Goal: Task Accomplishment & Management: Use online tool/utility

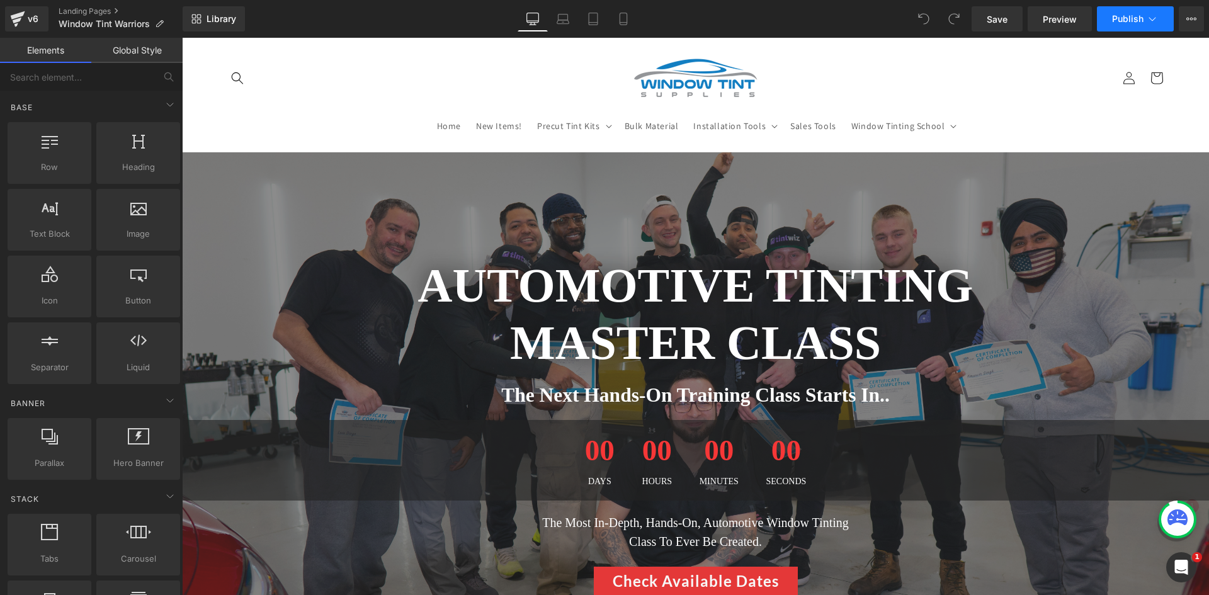
click at [1156, 13] on icon at bounding box center [1152, 19] width 13 height 13
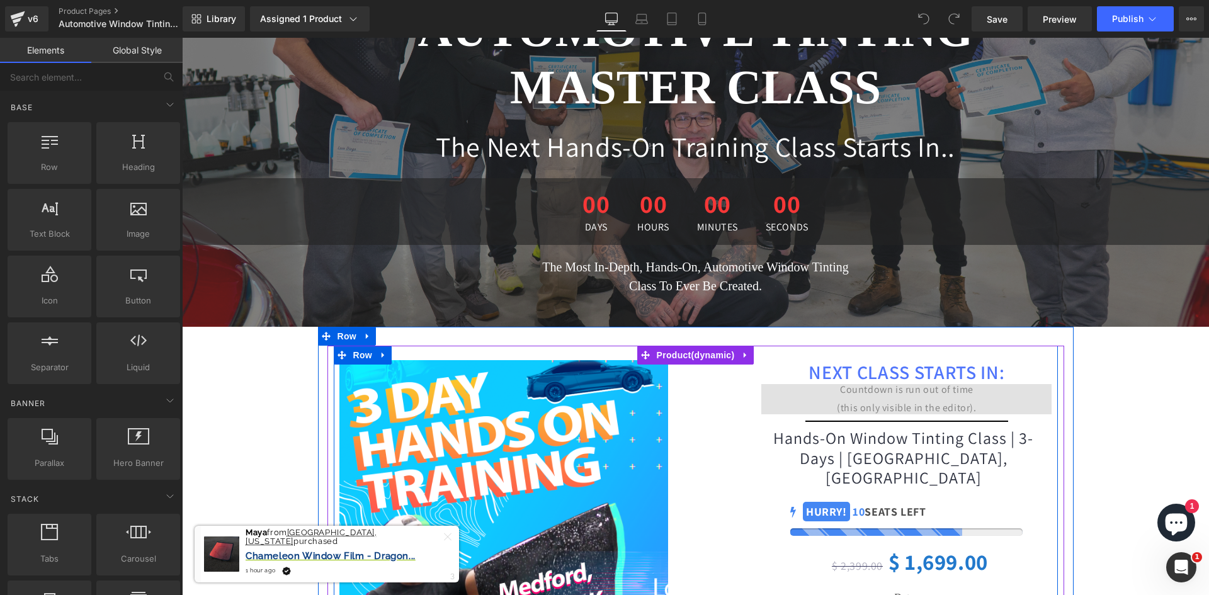
scroll to position [189, 0]
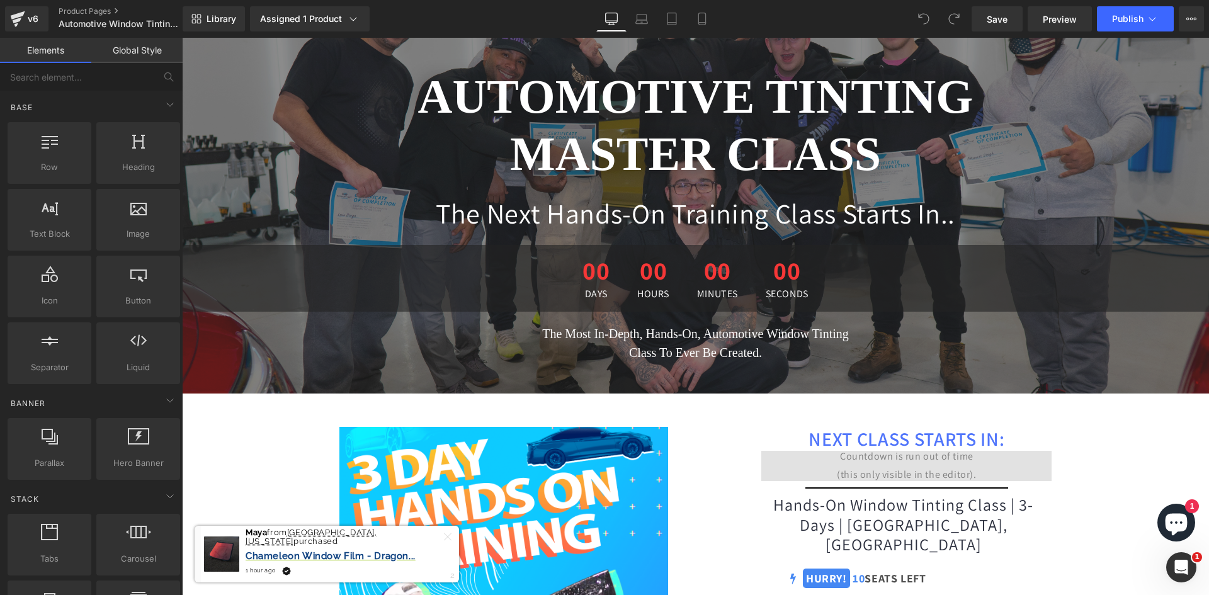
click at [652, 285] on span "00" at bounding box center [653, 273] width 32 height 31
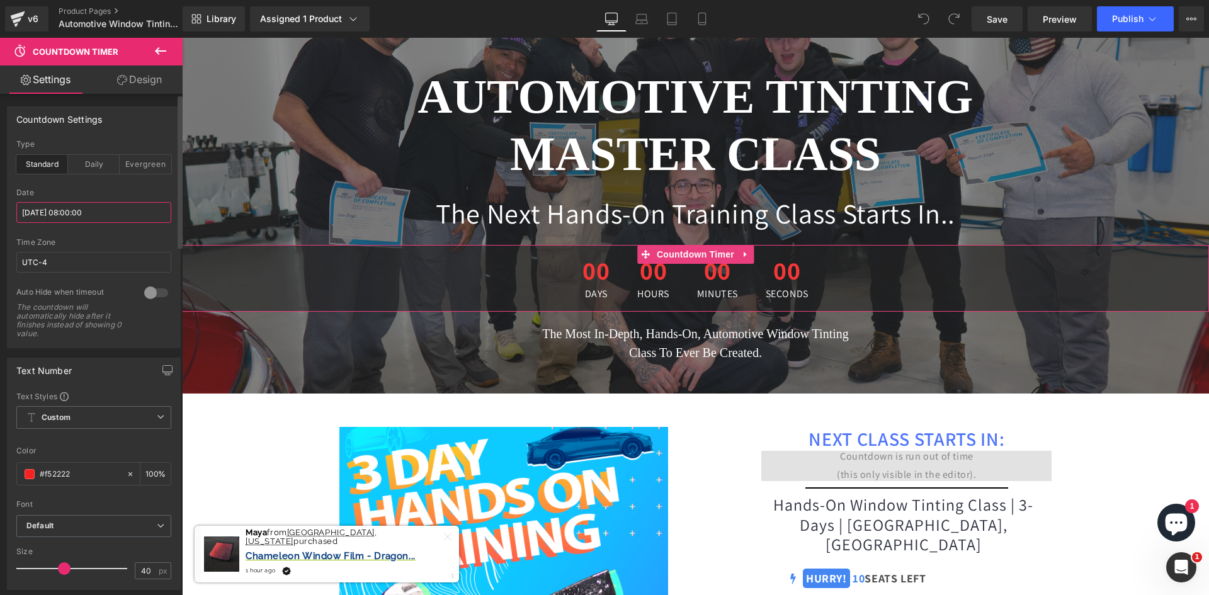
click at [80, 210] on input "2025/05/14 08:00:00" at bounding box center [93, 212] width 155 height 21
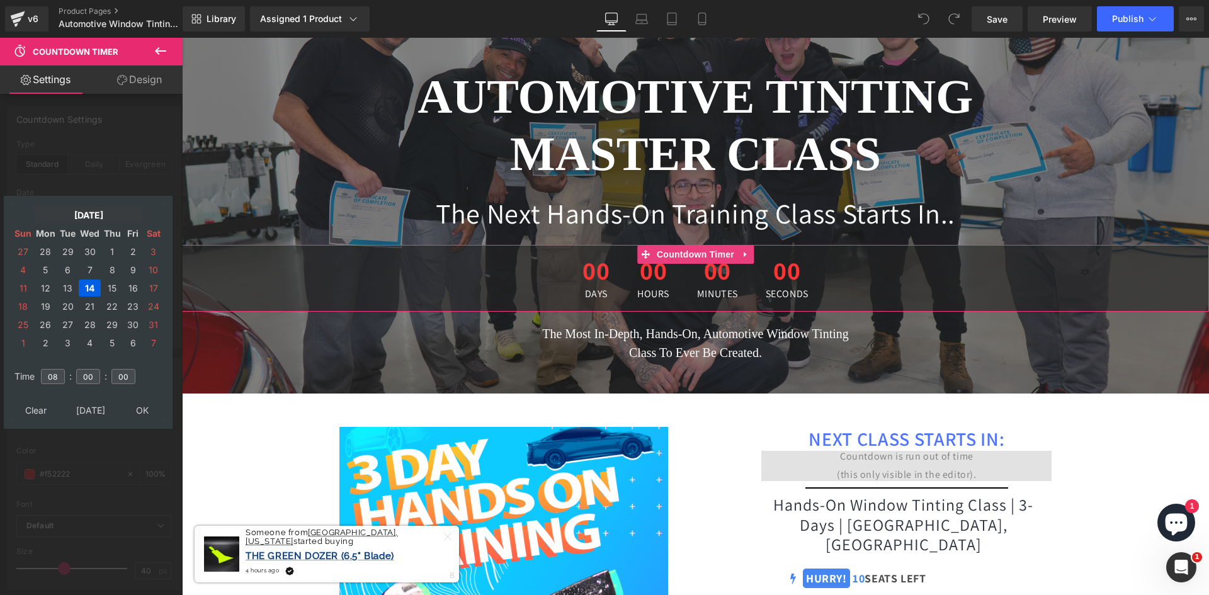
click at [109, 212] on td "May, 2025" at bounding box center [89, 215] width 108 height 17
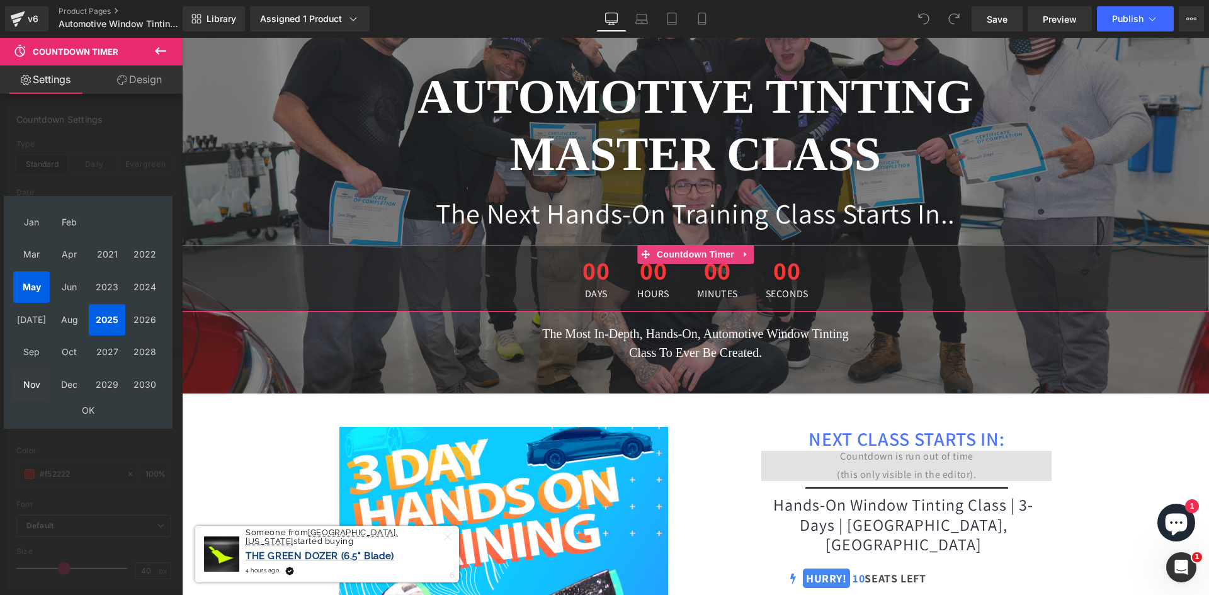
click at [29, 375] on td "Nov" at bounding box center [31, 384] width 37 height 31
click at [96, 404] on td "OK" at bounding box center [88, 410] width 150 height 17
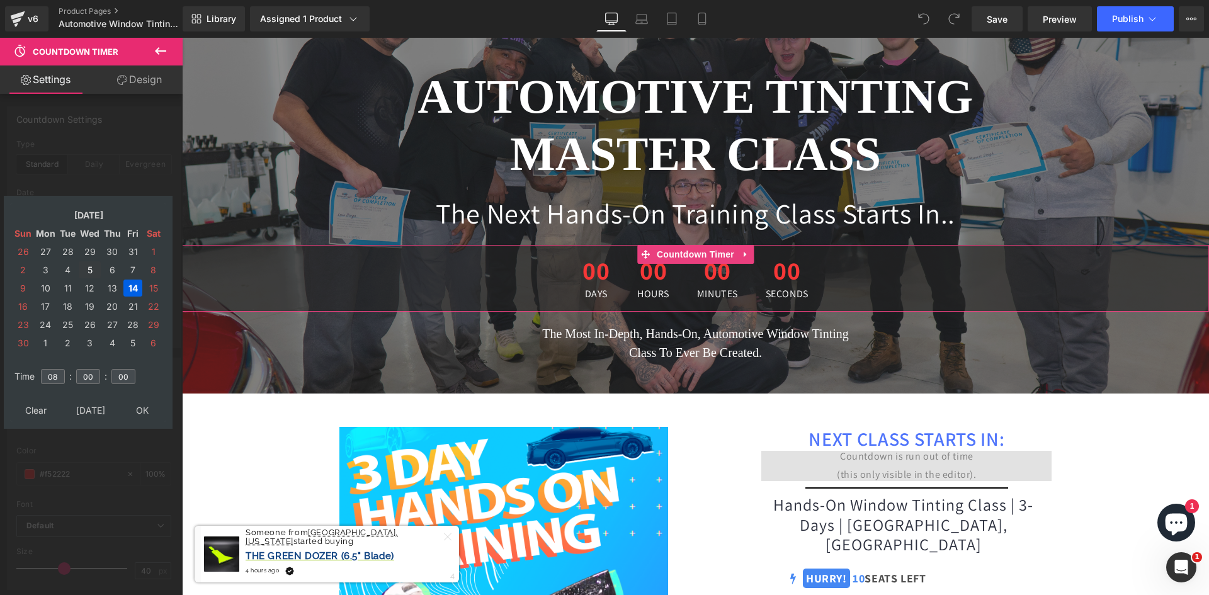
click at [89, 268] on td "5" at bounding box center [90, 269] width 22 height 17
type input "2025/11/05 08:00:00"
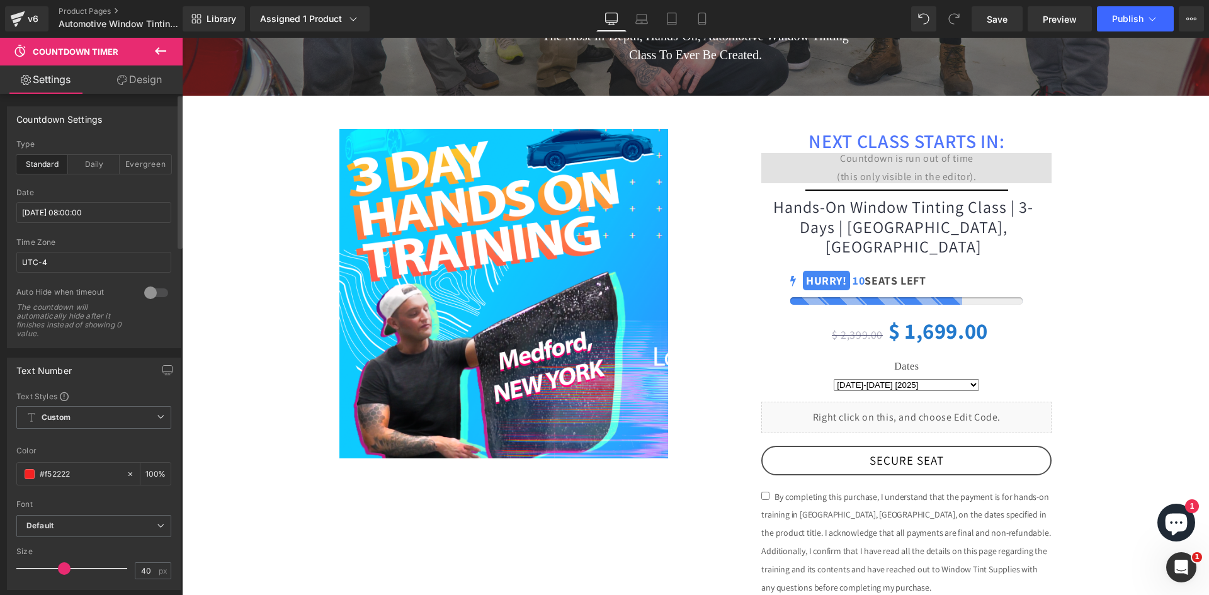
scroll to position [504, 0]
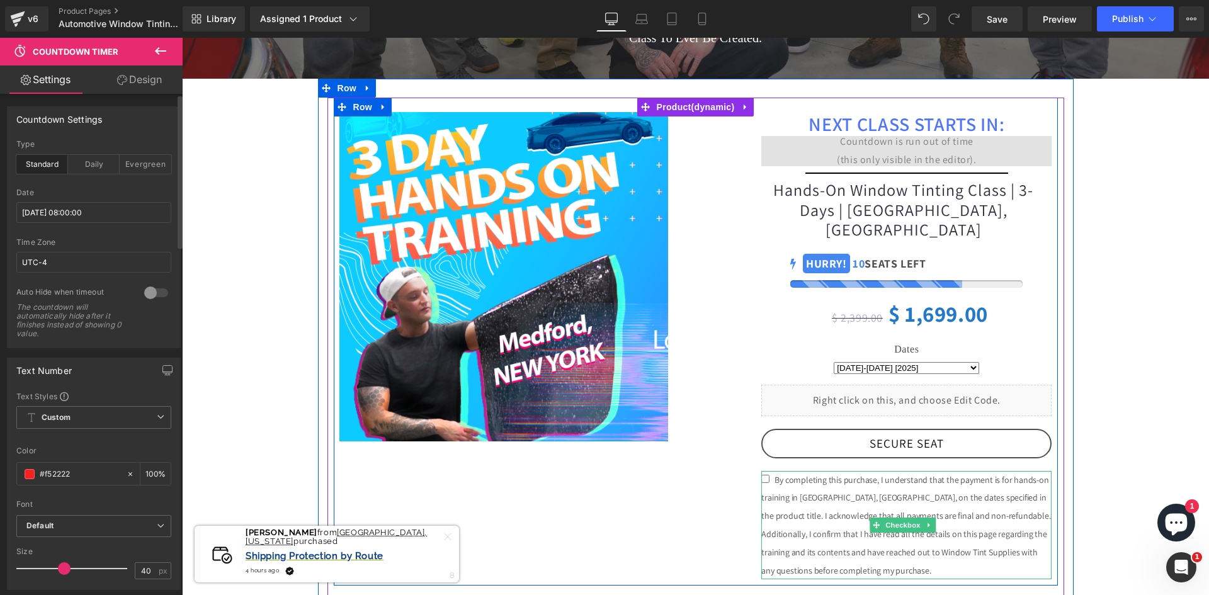
click at [861, 494] on span "By completing this purchase, I understand that the payment is for hands-on trai…" at bounding box center [906, 525] width 289 height 102
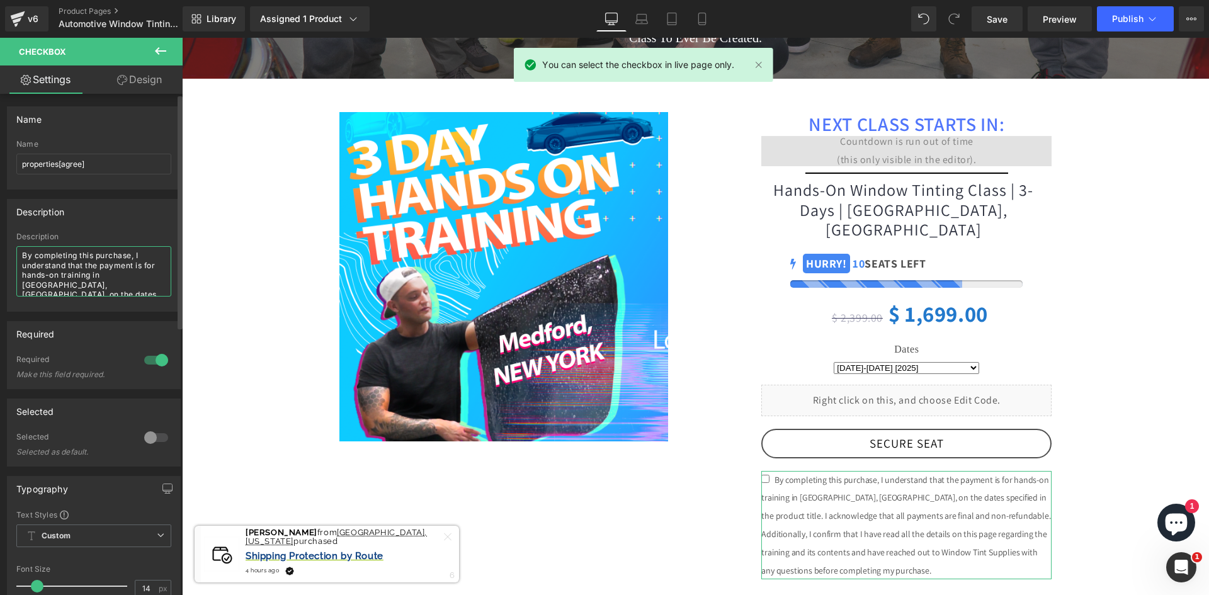
click at [89, 271] on textarea "By completing this purchase, I understand that the payment is for hands-on trai…" at bounding box center [93, 271] width 155 height 50
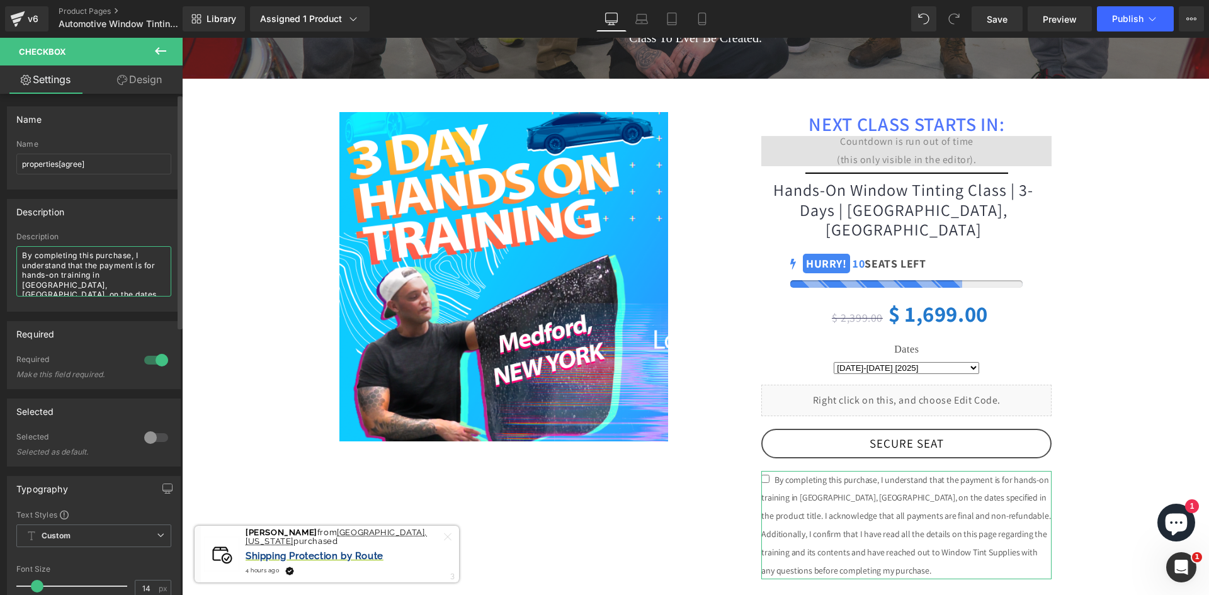
click at [35, 285] on textarea "By completing this purchase, I understand that the payment is for hands-on trai…" at bounding box center [93, 271] width 155 height 50
click at [69, 285] on textarea "By completing this purchase, I understand that the payment is for hands-on trai…" at bounding box center [93, 271] width 155 height 50
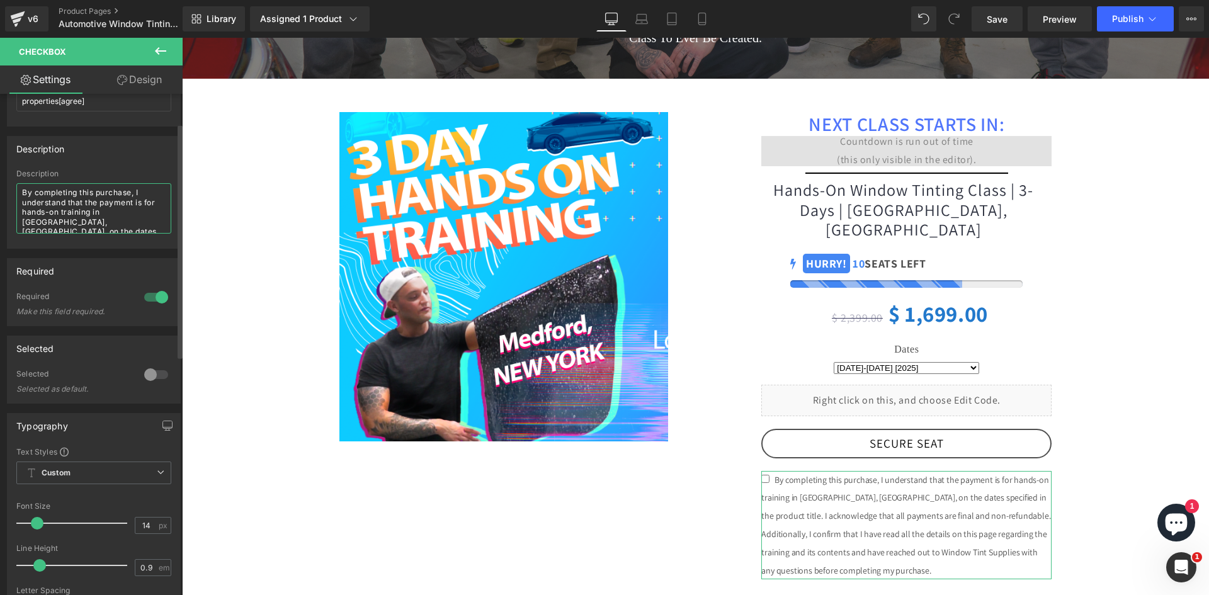
drag, startPoint x: 96, startPoint y: 217, endPoint x: 106, endPoint y: 216, distance: 10.2
click at [97, 217] on textarea "By completing this purchase, I understand that the payment is for hands-on trai…" at bounding box center [93, 208] width 155 height 50
click at [132, 217] on textarea "By completing this purchase, I understand that the payment is for hands-on trai…" at bounding box center [93, 208] width 155 height 50
click at [66, 231] on textarea "By completing this purchase, I understand that the payment is for hands-on trai…" at bounding box center [93, 208] width 155 height 50
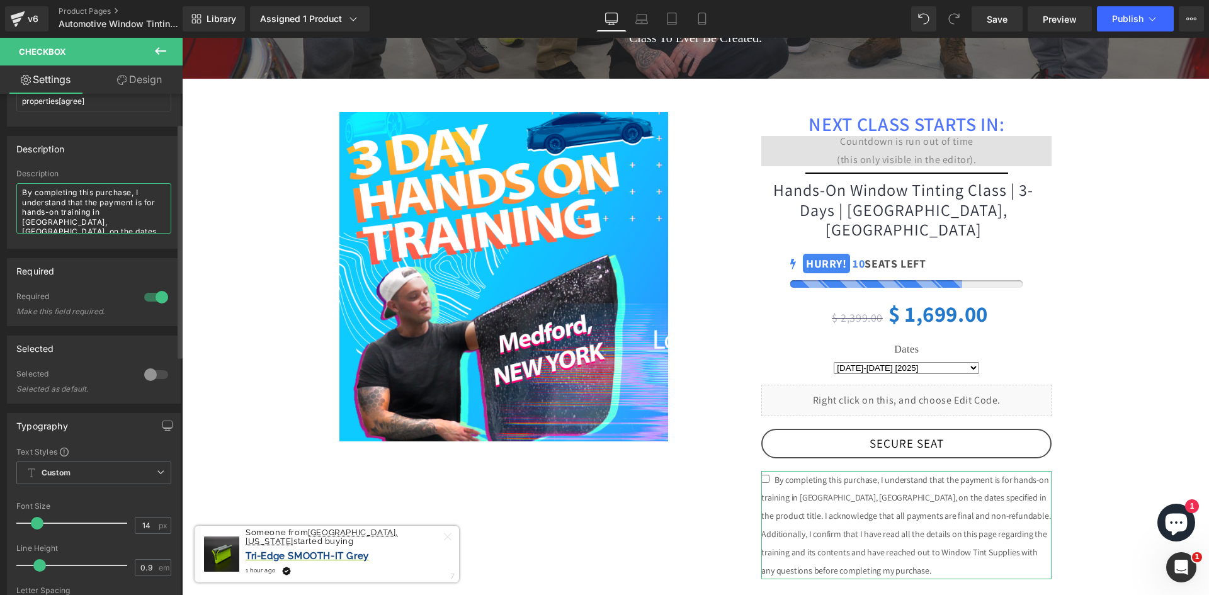
drag, startPoint x: 70, startPoint y: 230, endPoint x: 14, endPoint y: 229, distance: 55.4
click at [14, 229] on div "Description By completing this purchase, I understand that the payment is for h…" at bounding box center [94, 208] width 173 height 79
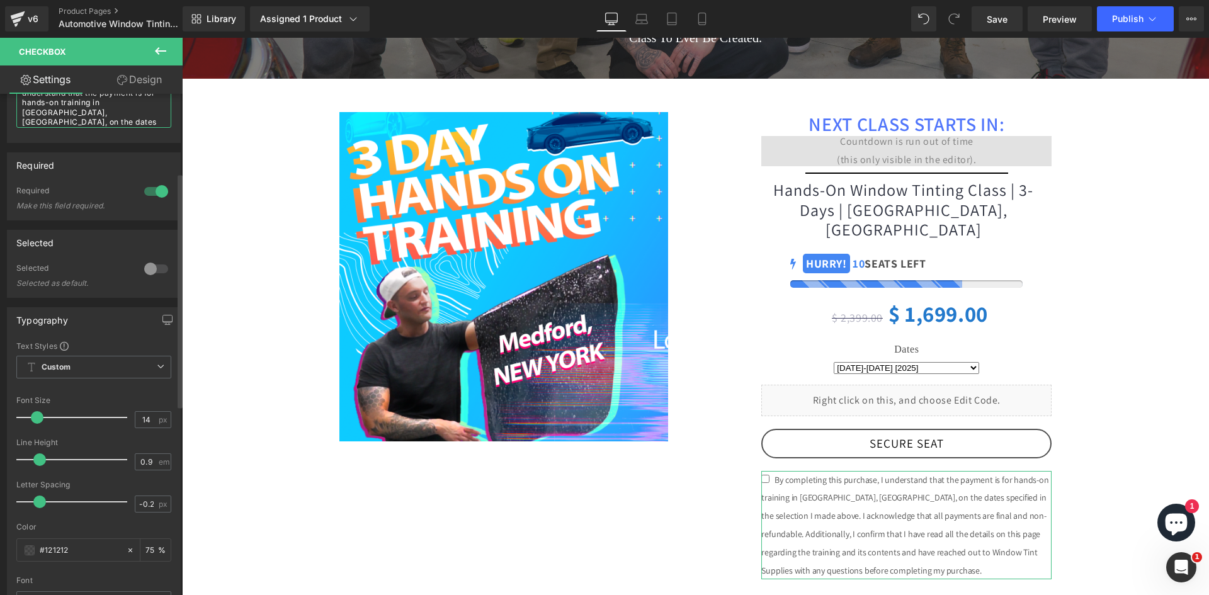
scroll to position [189, 0]
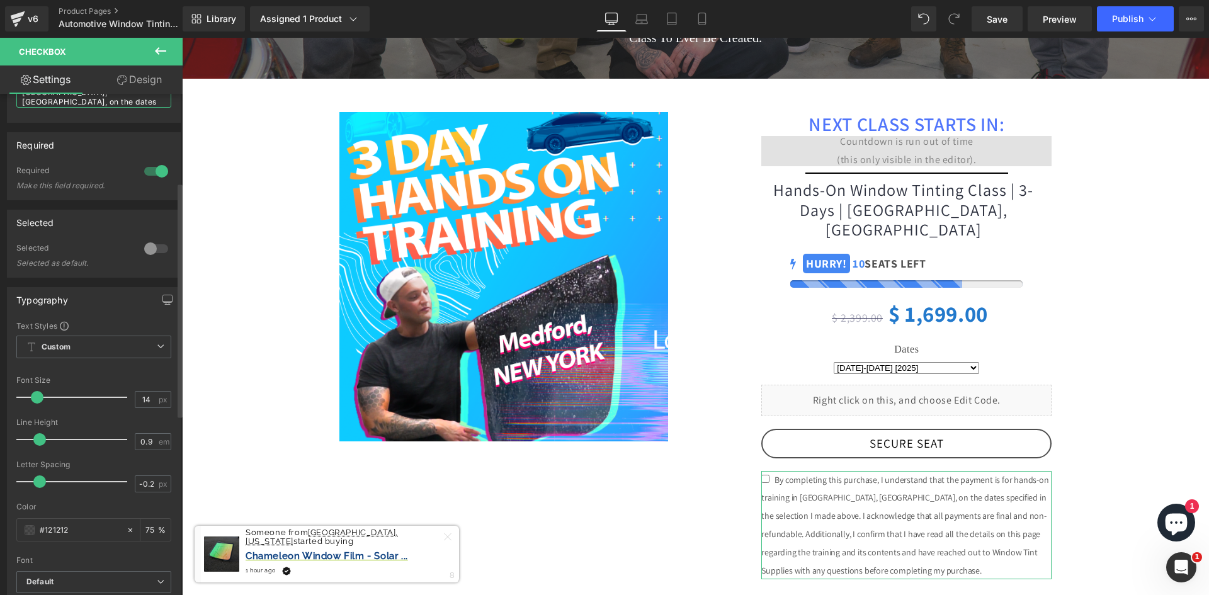
drag, startPoint x: 139, startPoint y: 107, endPoint x: 138, endPoint y: 120, distance: 12.7
click at [139, 120] on div "Description By completing this purchase, I understand that the payment is for h…" at bounding box center [93, 82] width 155 height 79
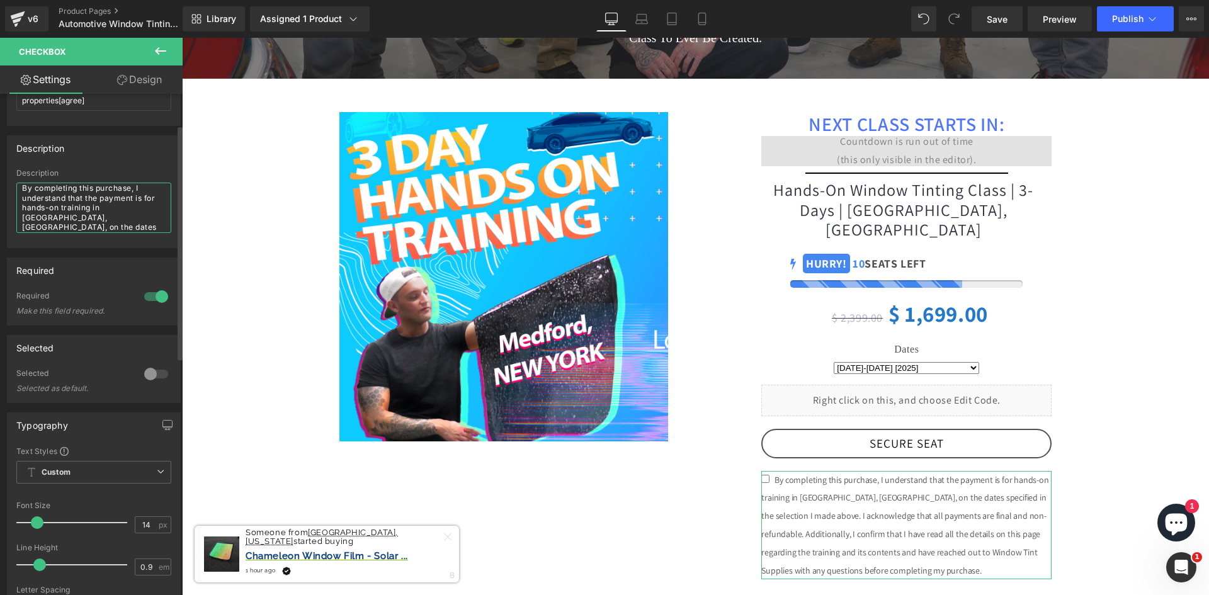
scroll to position [63, 0]
drag, startPoint x: 125, startPoint y: 247, endPoint x: 132, endPoint y: 227, distance: 21.3
click at [125, 263] on div "Name properties[agree] Name properties[agree] Description By completing this pu…" at bounding box center [94, 551] width 188 height 1041
click at [139, 217] on textarea "By completing this purchase, I understand that the payment is for hands-on trai…" at bounding box center [93, 208] width 155 height 50
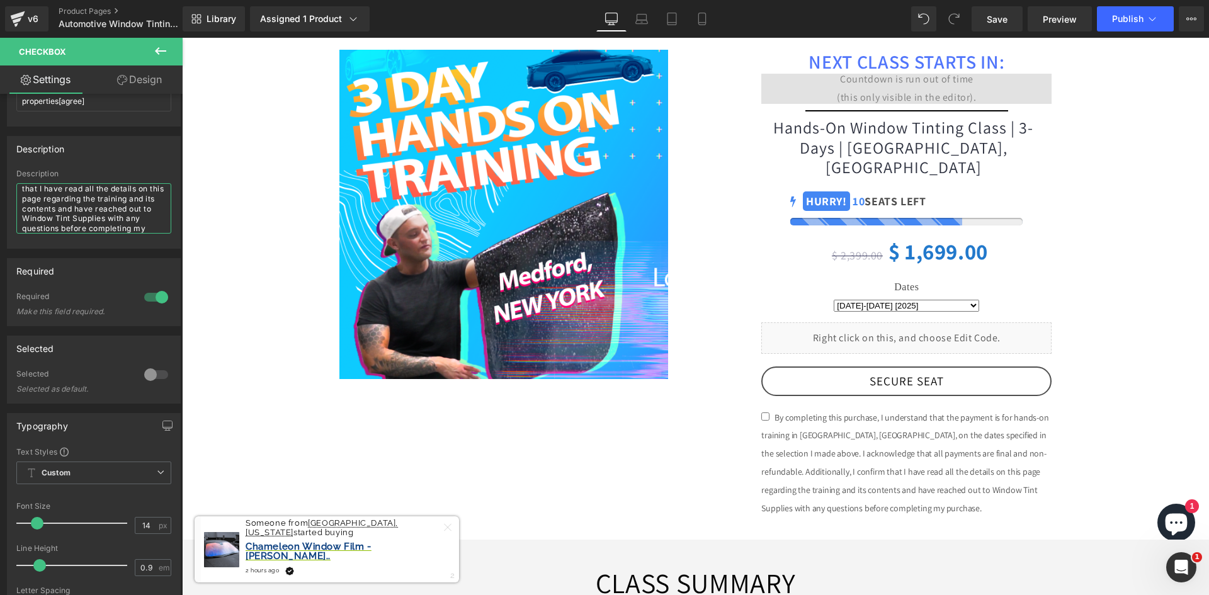
scroll to position [567, 0]
type textarea "By completing this purchase, I understand that the payment is for hands-on trai…"
click at [1001, 21] on span "Save" at bounding box center [997, 19] width 21 height 13
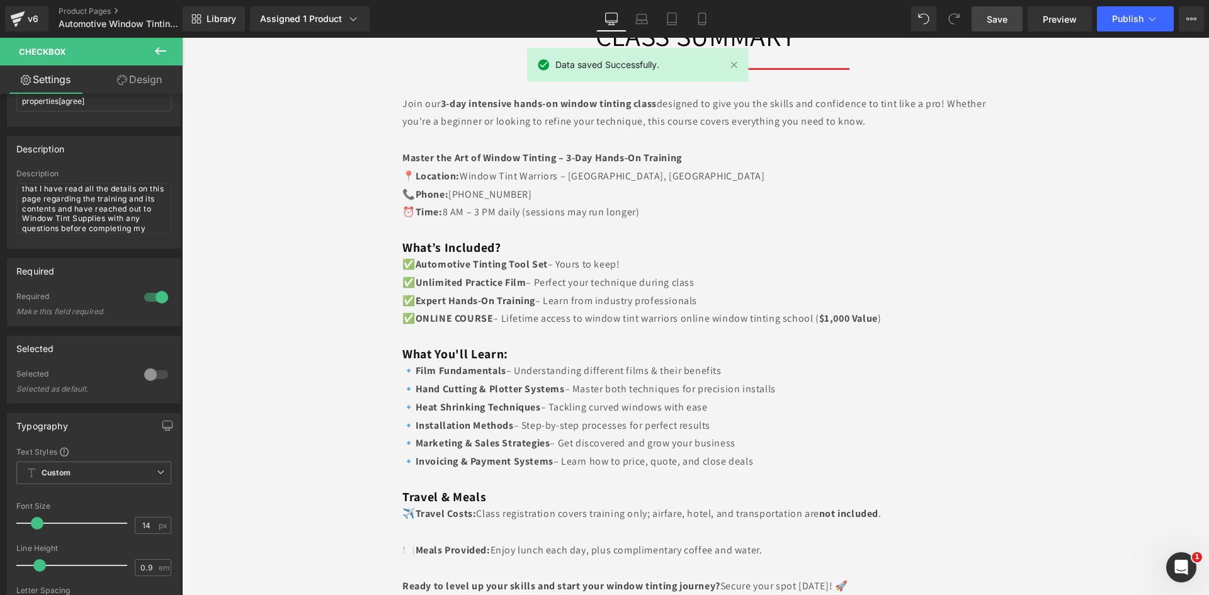
scroll to position [1134, 0]
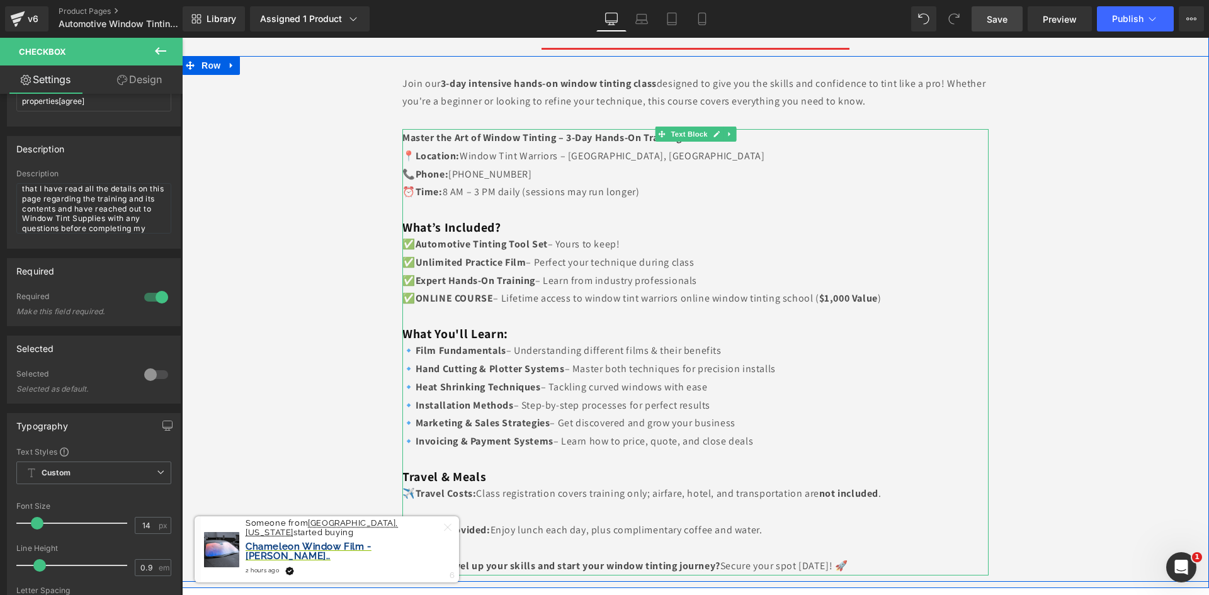
click at [603, 236] on p "✅ Automotive Tinting Tool Set – Yours to keep! ✅ Unlimited Practice Film – Perf…" at bounding box center [696, 263] width 586 height 54
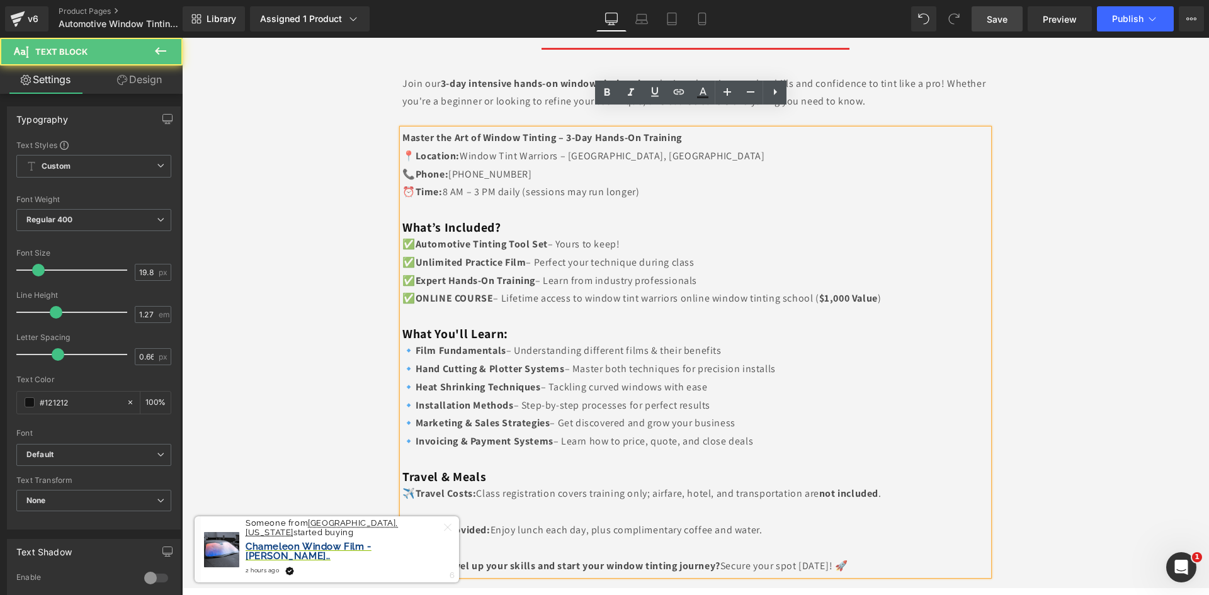
click at [603, 236] on p "✅ Automotive Tinting Tool Set – Yours to keep! ✅ Unlimited Practice Film – Perf…" at bounding box center [696, 263] width 586 height 54
click at [634, 236] on p "✅ Automotive Tinting Tool Set – Yours to keep! ✅ Unlimited Practice Film – Perf…" at bounding box center [696, 263] width 586 height 54
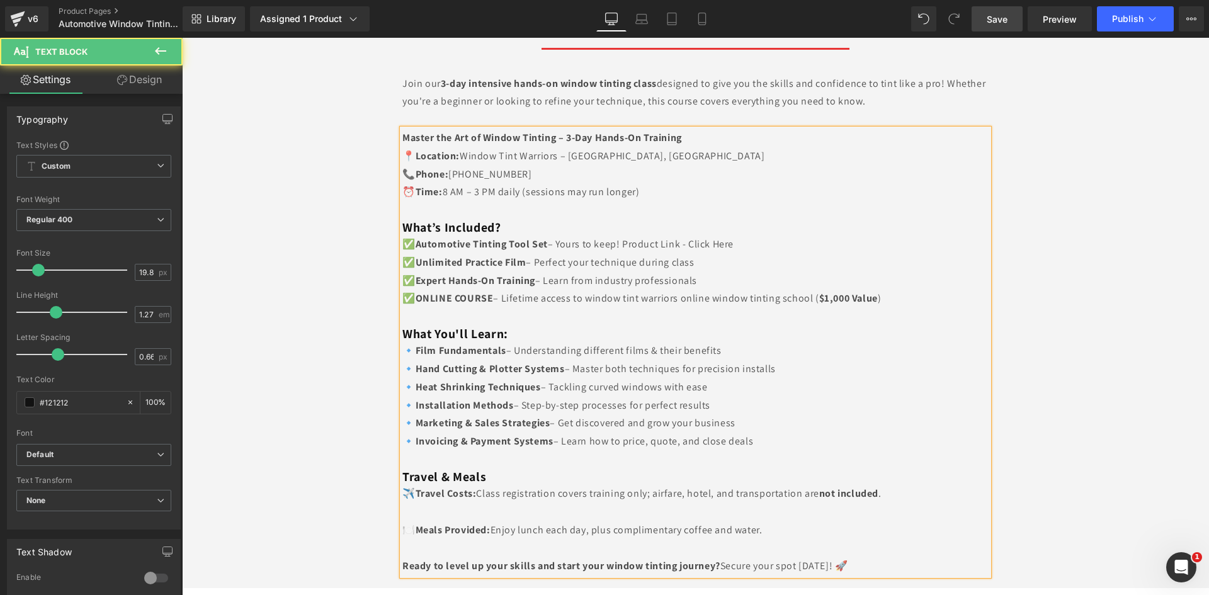
drag, startPoint x: 709, startPoint y: 227, endPoint x: 690, endPoint y: 224, distance: 19.9
click at [690, 236] on p "✅ Automotive Tinting Tool Set – Yours to keep! Product Link - Click Here ✅ Unli…" at bounding box center [696, 263] width 586 height 54
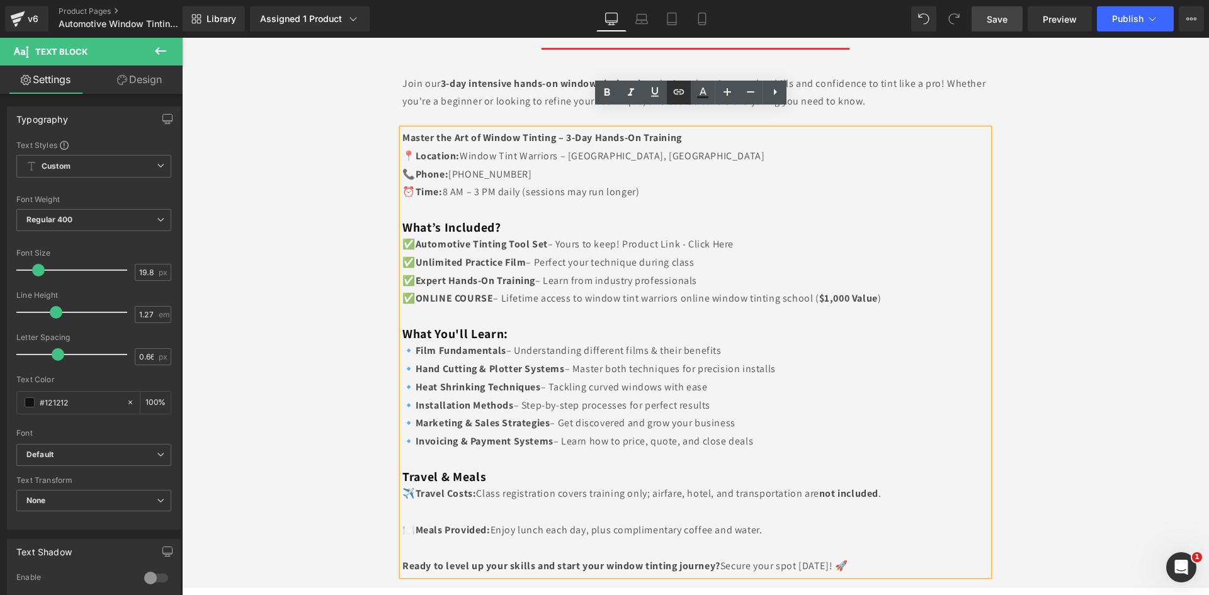
click at [682, 93] on icon at bounding box center [679, 91] width 15 height 15
click at [758, 250] on input "text" at bounding box center [746, 251] width 194 height 31
paste input "https://www.windowtintsupplies.com/products/window-tint-warrior-professional-st…"
type input "https://www.windowtintsupplies.com/products/window-tint-warrior-professional-st…"
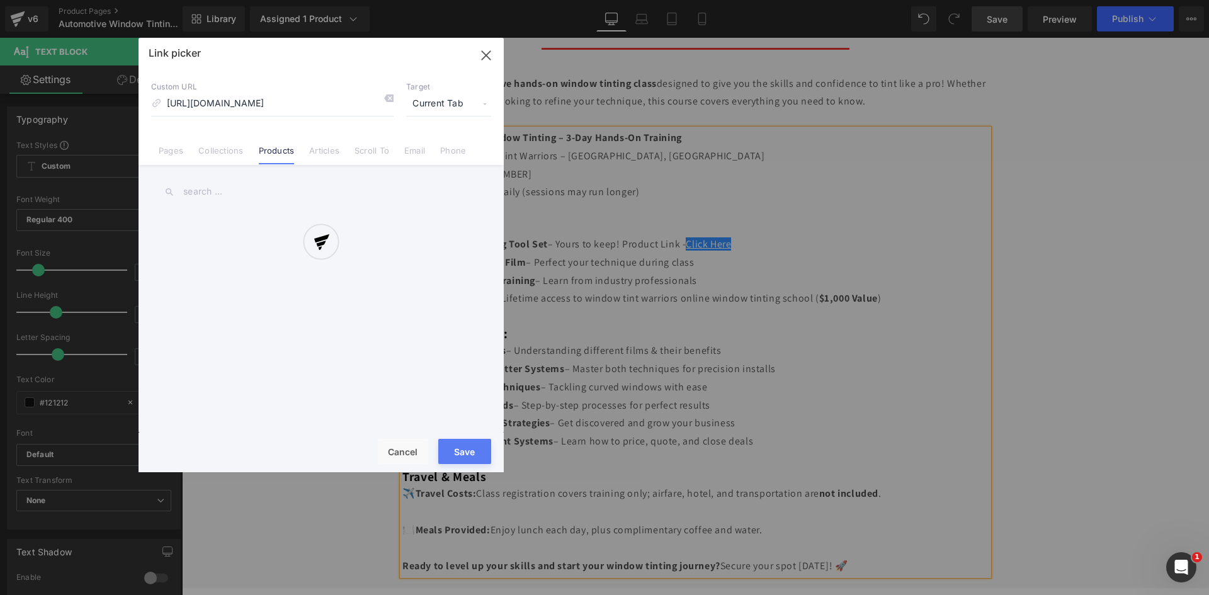
click at [893, 0] on div "Text Color Highlight Color #333333 Edit or remove link: Edit - Unlink - Cancel …" at bounding box center [604, 0] width 1209 height 0
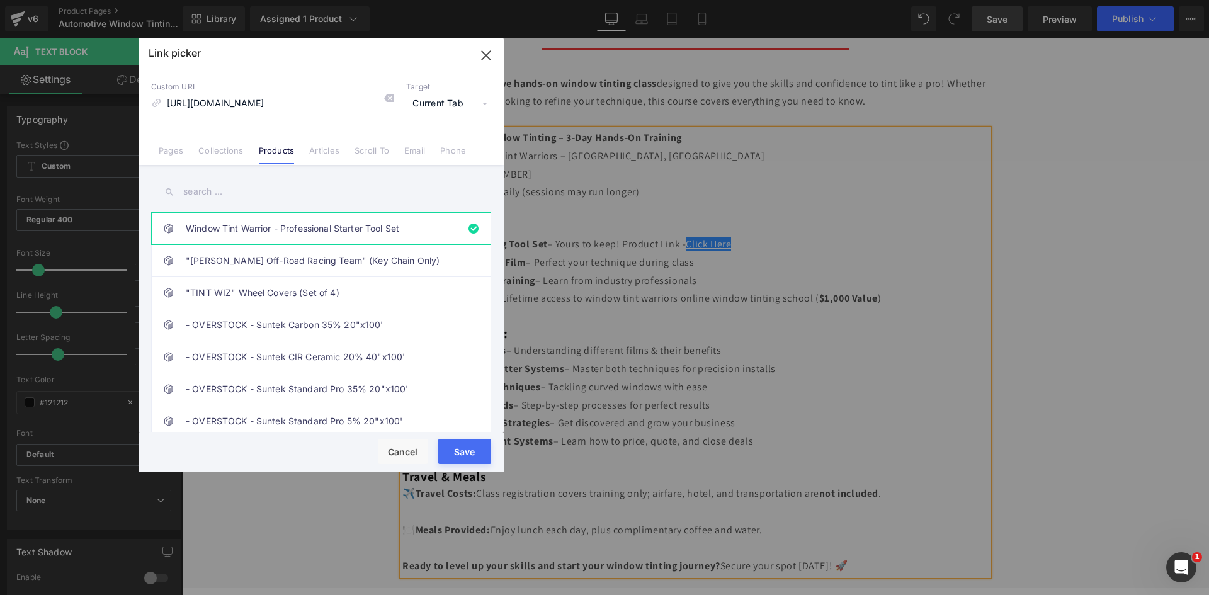
click at [474, 98] on span "Current Tab" at bounding box center [448, 104] width 85 height 24
click at [451, 144] on li "New Tab" at bounding box center [449, 149] width 98 height 22
click at [462, 454] on button "Save" at bounding box center [464, 451] width 53 height 25
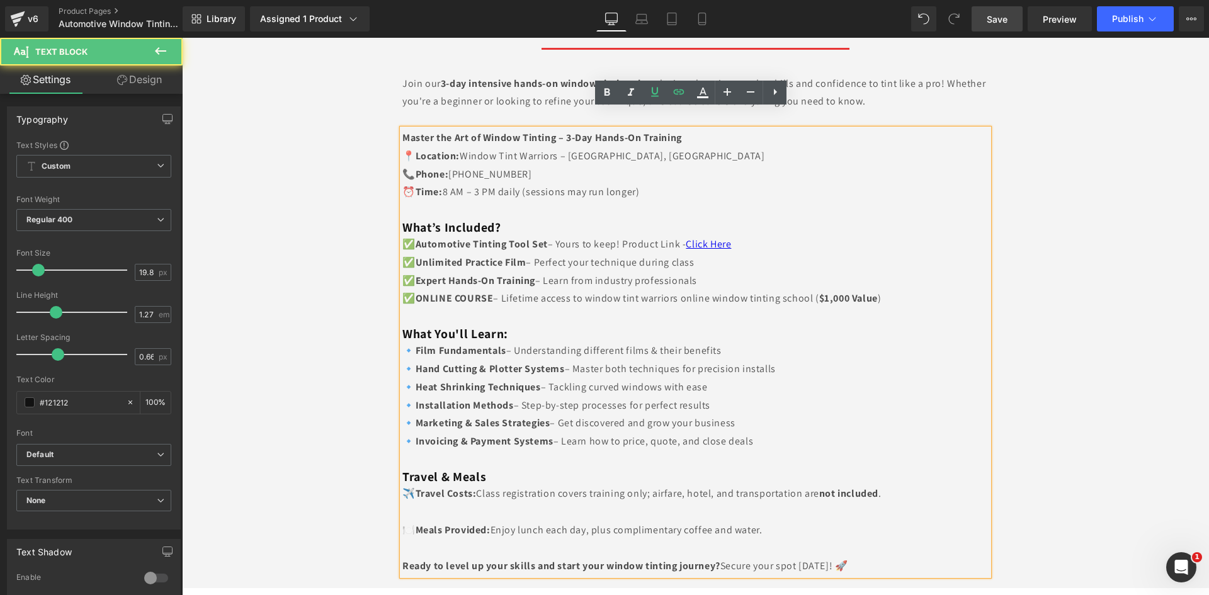
click at [612, 243] on p "✅ Automotive Tinting Tool Set – Yours to keep! Product Link - Click Here ✅ Unli…" at bounding box center [696, 263] width 586 height 54
click at [672, 244] on p "✅ Automotive Tinting Tool Set – Yours to keep! Product Link - Click Here ✅ Unli…" at bounding box center [696, 263] width 586 height 54
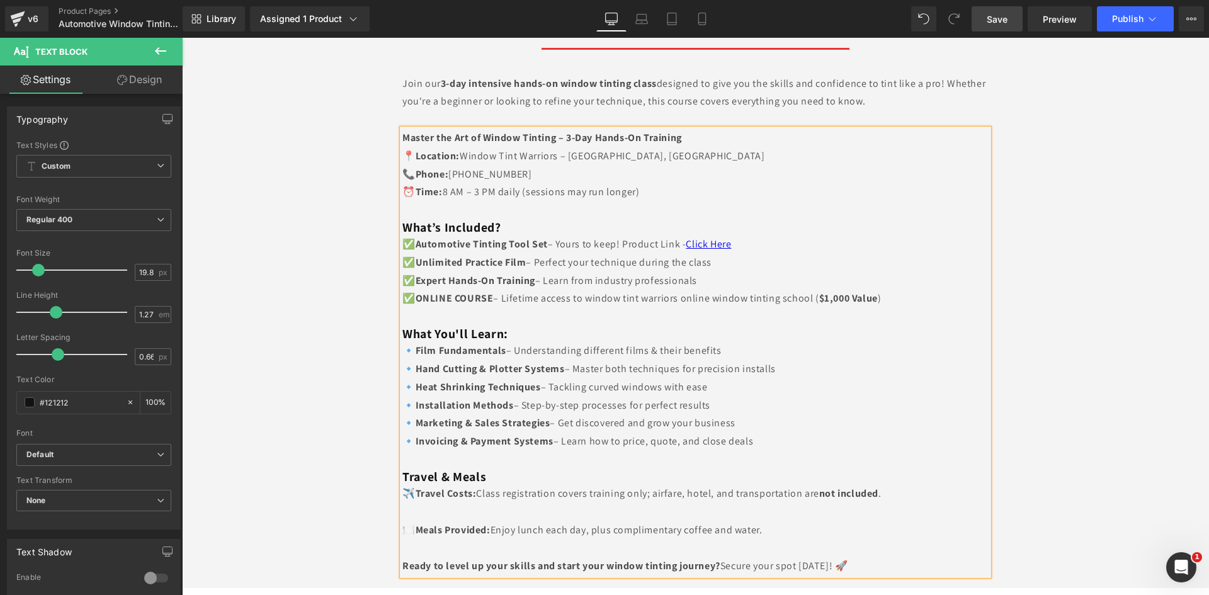
click at [706, 261] on p "✅ Automotive Tinting Tool Set – Yours to keep! Product Link - Click Here ✅ Unli…" at bounding box center [696, 263] width 586 height 54
click at [500, 292] on span "– Lifetime access to window tint warriors online window tinting school ( $1,000…" at bounding box center [687, 298] width 388 height 13
click at [717, 384] on p "🔹 Film Fundamentals – Understanding different films & their benefits 🔹 Hand Cut…" at bounding box center [696, 396] width 586 height 109
click at [995, 17] on span "Save" at bounding box center [997, 19] width 21 height 13
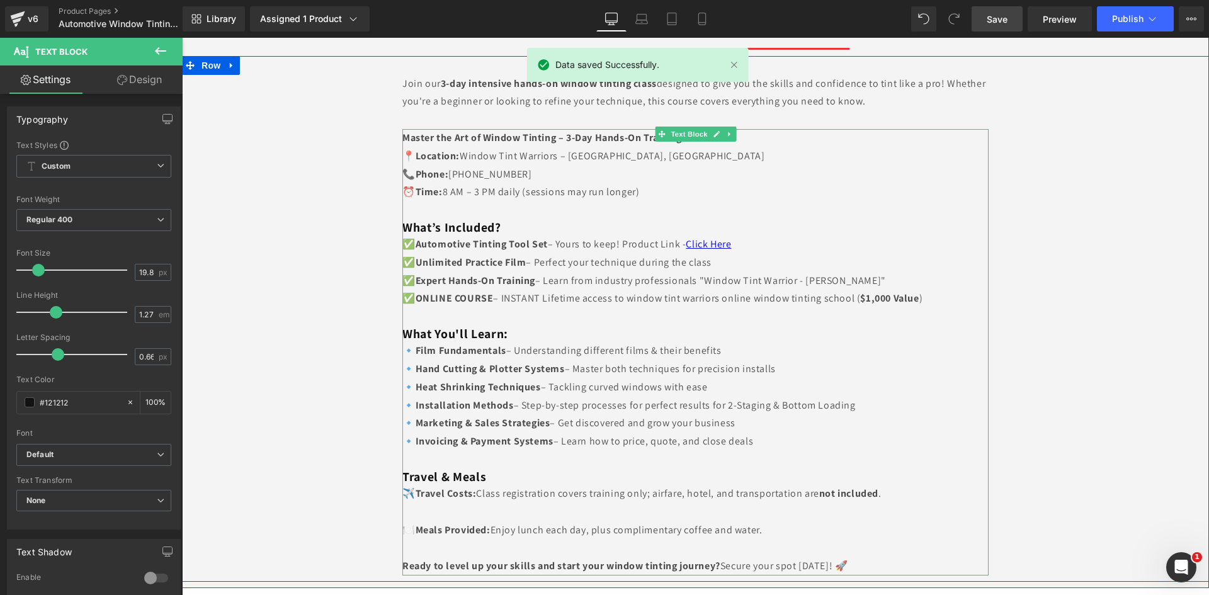
drag, startPoint x: 467, startPoint y: 150, endPoint x: 459, endPoint y: 154, distance: 9.0
click at [468, 150] on p "📍 Location: Window Tint Warriors – Medford, NY 📞 Phone: (516) 748-8014 ⏰ Time: …" at bounding box center [696, 174] width 586 height 54
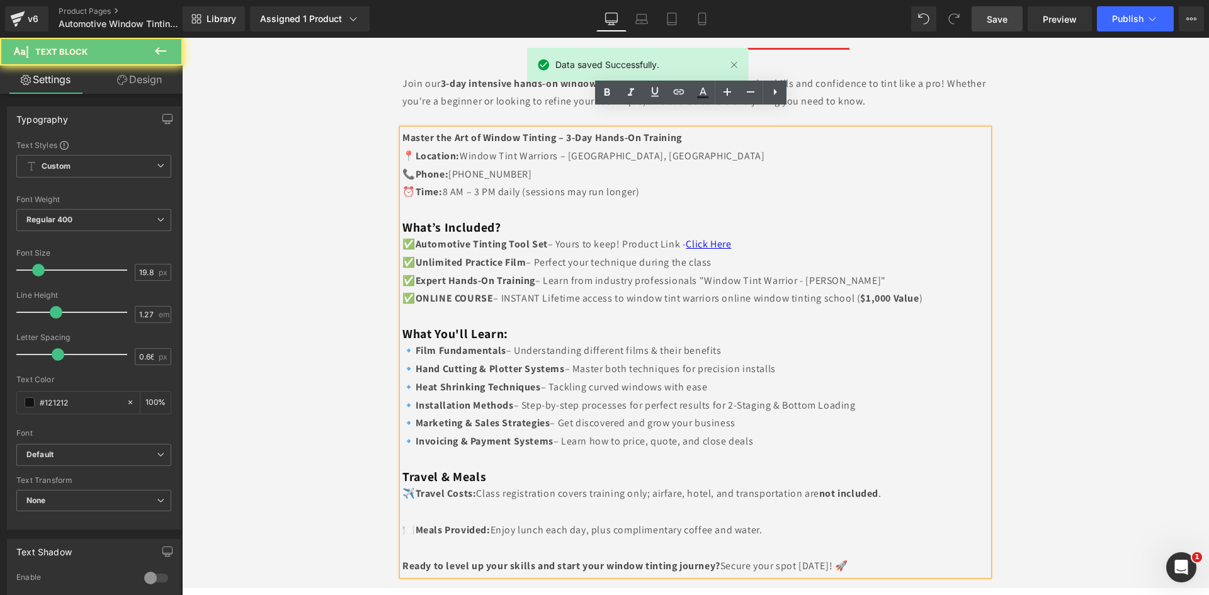
click at [441, 168] on strong "Phone:" at bounding box center [432, 174] width 33 height 13
drag, startPoint x: 437, startPoint y: 153, endPoint x: 445, endPoint y: 152, distance: 7.6
click at [440, 168] on strong "Phone:" at bounding box center [432, 174] width 33 height 13
click at [455, 152] on p "📍 Location: Window Tint Warriors – Medford, NY 📞 Phone: (516) 748-8014 ⏰ Time: …" at bounding box center [696, 174] width 586 height 54
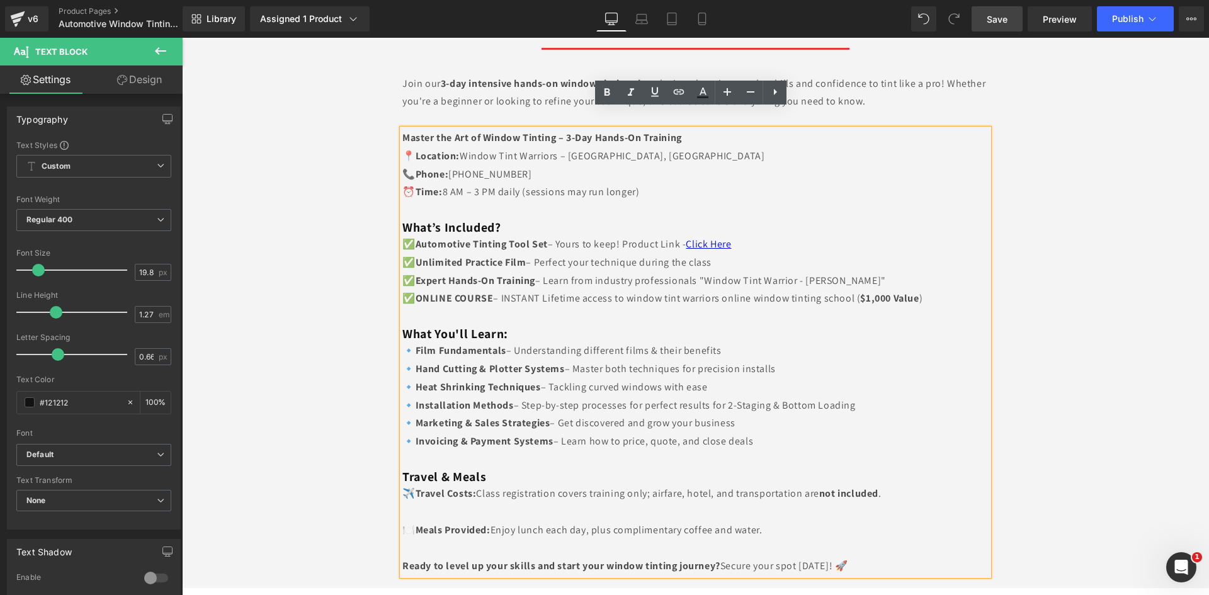
click at [515, 152] on p "📍 Location: Window Tint Warriors – Medford, NY 📞 Phone: (516) 748-8014 ⏰ Time: …" at bounding box center [696, 174] width 586 height 54
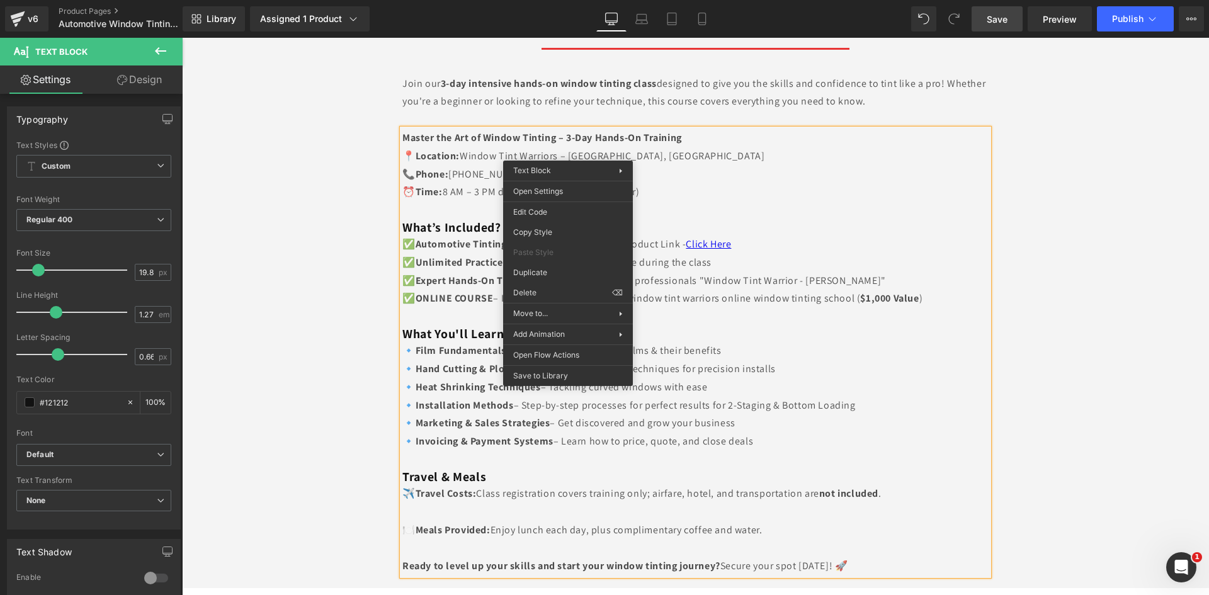
click at [549, 147] on p "📍 Location: Window Tint Warriors – Medford, NY 📞 Phone: (516) 748-8014 (Text Pr…" at bounding box center [696, 174] width 586 height 54
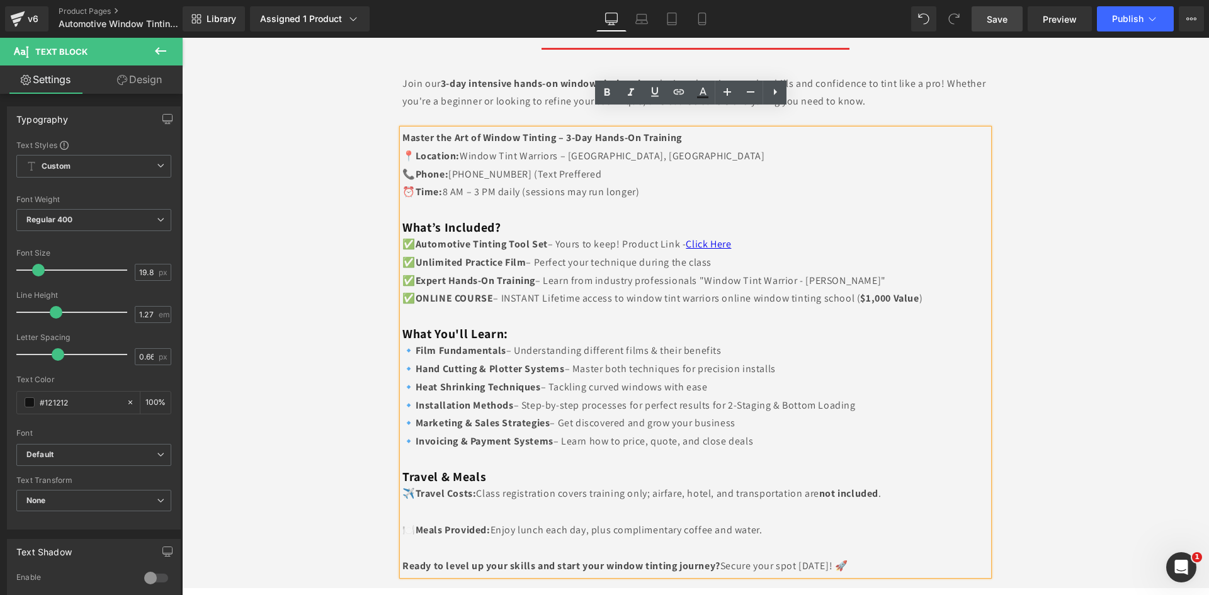
drag, startPoint x: 589, startPoint y: 152, endPoint x: 522, endPoint y: 152, distance: 67.4
click at [522, 152] on p "📍 Location: Window Tint Warriors – Medford, NY 📞 Phone: (516) 748-8014 (Text Pr…" at bounding box center [696, 174] width 586 height 54
drag, startPoint x: 633, startPoint y: 154, endPoint x: 479, endPoint y: 164, distance: 154.1
click at [632, 154] on p "📍 Location: Window Tint Warriors – Medford, NY 📞 Phone: (516) 748-8014 (Call / …" at bounding box center [696, 174] width 586 height 54
drag, startPoint x: 515, startPoint y: 152, endPoint x: 450, endPoint y: 157, distance: 64.4
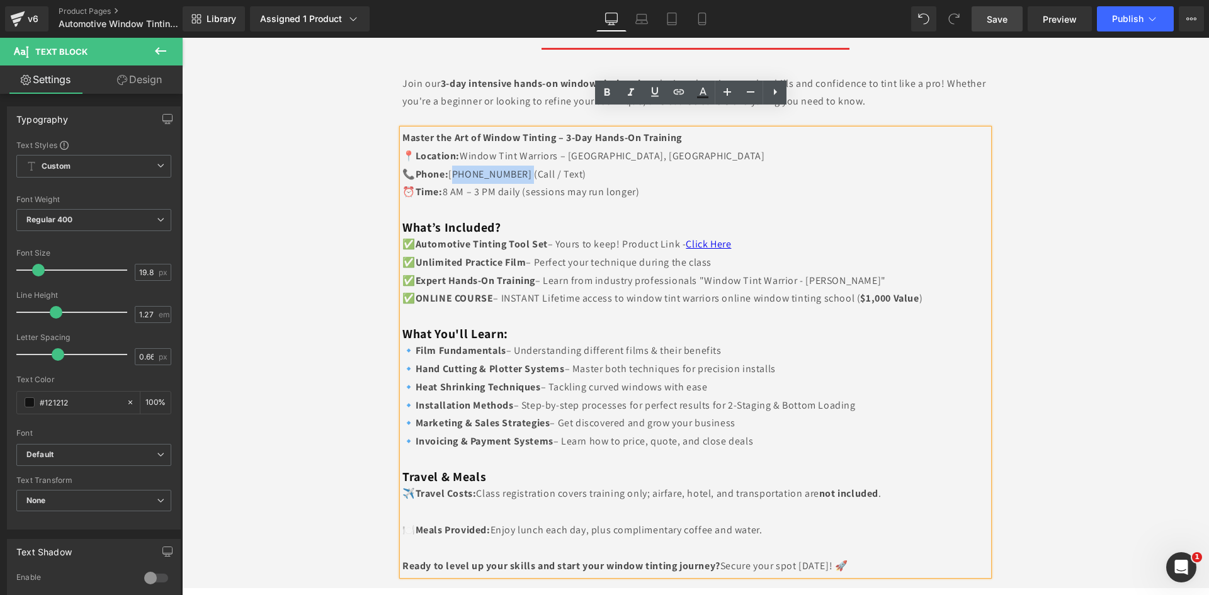
click at [450, 157] on p "📍 Location: Window Tint Warriors – Medford, NY 📞 Phone: (516) 748-8014 (Call / …" at bounding box center [696, 174] width 586 height 54
click at [680, 93] on icon at bounding box center [679, 91] width 15 height 15
click at [575, 186] on input "text" at bounding box center [517, 181] width 194 height 31
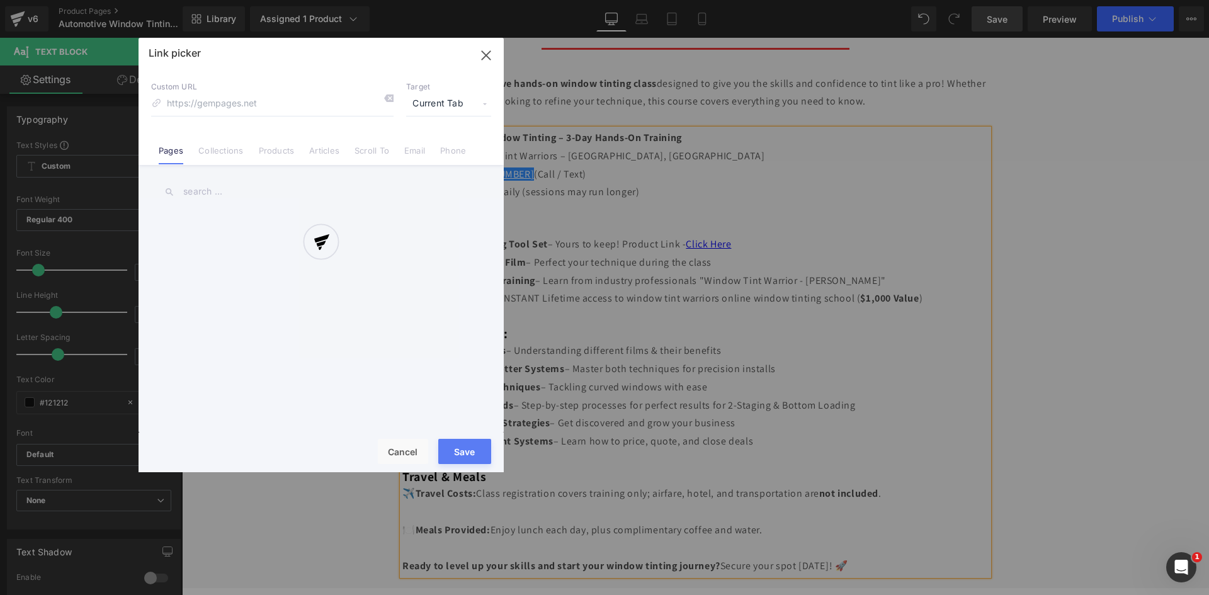
click at [661, 0] on div "Text Color Highlight Color #333333 Edit or remove link: Edit - Unlink - Cancel …" at bounding box center [604, 0] width 1209 height 0
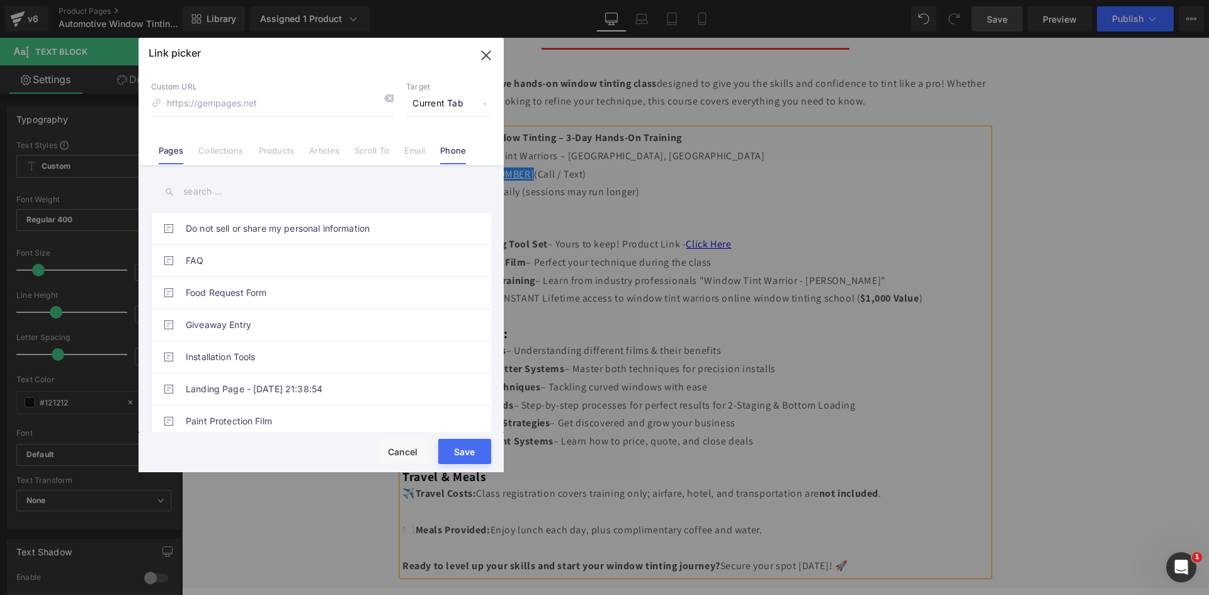
drag, startPoint x: 457, startPoint y: 152, endPoint x: 445, endPoint y: 152, distance: 12.0
click at [457, 152] on link "Phone" at bounding box center [453, 155] width 26 height 19
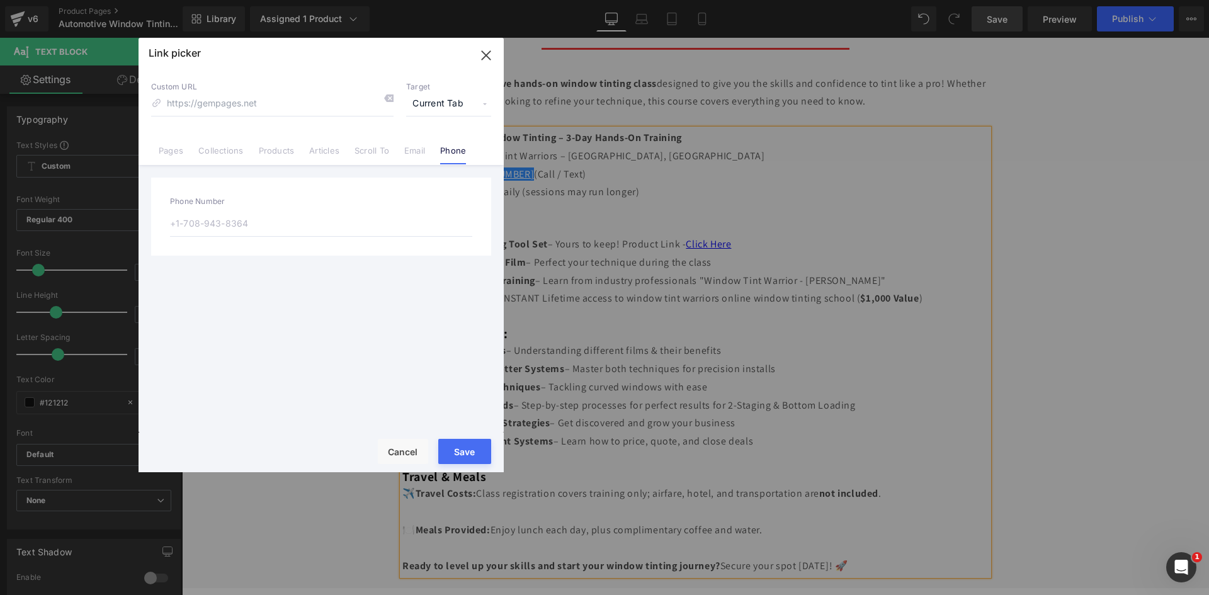
click at [223, 225] on input "text" at bounding box center [321, 223] width 302 height 26
type input "+"
type input "tel:+"
type input "+1"
type input "tel:+1"
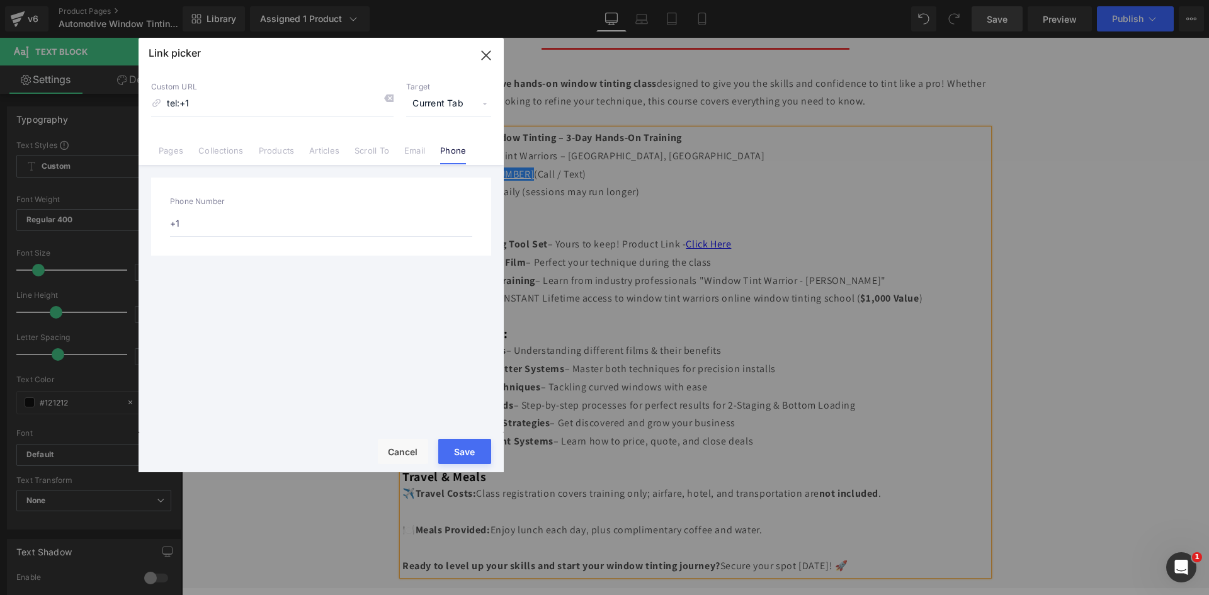
type input "+1-"
type input "tel:+1-"
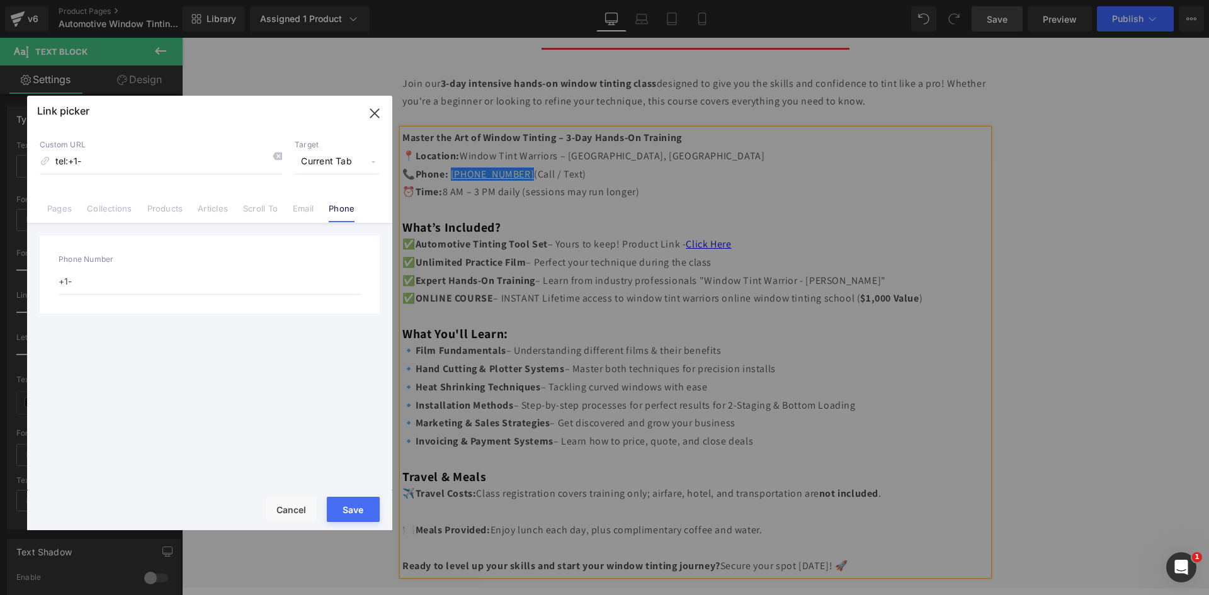
drag, startPoint x: 356, startPoint y: 55, endPoint x: 246, endPoint y: 90, distance: 115.7
click at [246, 96] on div at bounding box center [209, 105] width 365 height 18
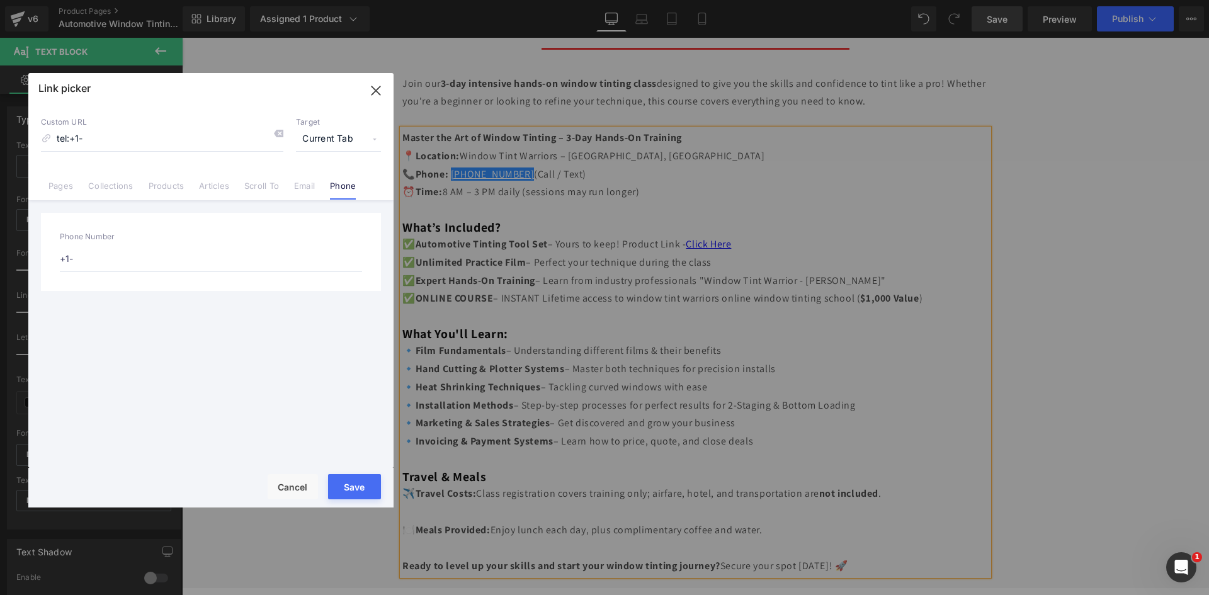
type input "+1-5"
type input "tel:+1-5"
type input "+1-51"
type input "tel:+1-51"
type input "+1-516"
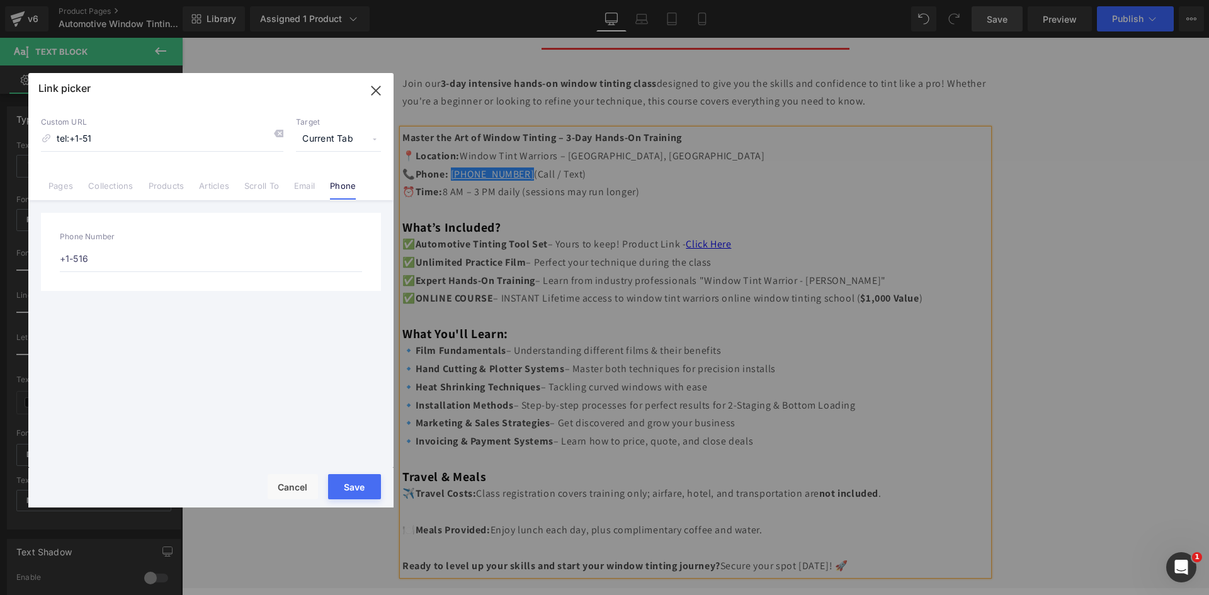
type input "tel:+1-516"
type input "+1-516-"
type input "tel:+1-516-"
type input "+1-516-7"
type input "tel:+1-516-7"
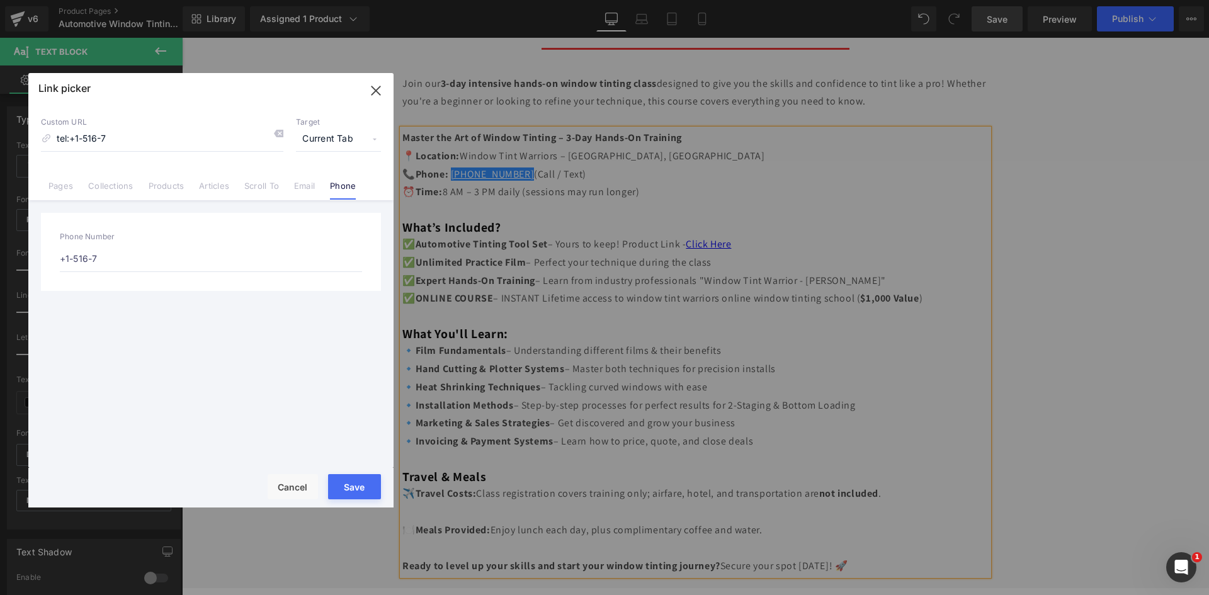
type input "+1-516-74"
type input "tel:+1-516-74"
type input "+1-516-748"
type input "tel:+1-516-748"
type input "+1-516-748-"
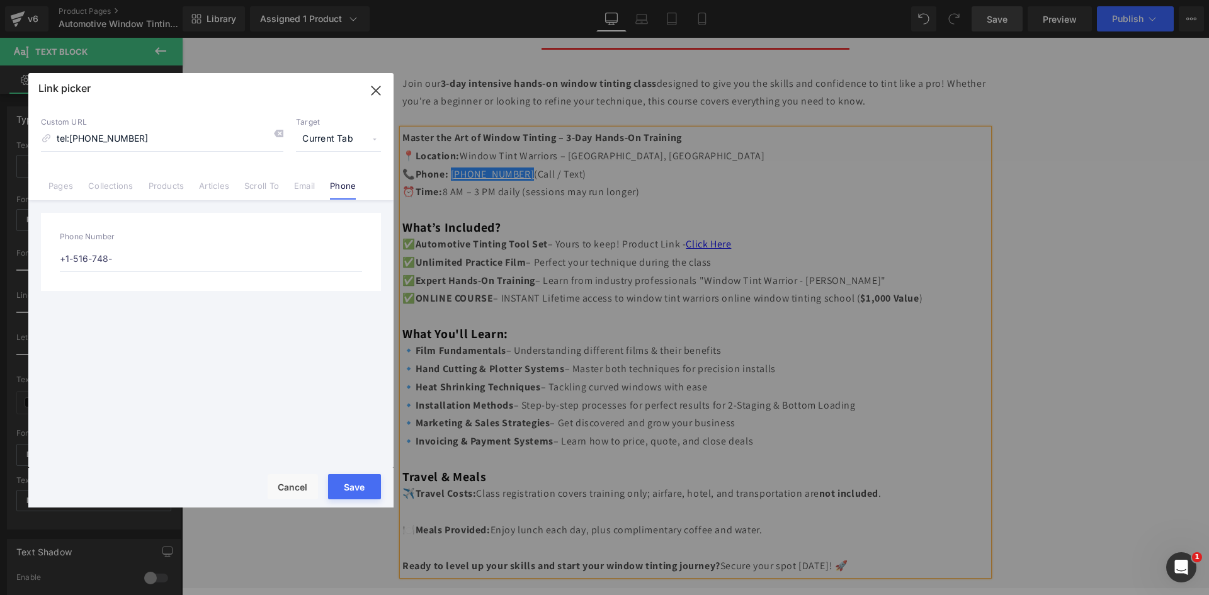
type input "tel:+1-516-748-"
type input "+1-516-748-8"
type input "tel:+1-516-748-8"
type input "+1-516-748-80"
type input "tel:+1-516-748-80"
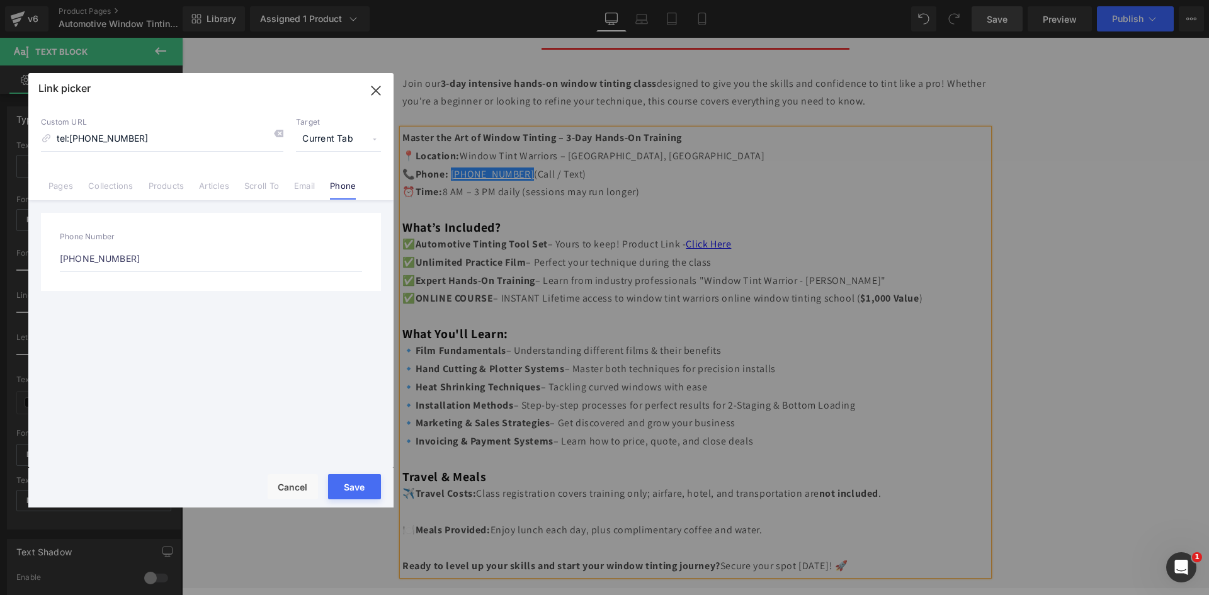
type input "+1-516-748-8014"
type input "tel:+1-516-748-8014"
type input "+1-516-748-8014"
drag, startPoint x: 363, startPoint y: 488, endPoint x: 181, endPoint y: 452, distance: 185.6
click at [363, 488] on button "Save" at bounding box center [354, 486] width 53 height 25
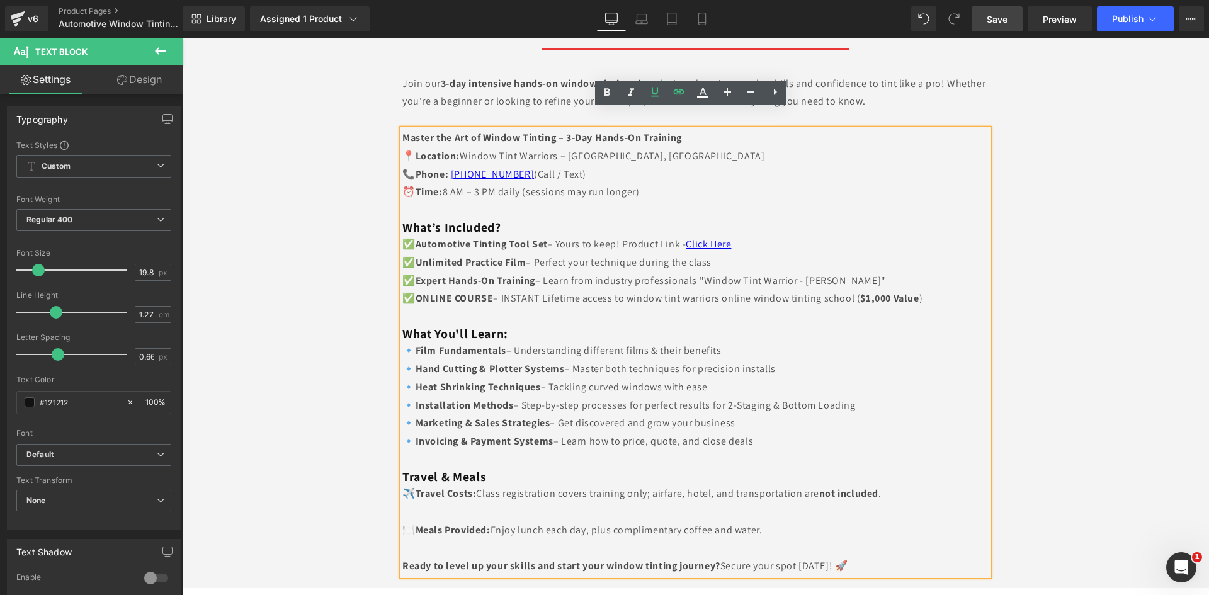
click at [751, 220] on h3 "What’s Included?" at bounding box center [696, 228] width 586 height 16
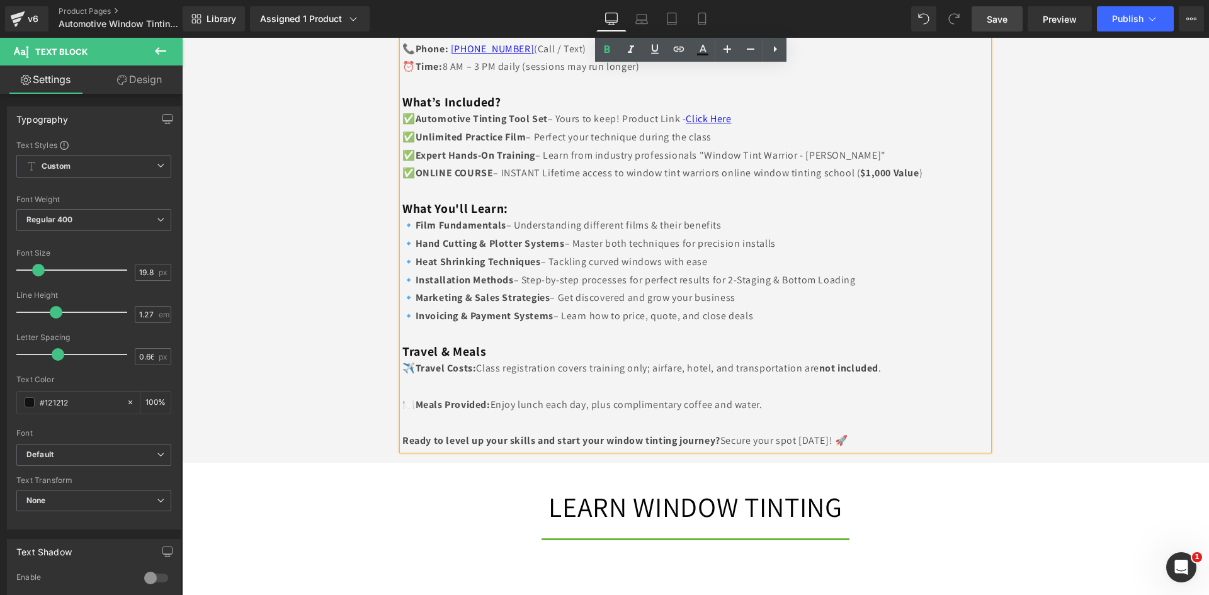
scroll to position [1260, 0]
click at [812, 359] on p "✈️ Travel Costs: Class registration covers training only; airfare, hotel, and t…" at bounding box center [696, 368] width 586 height 18
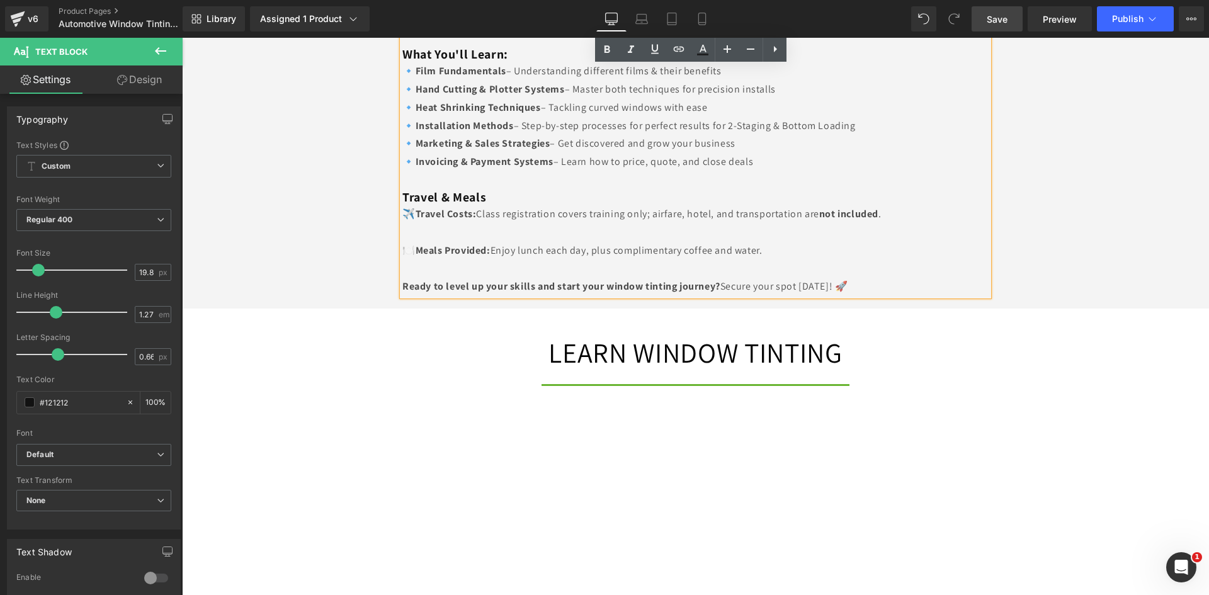
scroll to position [1575, 0]
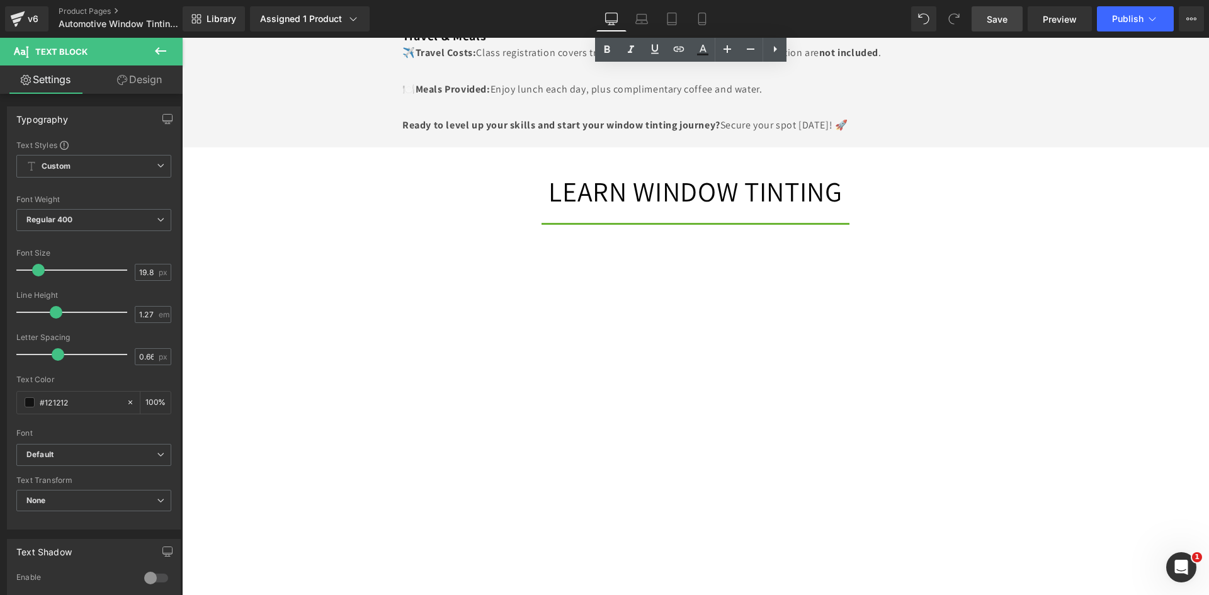
click at [985, 26] on link "Save" at bounding box center [997, 18] width 51 height 25
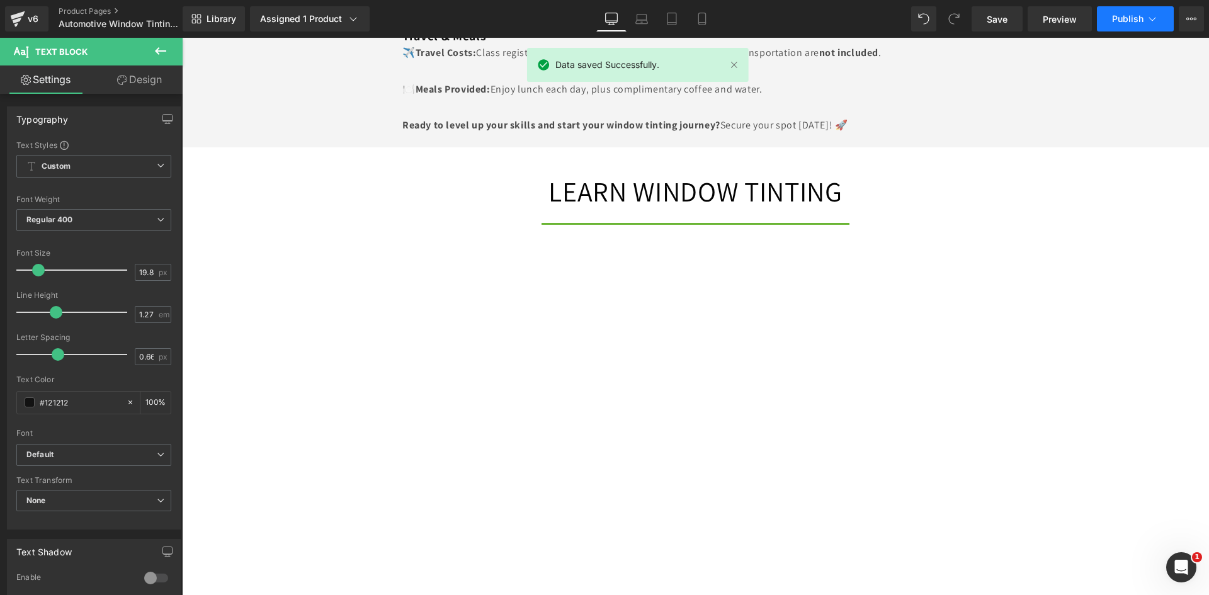
click at [1115, 19] on span "Publish" at bounding box center [1127, 19] width 31 height 10
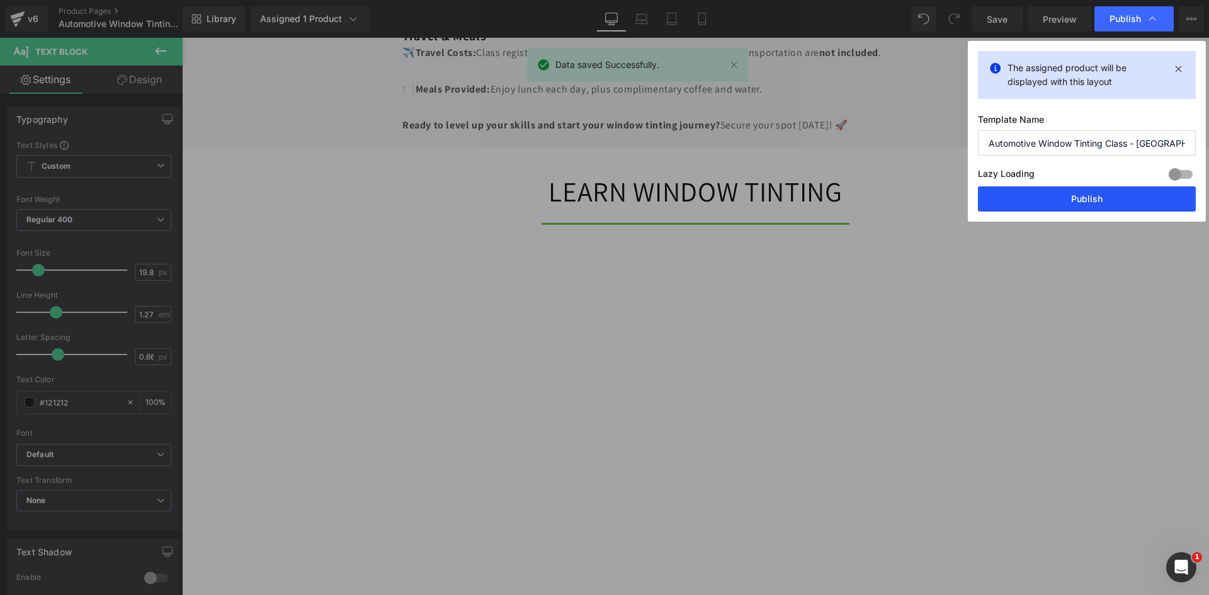
click at [1063, 200] on button "Publish" at bounding box center [1087, 198] width 218 height 25
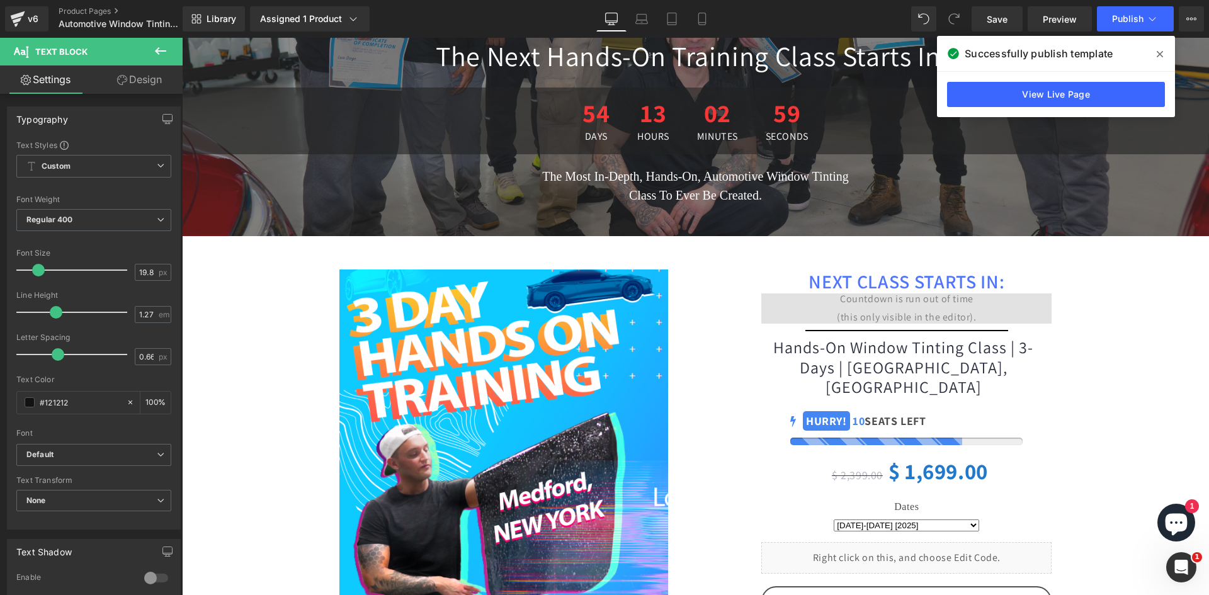
scroll to position [504, 0]
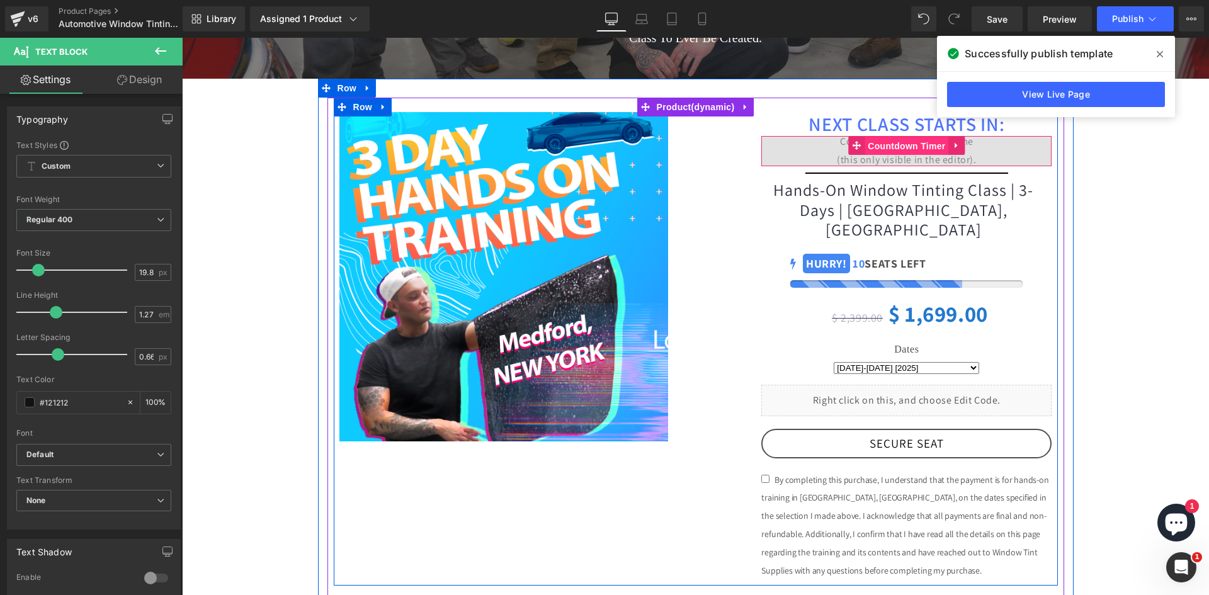
click at [875, 141] on span "Countdown Timer" at bounding box center [907, 146] width 84 height 19
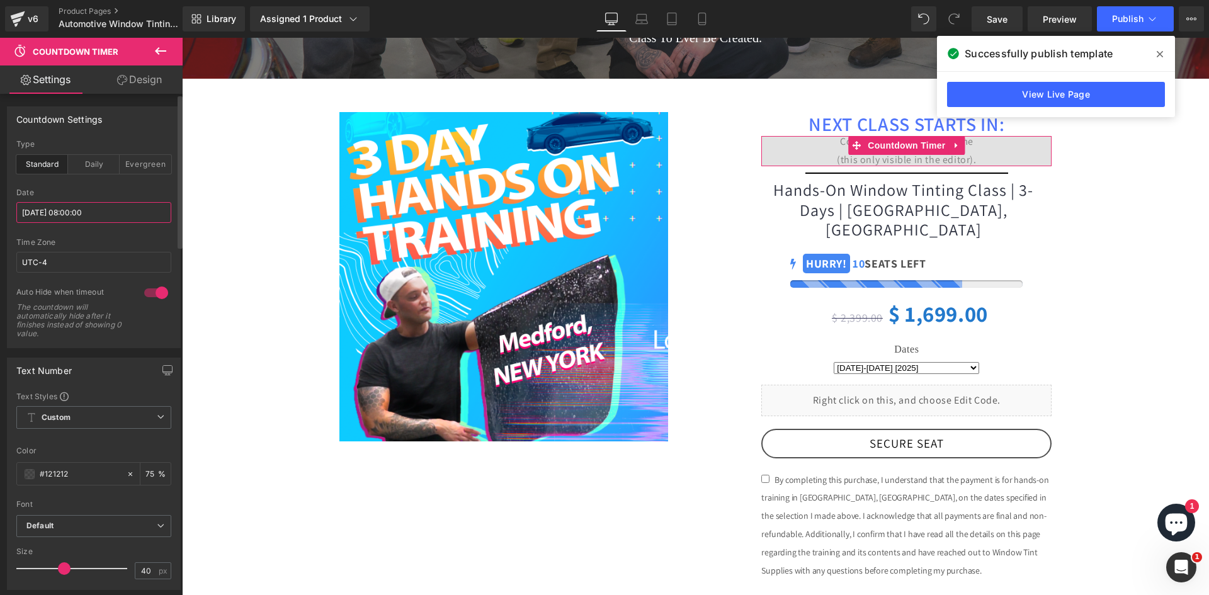
click at [60, 212] on input "2025/05/14 08:00:00" at bounding box center [93, 212] width 155 height 21
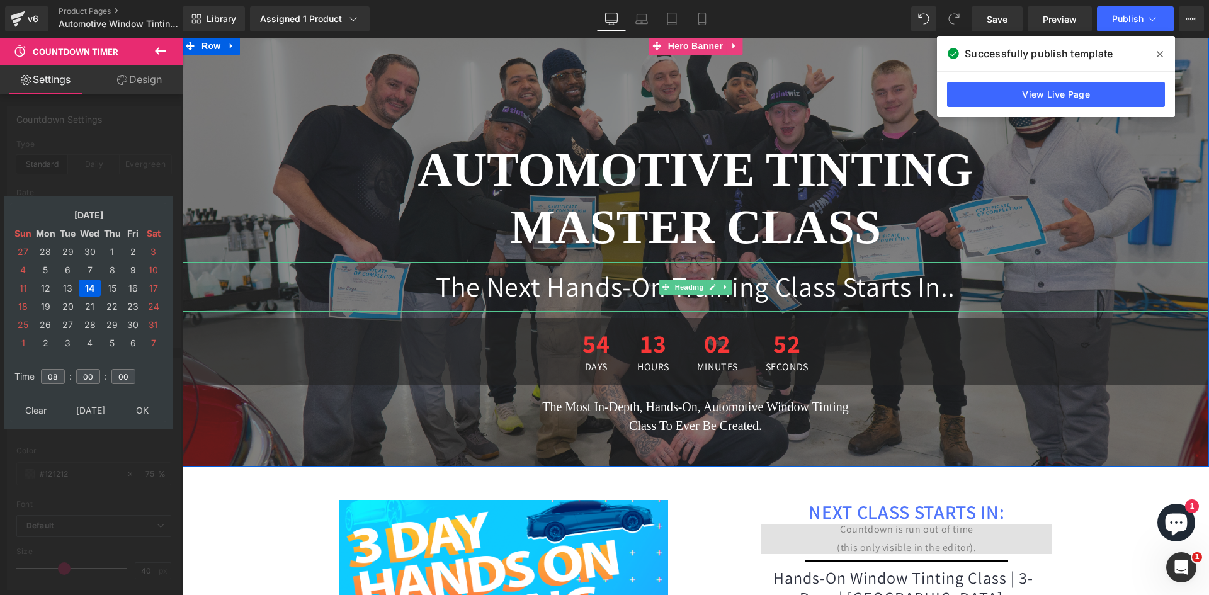
scroll to position [189, 0]
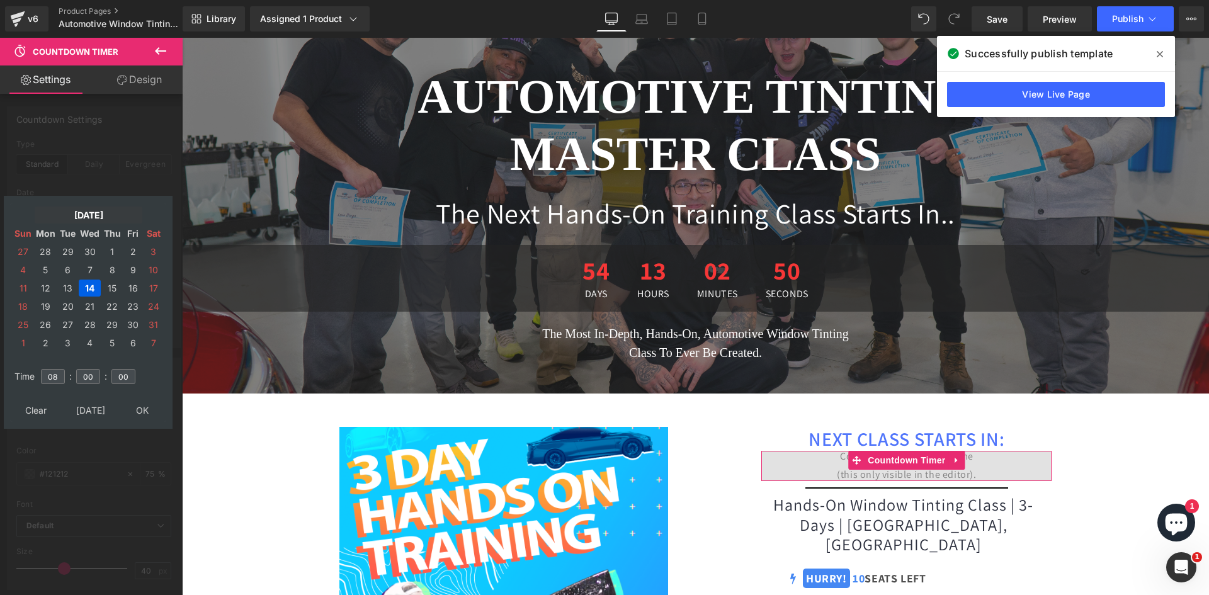
click at [101, 210] on td "May, 2025" at bounding box center [89, 215] width 108 height 17
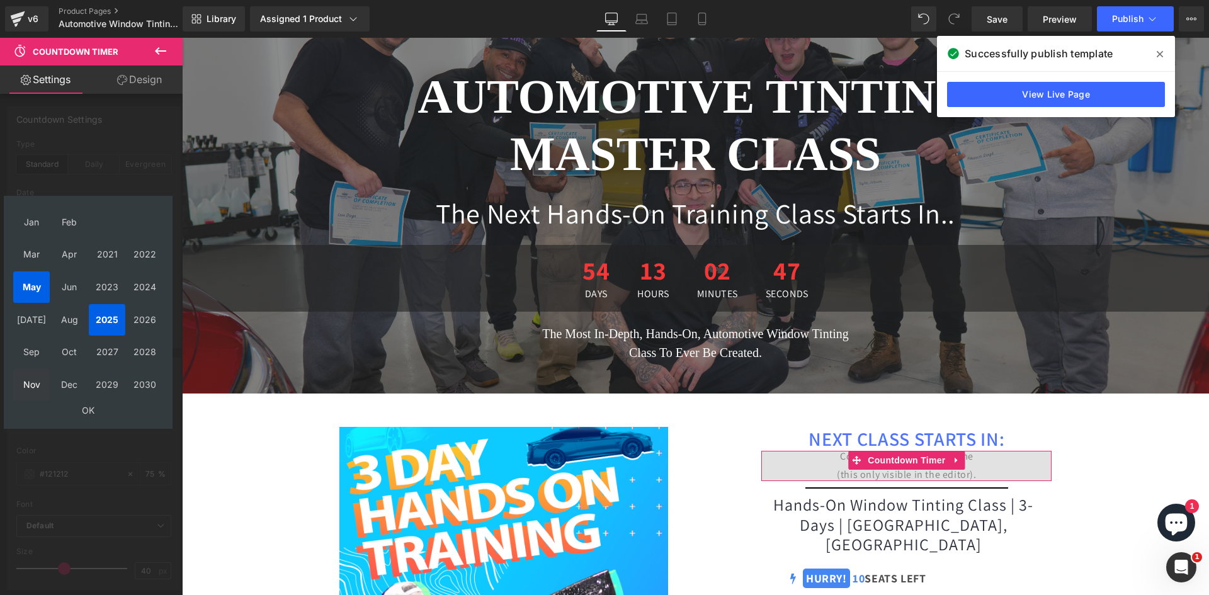
click at [38, 382] on td "Nov" at bounding box center [31, 384] width 37 height 31
click at [89, 412] on td "OK" at bounding box center [88, 410] width 150 height 17
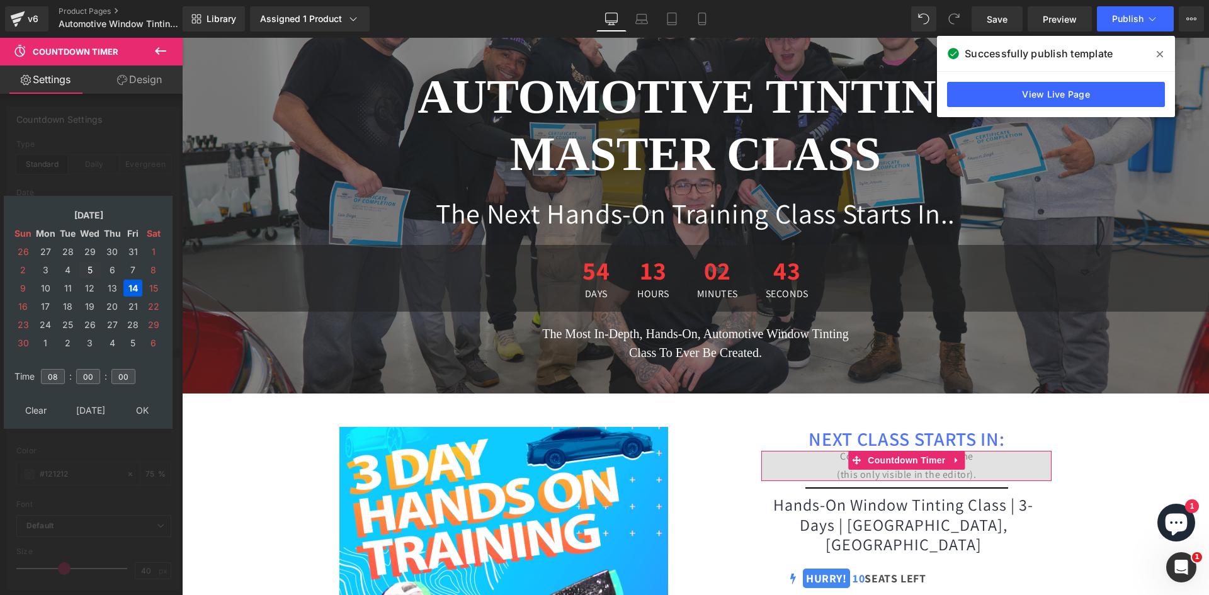
click at [91, 271] on td "5" at bounding box center [90, 269] width 22 height 17
type input "2025/11/05 08:00:00"
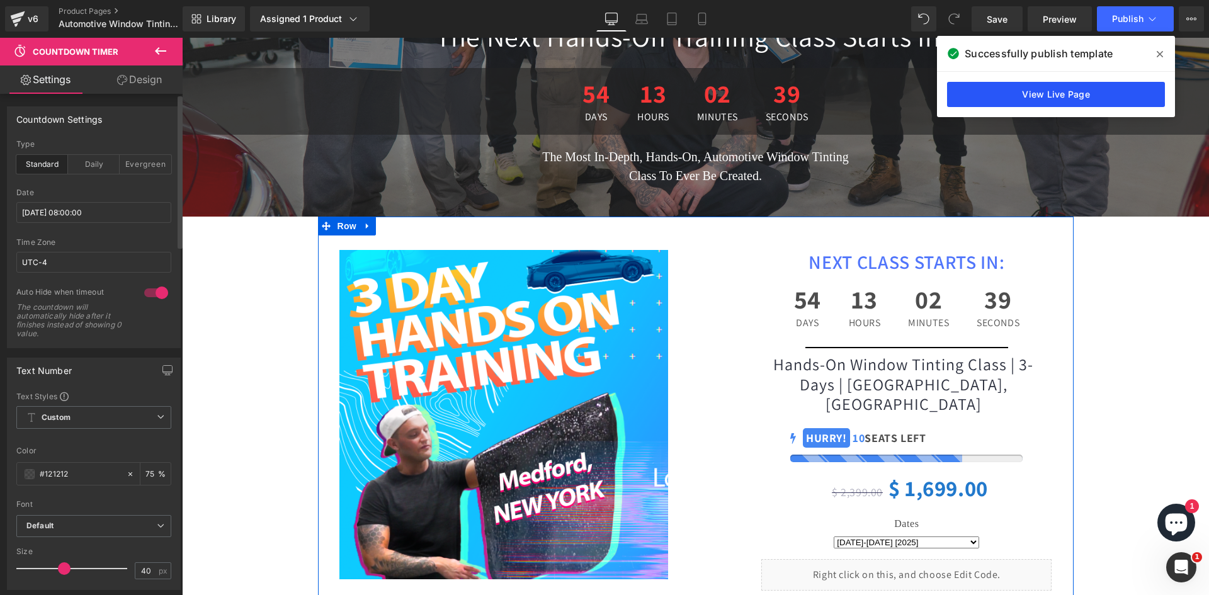
scroll to position [378, 0]
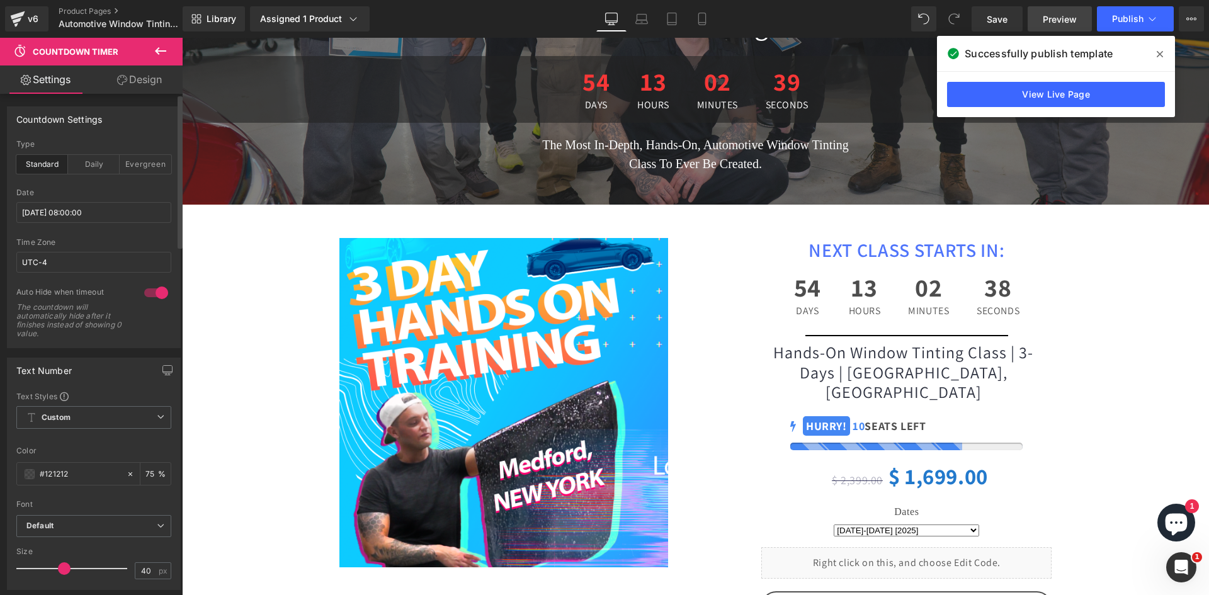
drag, startPoint x: 1002, startPoint y: 23, endPoint x: 1040, endPoint y: 27, distance: 38.0
click at [1004, 25] on span "Save" at bounding box center [997, 19] width 21 height 13
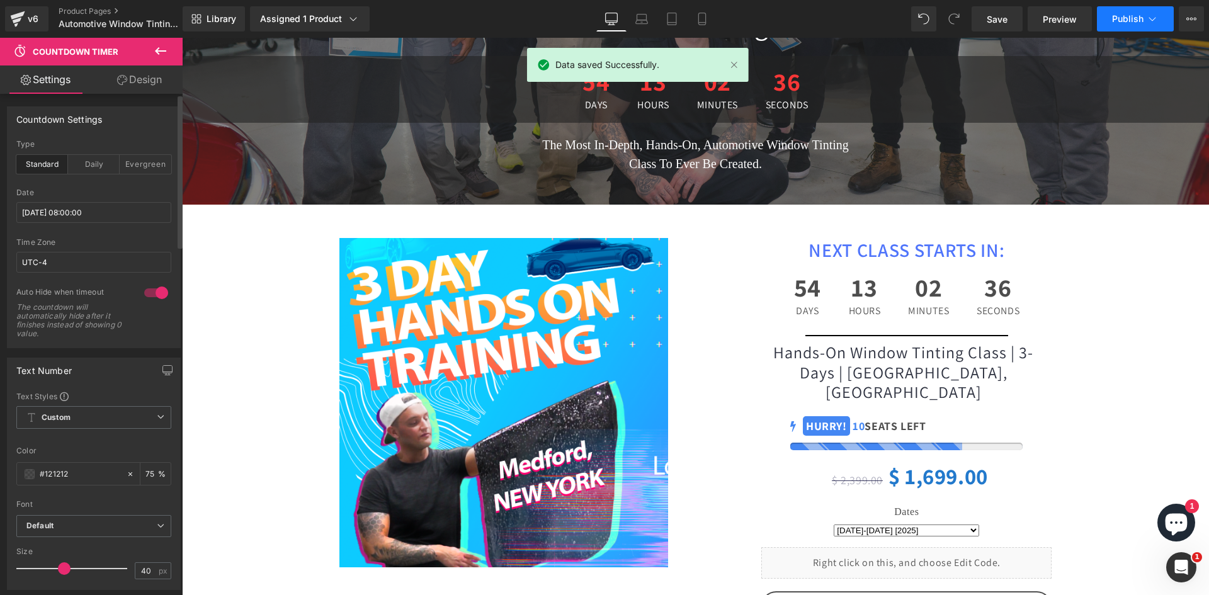
click at [1129, 21] on span "Publish" at bounding box center [1127, 19] width 31 height 10
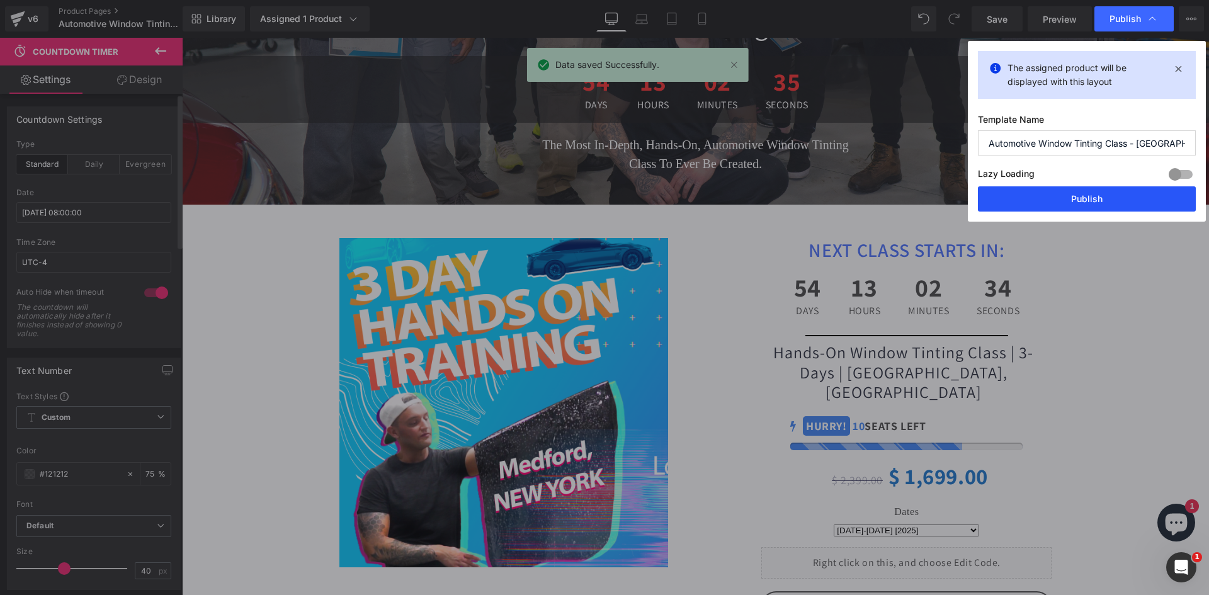
click at [1117, 203] on button "Publish" at bounding box center [1087, 198] width 218 height 25
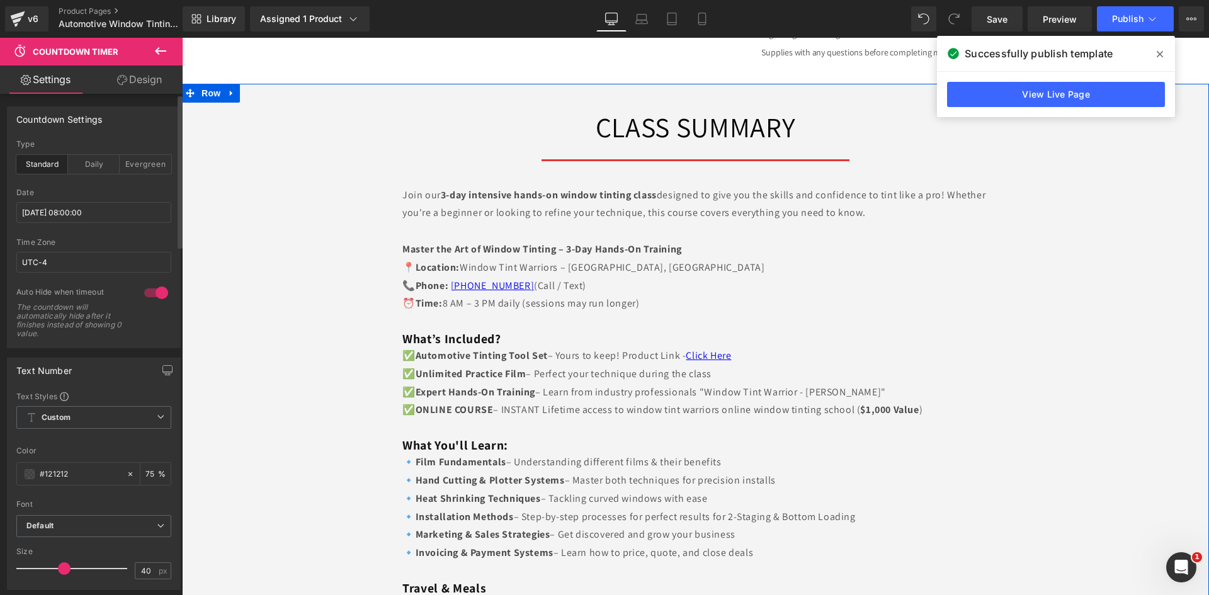
scroll to position [1071, 0]
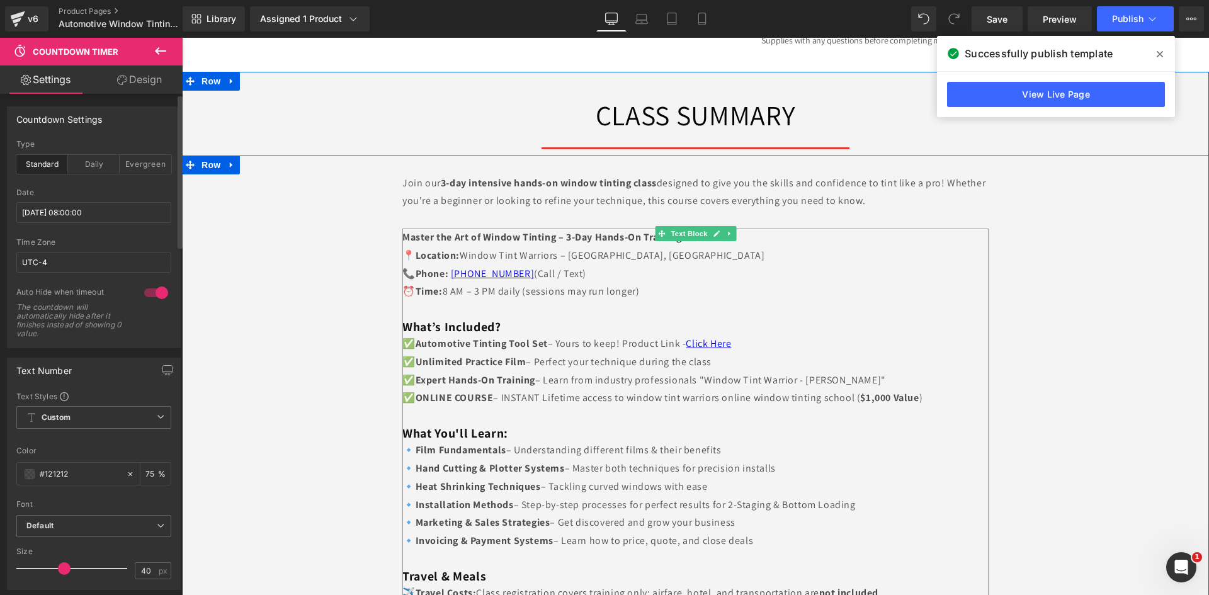
click at [527, 319] on h3 "What’s Included?" at bounding box center [696, 327] width 586 height 16
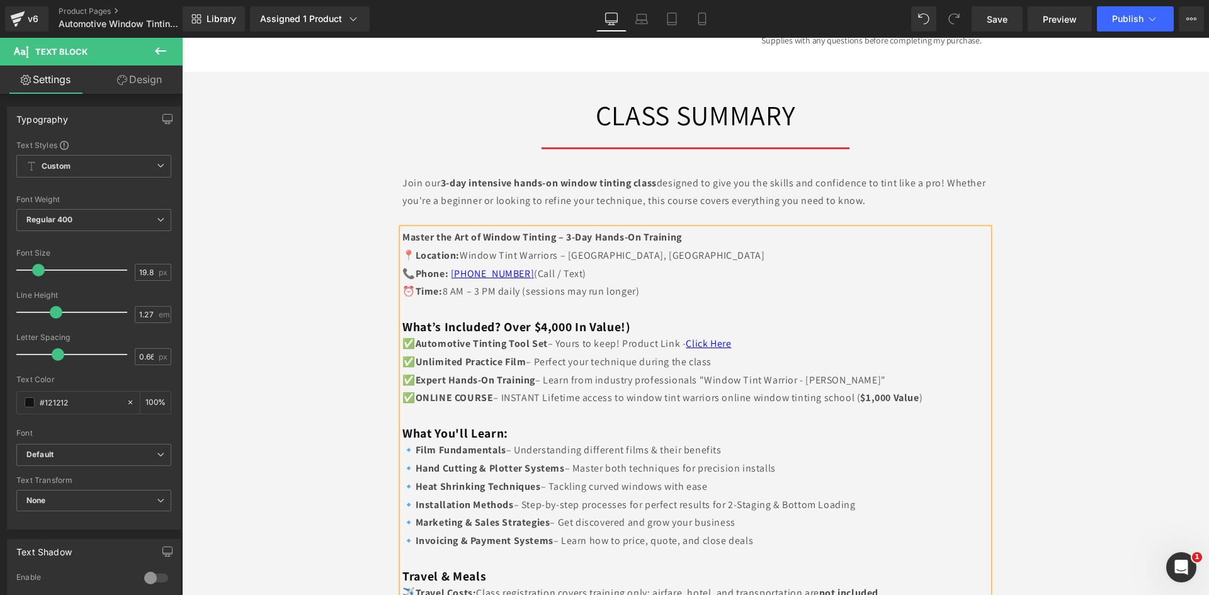
click at [495, 319] on strong "What’s Included? Over $4,000 In Value!)" at bounding box center [517, 327] width 229 height 16
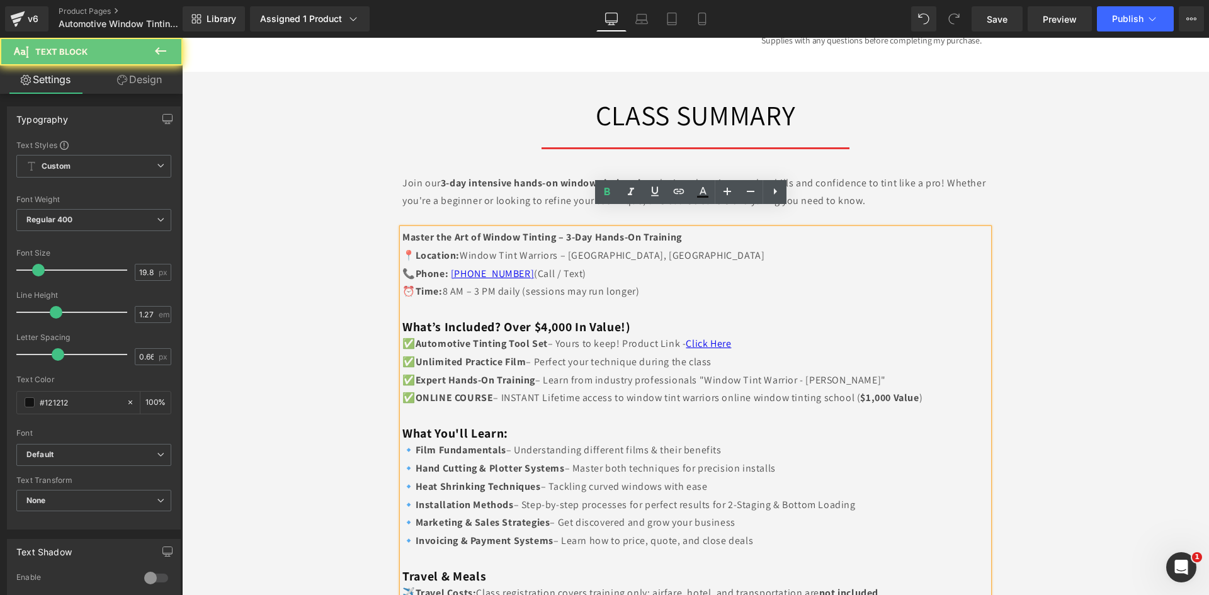
click at [501, 319] on strong "What’s Included? Over $4,000 In Value!)" at bounding box center [517, 327] width 229 height 16
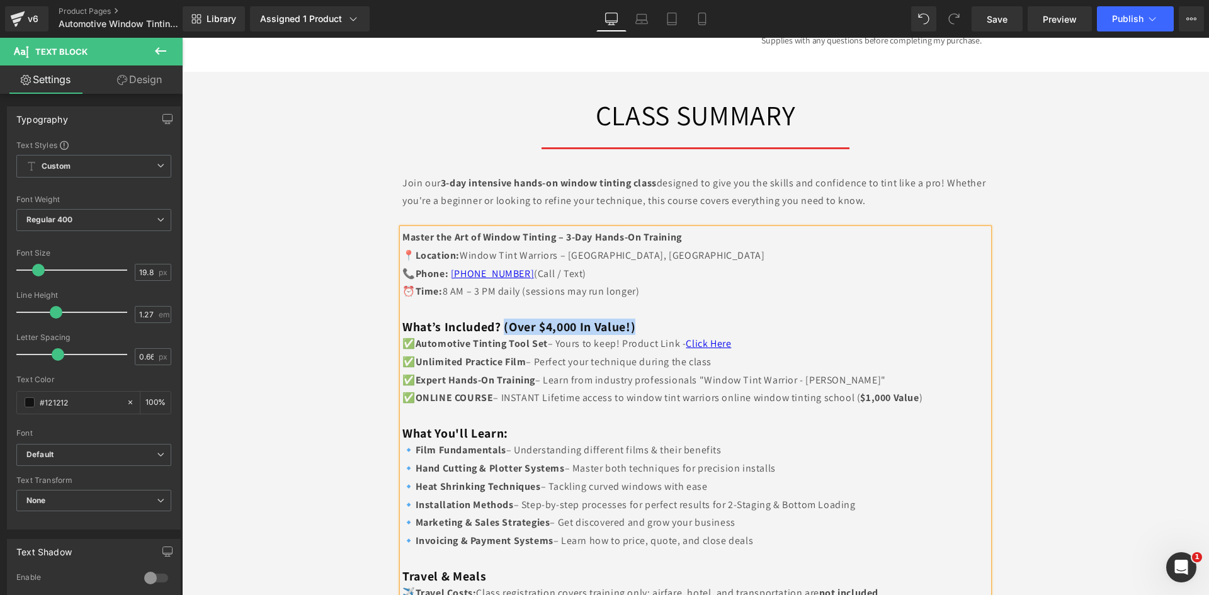
drag, startPoint x: 654, startPoint y: 302, endPoint x: 501, endPoint y: 302, distance: 152.4
click at [501, 319] on h3 "What’s Included? (Over $4,000 In Value!)" at bounding box center [696, 327] width 586 height 16
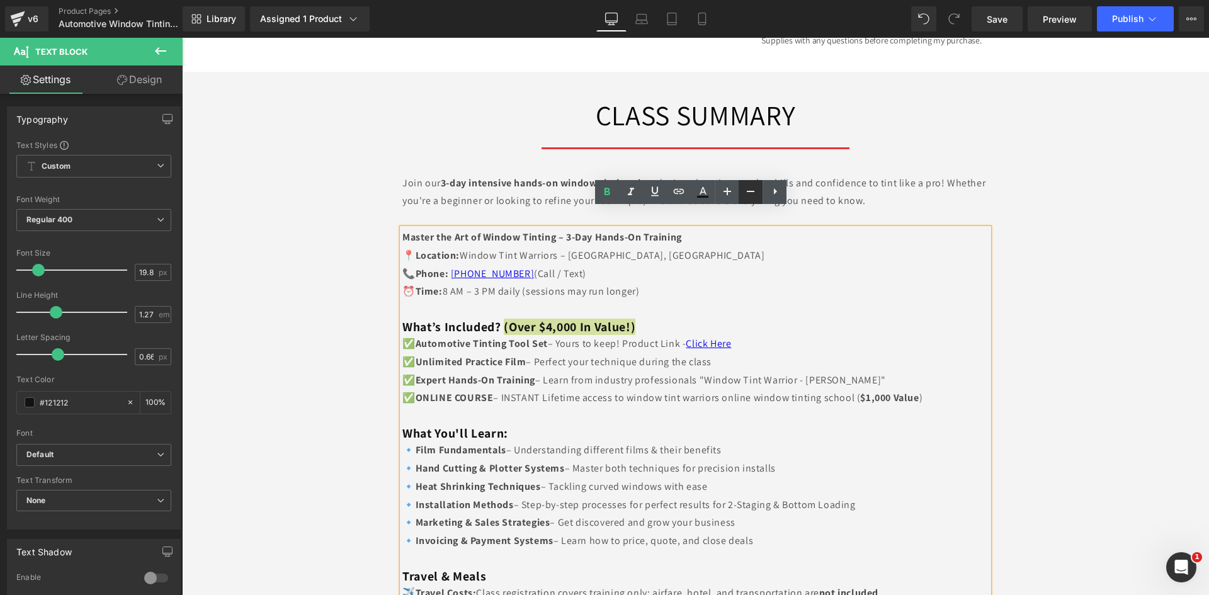
click at [745, 196] on icon at bounding box center [750, 191] width 15 height 15
click at [724, 196] on icon at bounding box center [727, 191] width 15 height 15
type input "19.8"
drag, startPoint x: 701, startPoint y: 187, endPoint x: 701, endPoint y: 195, distance: 8.2
click at [702, 187] on icon at bounding box center [702, 192] width 15 height 15
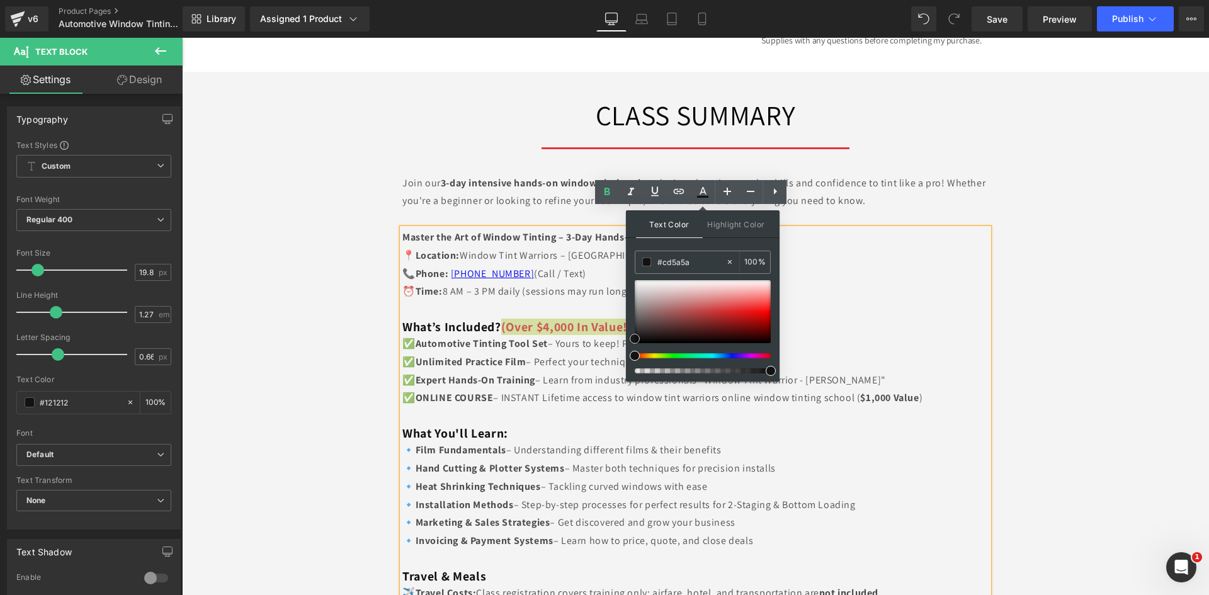
click at [707, 307] on div at bounding box center [703, 311] width 136 height 63
type input "#fa1919"
drag, startPoint x: 738, startPoint y: 296, endPoint x: 653, endPoint y: 240, distance: 101.9
click at [766, 309] on div at bounding box center [703, 311] width 136 height 63
click at [1111, 141] on div "Separator" at bounding box center [695, 148] width 1027 height 14
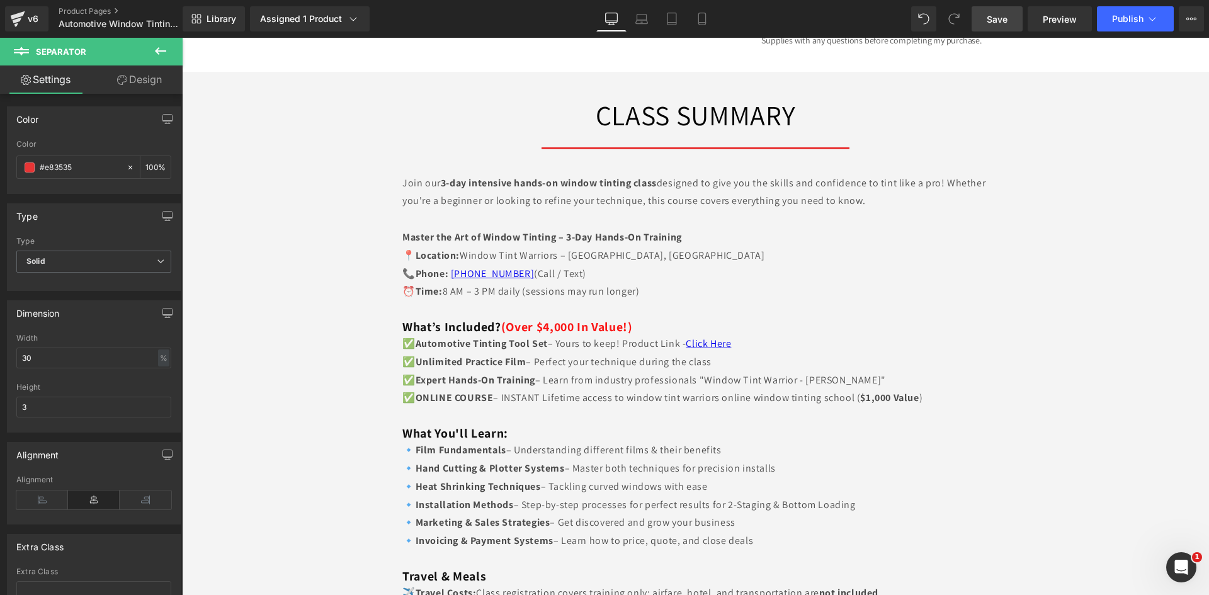
click at [1009, 15] on link "Save" at bounding box center [997, 18] width 51 height 25
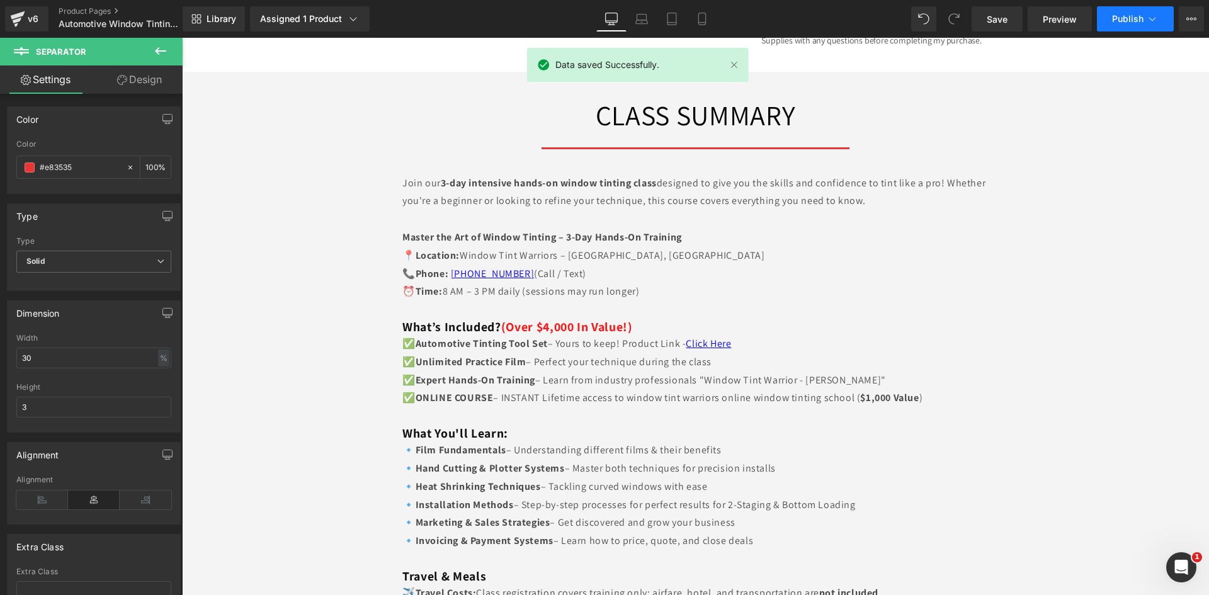
click at [1127, 18] on span "Publish" at bounding box center [1127, 19] width 31 height 10
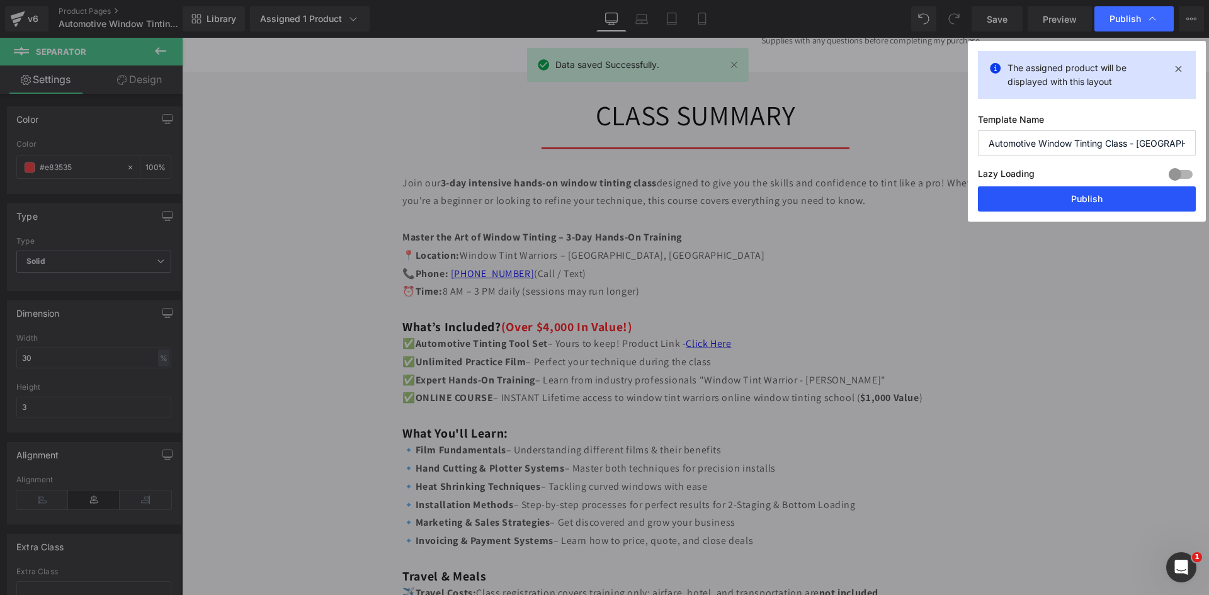
click at [1097, 192] on button "Publish" at bounding box center [1087, 198] width 218 height 25
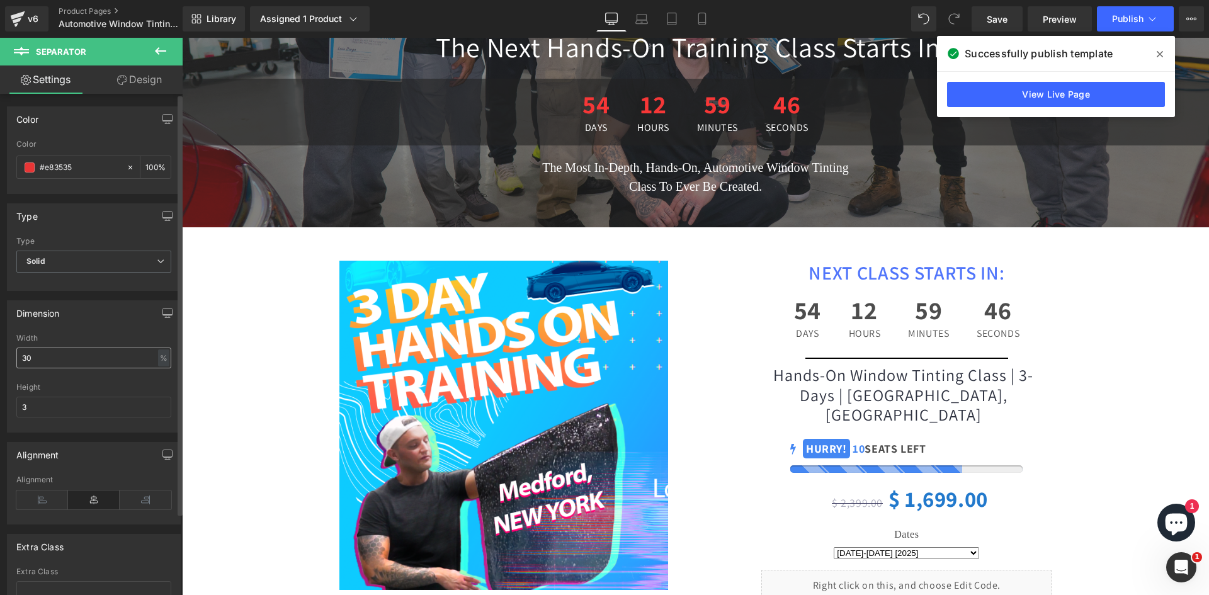
scroll to position [378, 0]
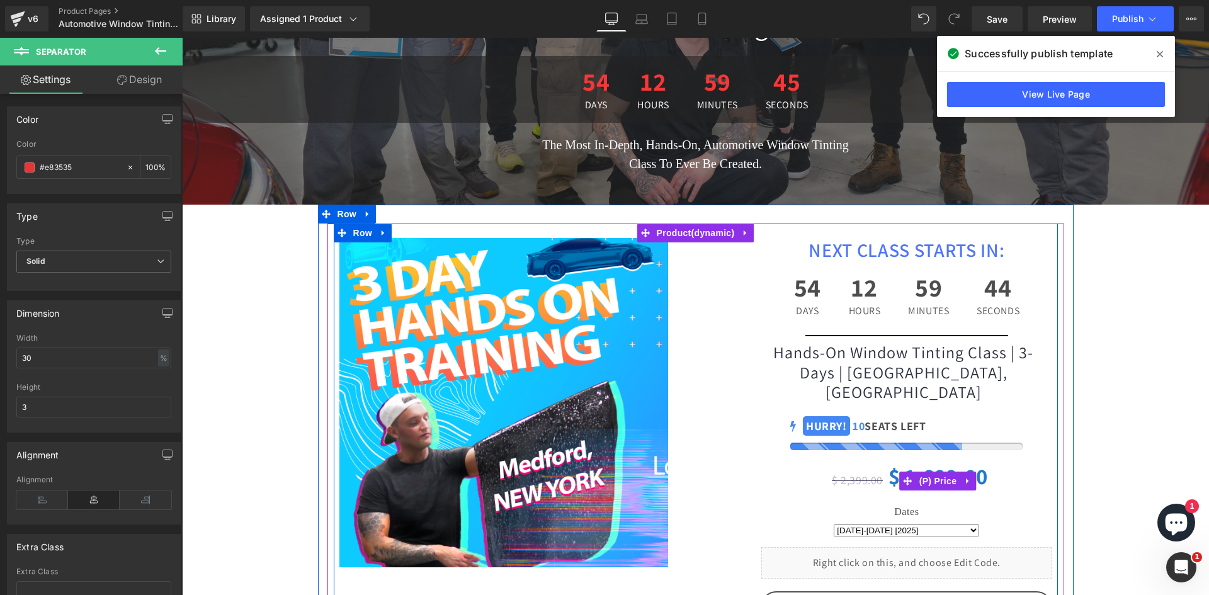
drag, startPoint x: 929, startPoint y: 456, endPoint x: 974, endPoint y: 518, distance: 76.6
click at [929, 472] on span "(P) Price" at bounding box center [939, 481] width 44 height 19
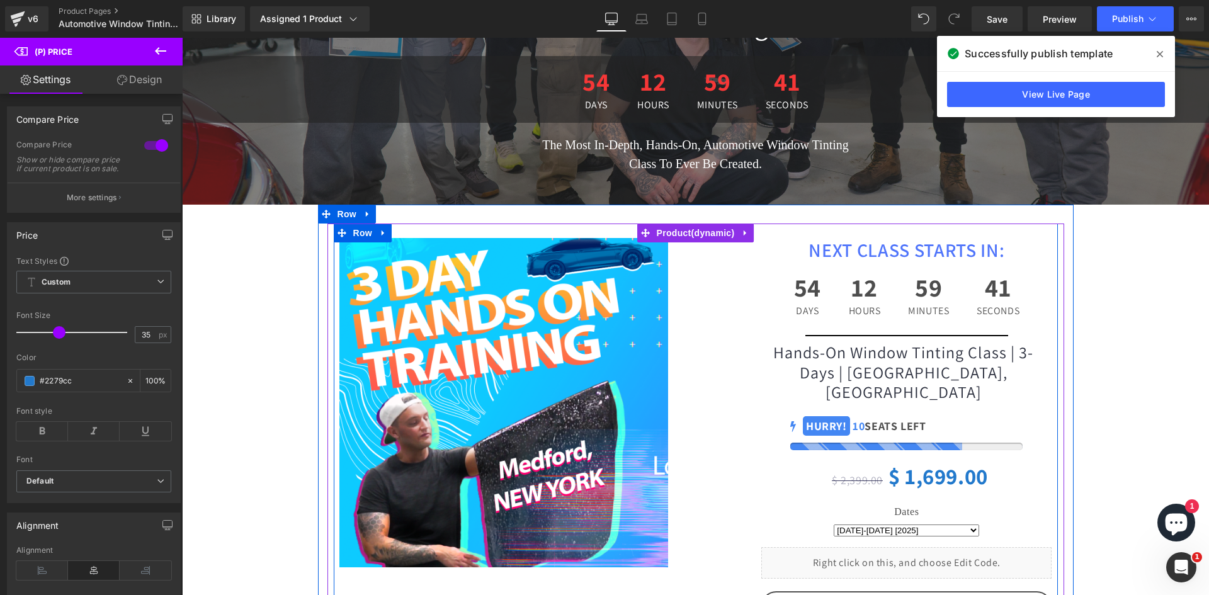
click at [889, 295] on div "54 Days 12 Hours 59 Minutes 41 Seconds" at bounding box center [907, 295] width 251 height 67
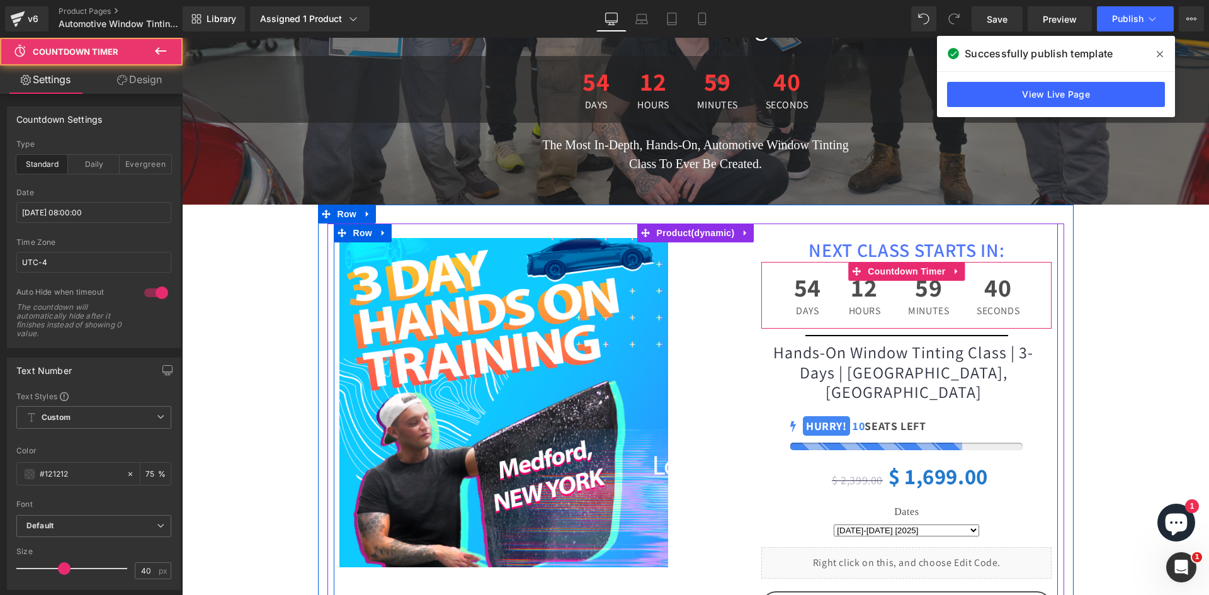
click at [854, 297] on span "12" at bounding box center [865, 290] width 32 height 31
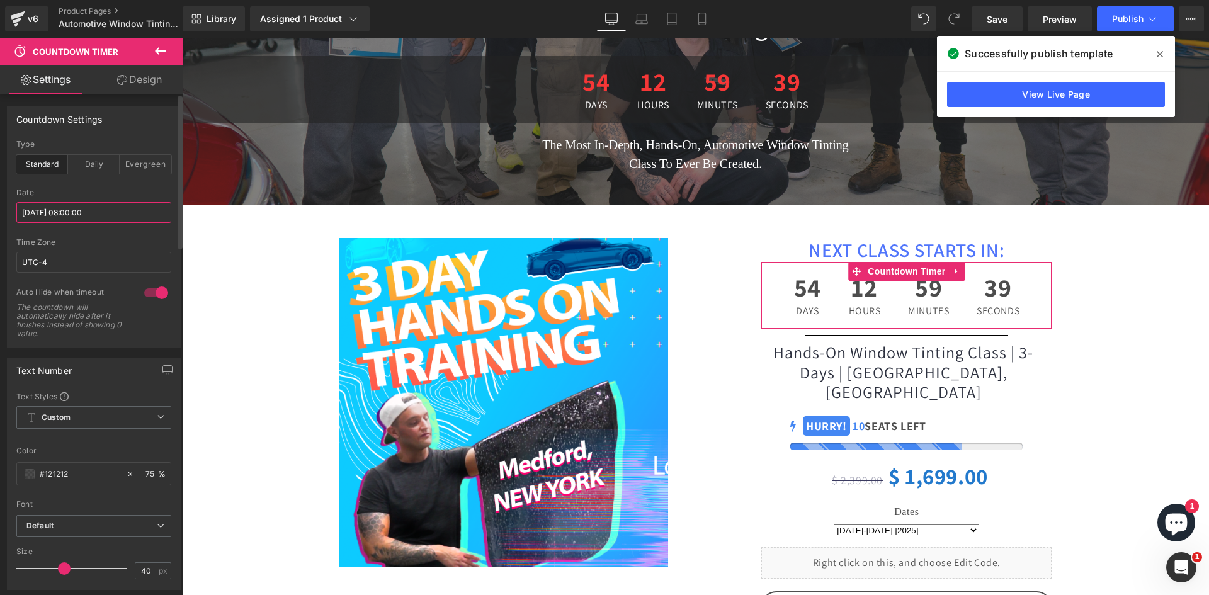
click at [66, 209] on input "2025/11/05 08:00:00" at bounding box center [93, 212] width 155 height 21
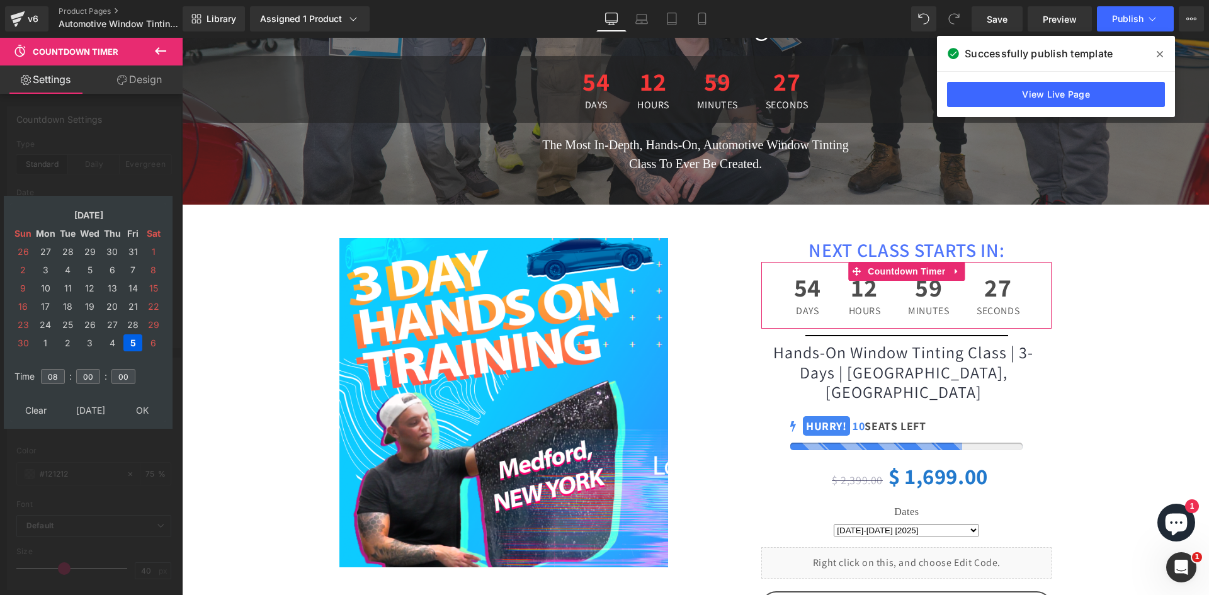
click at [96, 220] on td "[DATE]" at bounding box center [89, 215] width 108 height 17
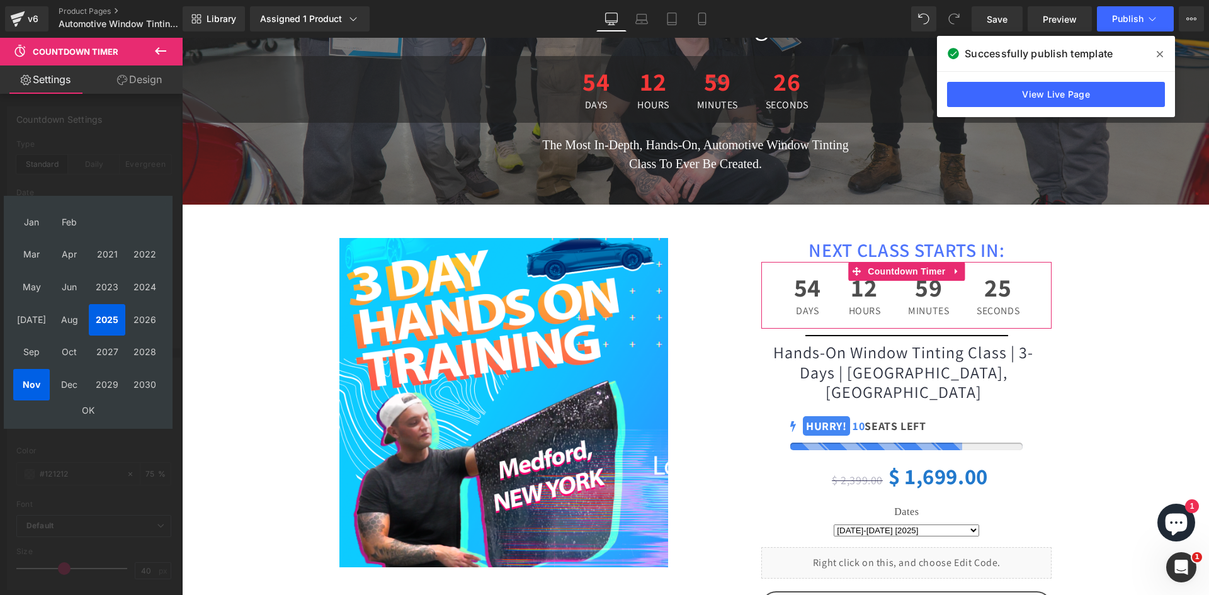
click at [31, 379] on td "Nov" at bounding box center [31, 384] width 37 height 31
click at [33, 379] on td "Nov" at bounding box center [31, 384] width 37 height 31
click at [82, 350] on td "Oct" at bounding box center [69, 352] width 37 height 31
drag, startPoint x: 89, startPoint y: 404, endPoint x: 89, endPoint y: 397, distance: 6.9
click at [90, 404] on td "OK" at bounding box center [88, 410] width 150 height 17
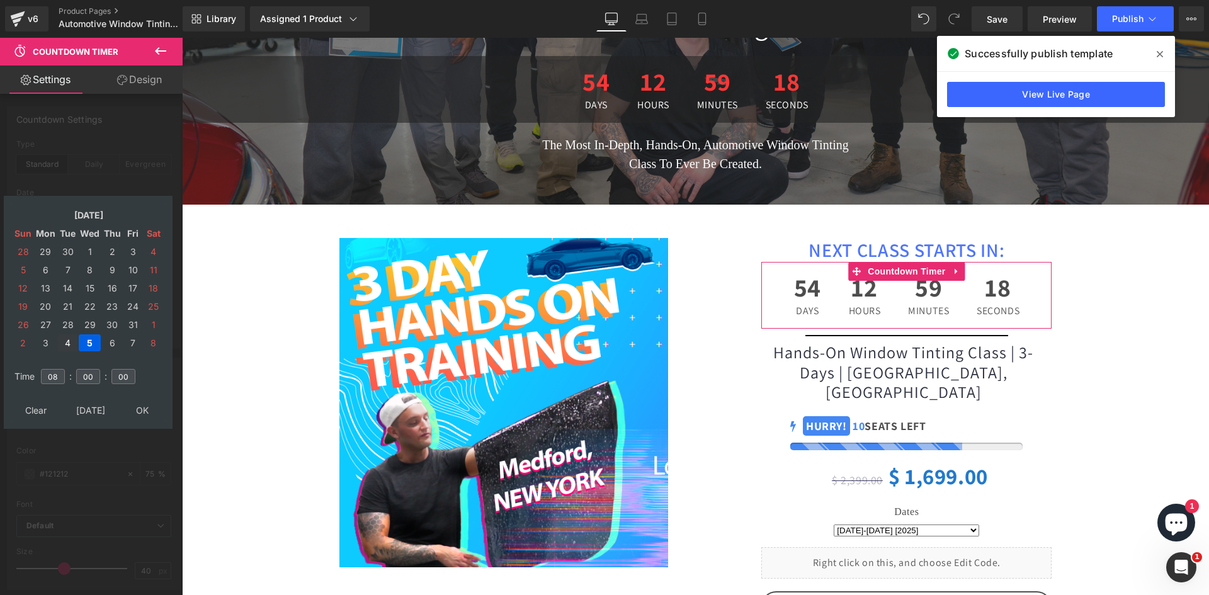
click at [67, 341] on td "4" at bounding box center [68, 342] width 20 height 17
type input "[DATE] 08:00:00"
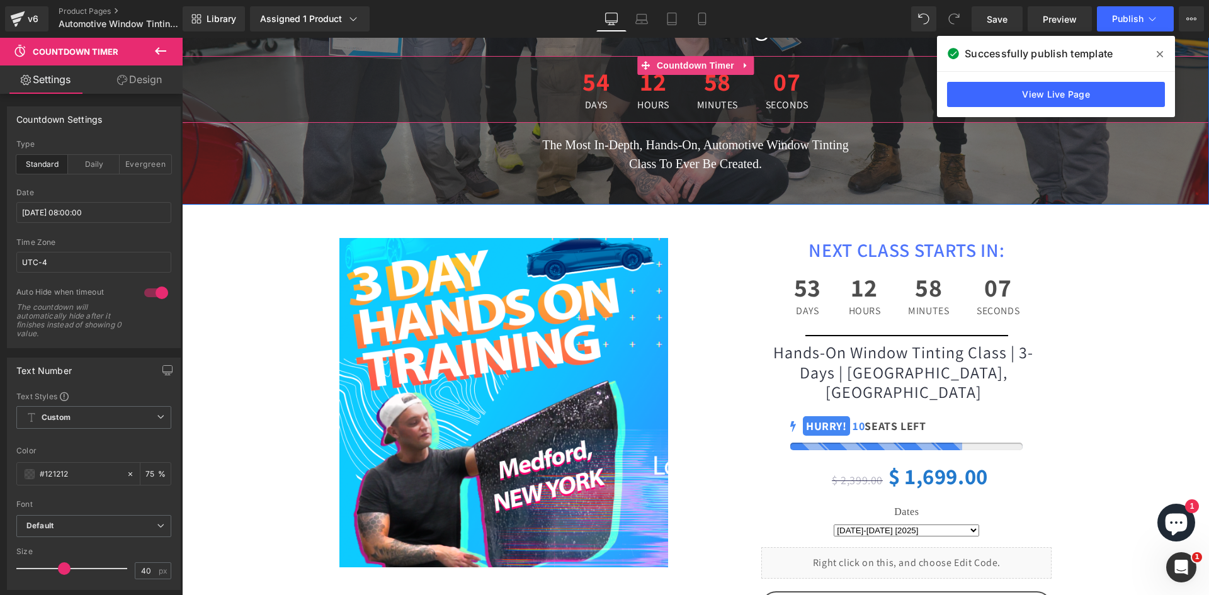
click at [658, 91] on span "12" at bounding box center [653, 84] width 32 height 31
click at [85, 211] on input "2025/11/05 08:00:00" at bounding box center [93, 212] width 155 height 21
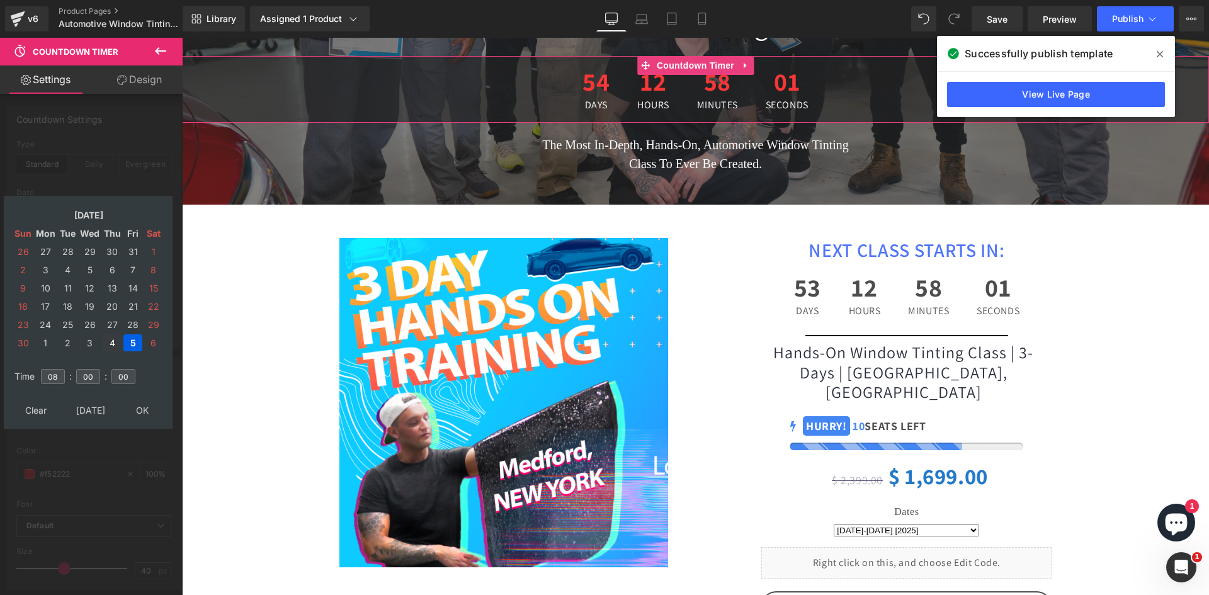
click at [108, 343] on td "4" at bounding box center [112, 342] width 20 height 17
click at [84, 210] on td "Dec, 2025" at bounding box center [89, 215] width 108 height 17
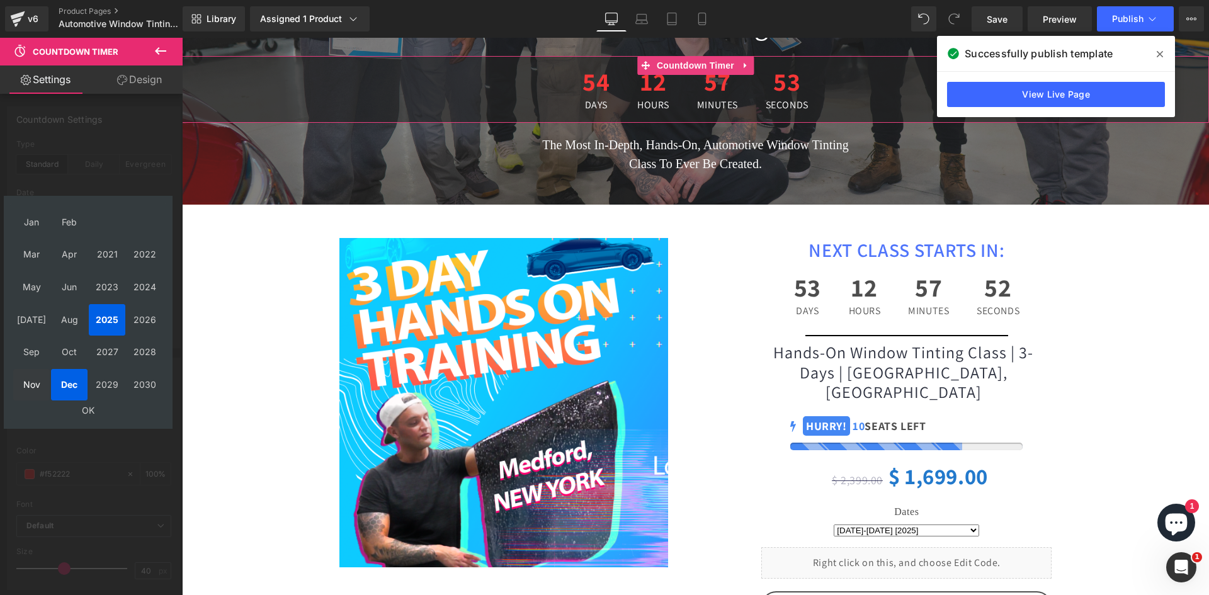
click at [40, 377] on td "Nov" at bounding box center [31, 384] width 37 height 31
click at [86, 404] on td "OK" at bounding box center [88, 410] width 150 height 17
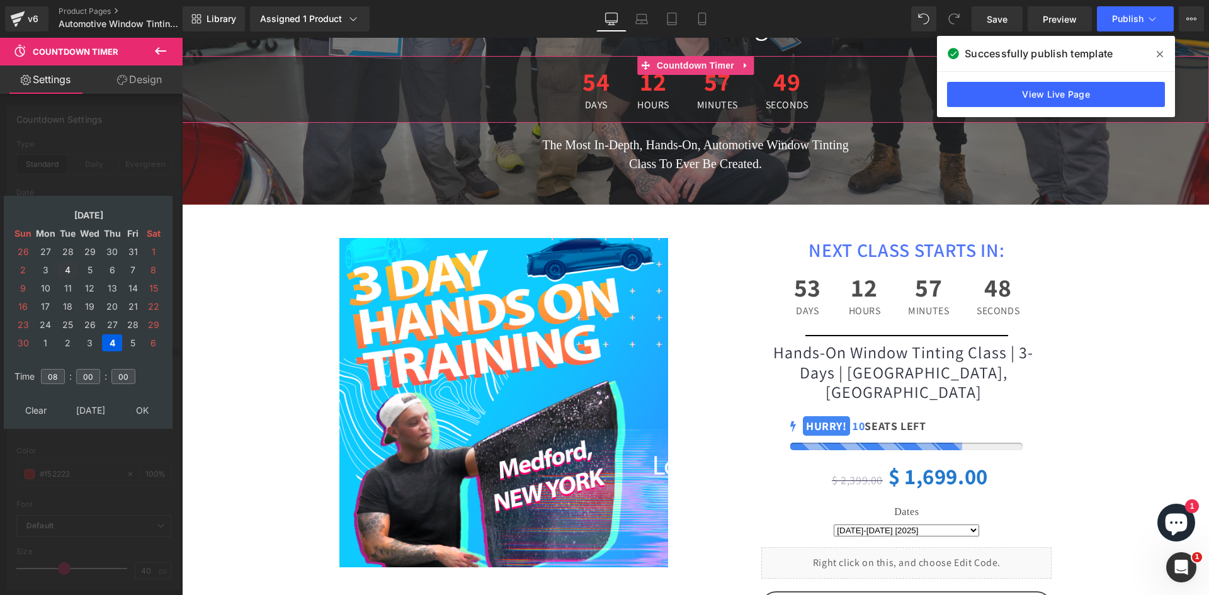
click at [66, 268] on td "4" at bounding box center [68, 269] width 20 height 17
type input "[DATE] 08:00:00"
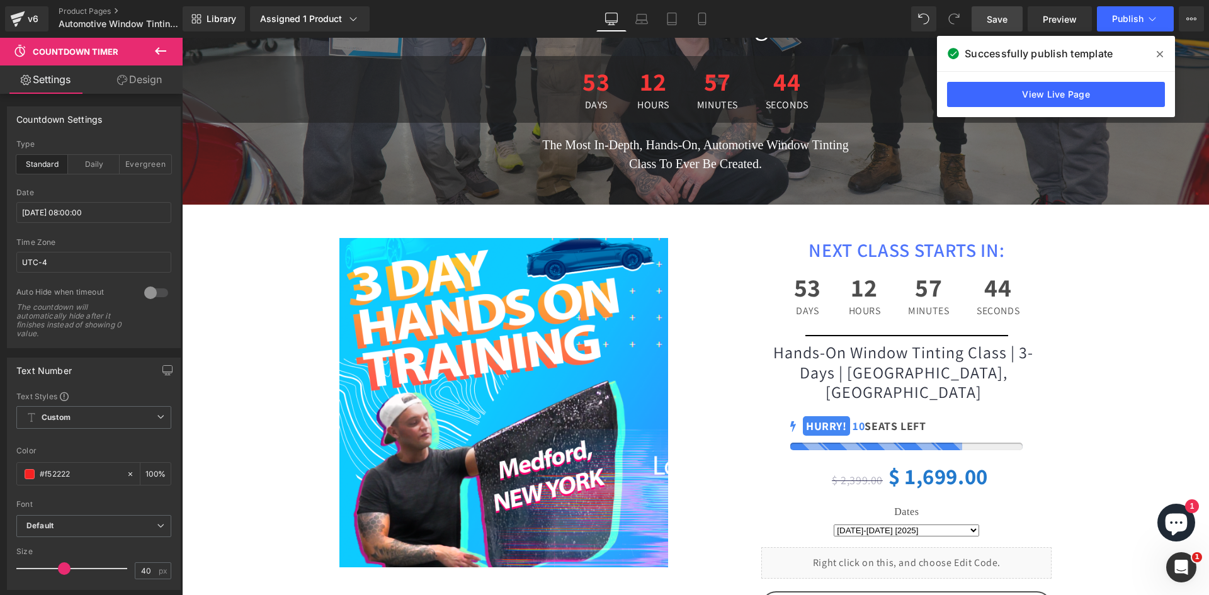
click at [1014, 25] on link "Save" at bounding box center [997, 18] width 51 height 25
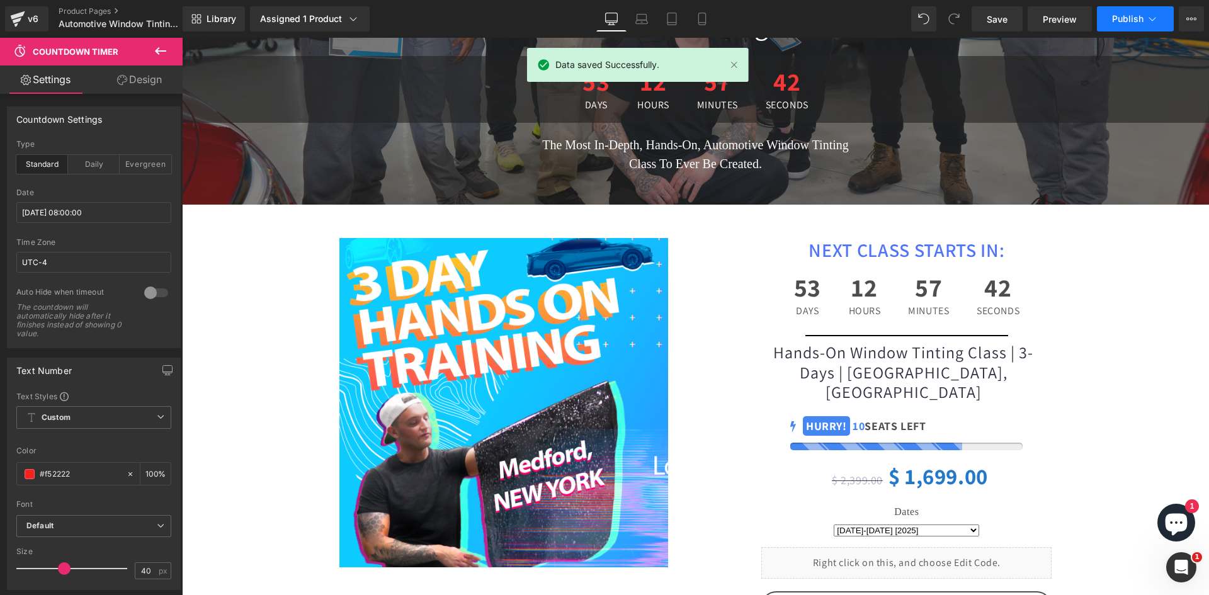
click at [1135, 21] on span "Publish" at bounding box center [1127, 19] width 31 height 10
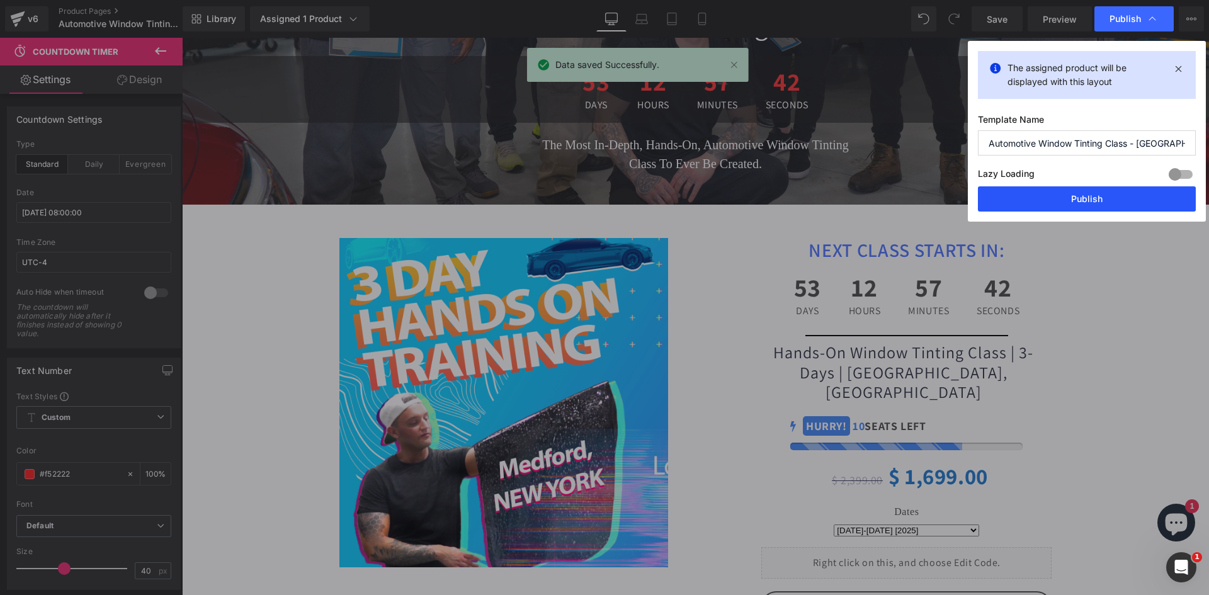
click at [1117, 202] on button "Publish" at bounding box center [1087, 198] width 218 height 25
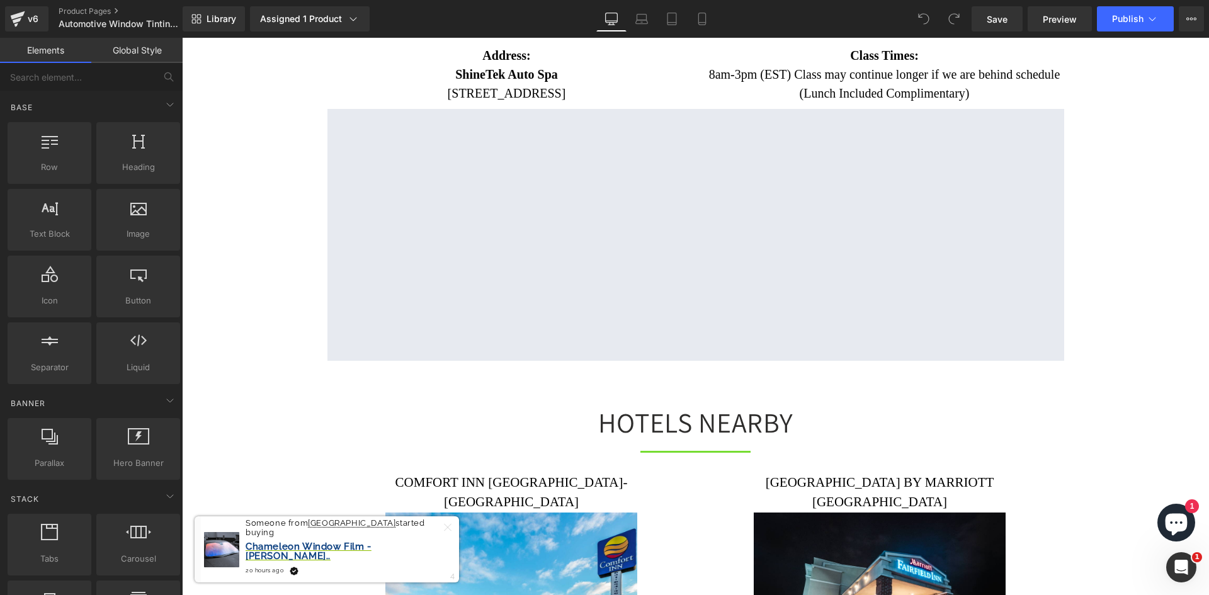
scroll to position [3969, 0]
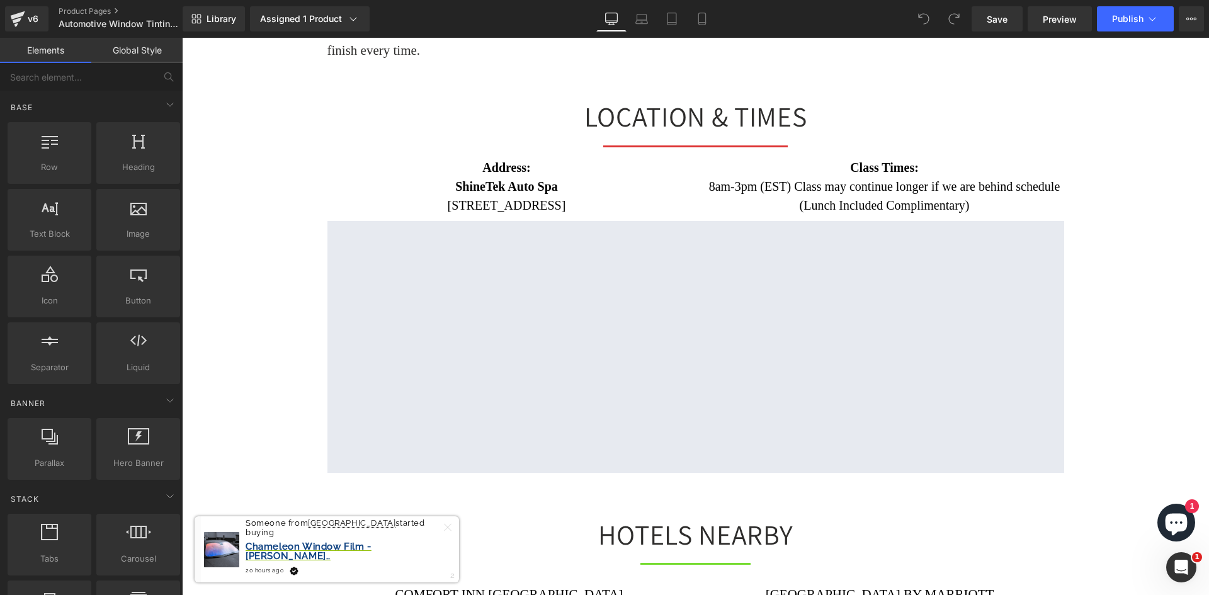
click at [182, 38] on div at bounding box center [182, 38] width 0 height 0
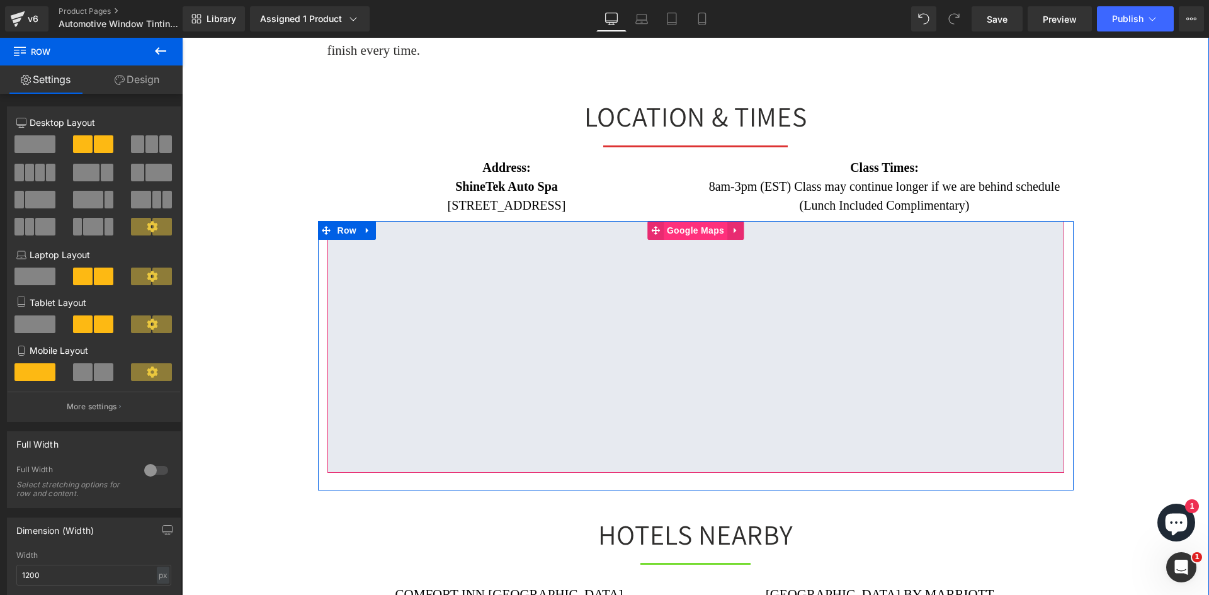
click at [667, 221] on span "Google Maps" at bounding box center [696, 230] width 64 height 19
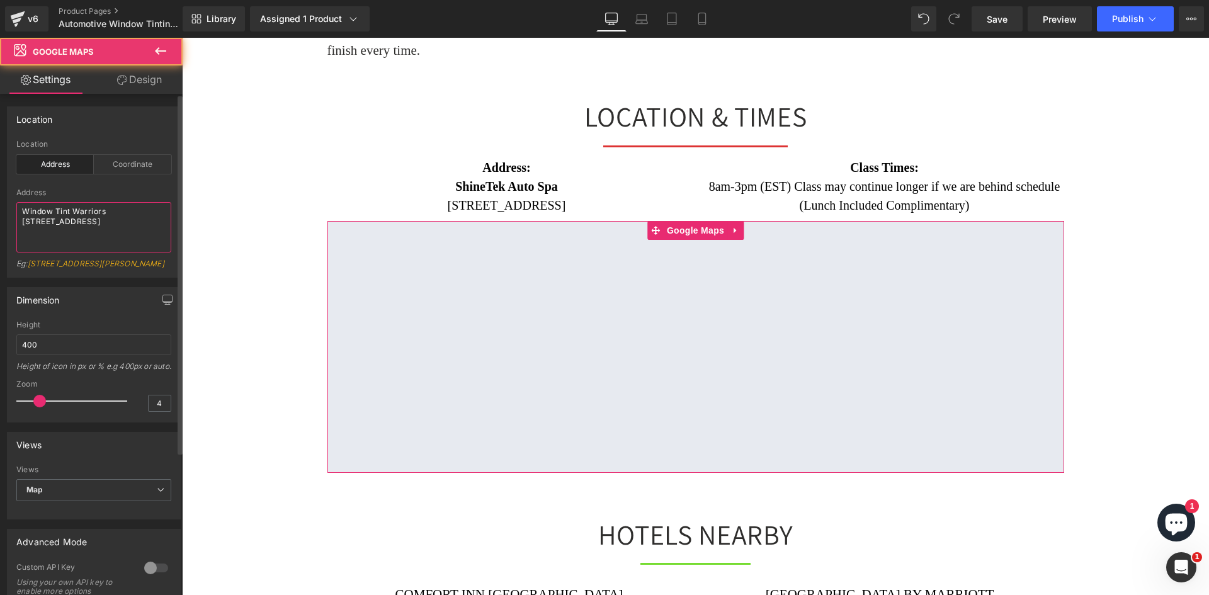
click at [123, 226] on textarea "Window Tint Warriors 765 long island ave" at bounding box center [93, 227] width 155 height 50
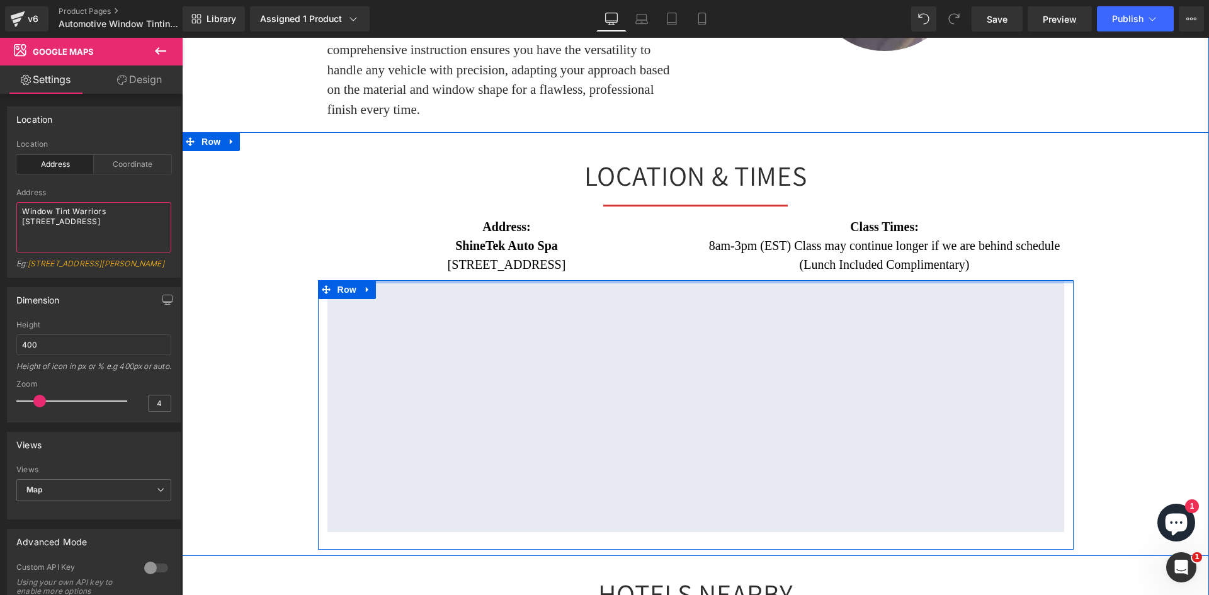
scroll to position [3843, 0]
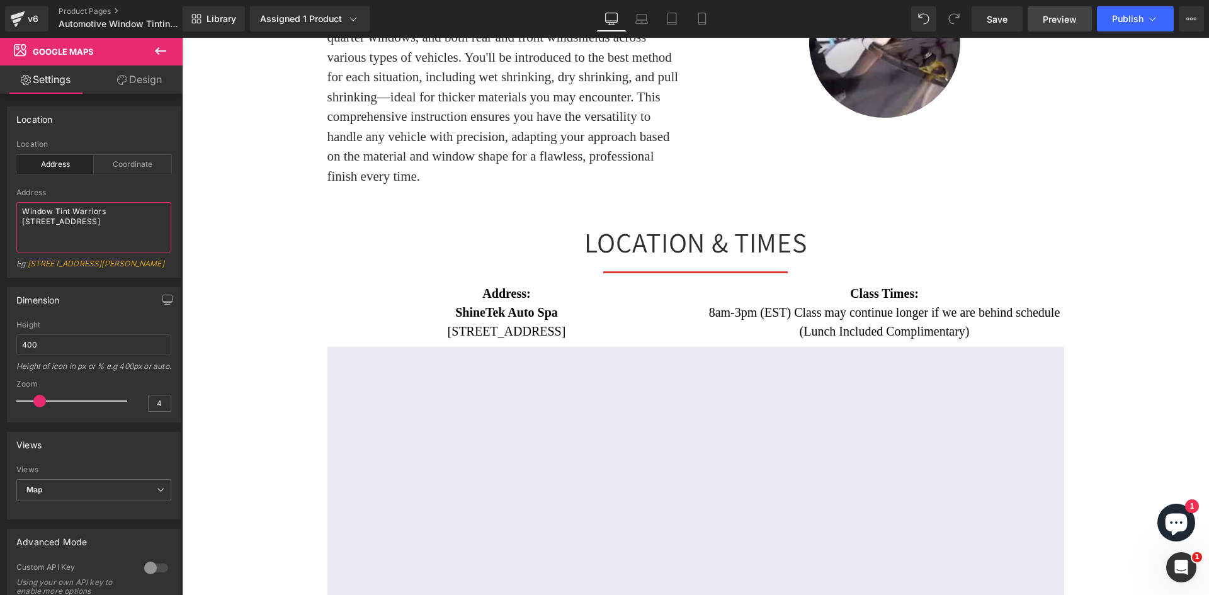
type textarea "Window Tint Warriors 765 long island ave, Medford, NY 11763"
click at [1012, 23] on link "Save" at bounding box center [997, 18] width 51 height 25
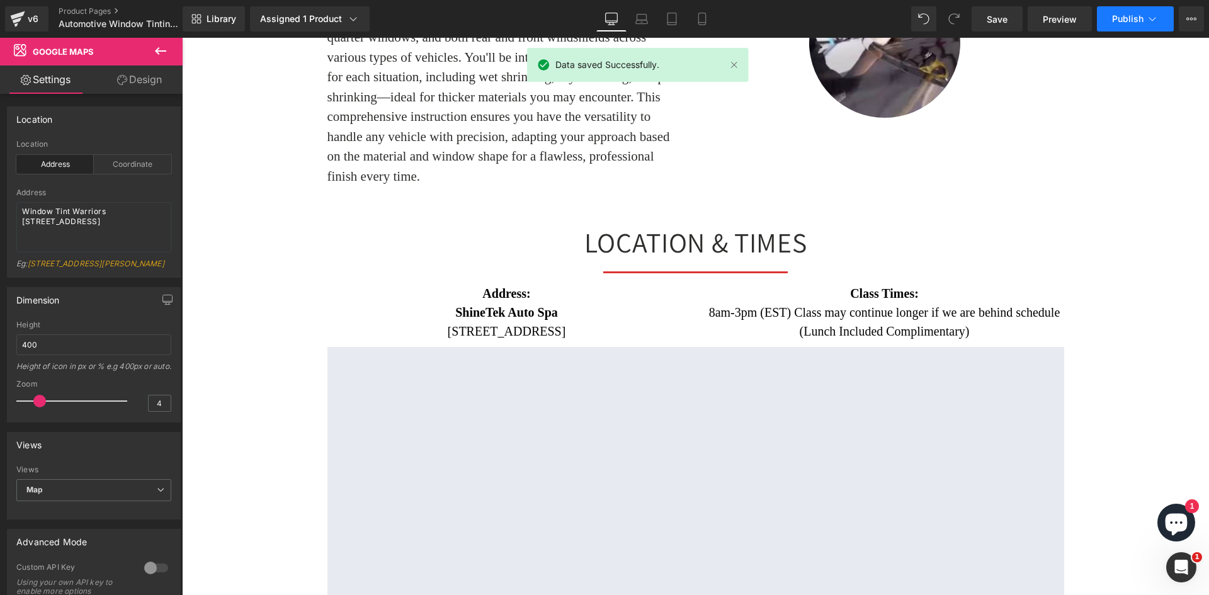
click at [1124, 14] on span "Publish" at bounding box center [1127, 19] width 31 height 10
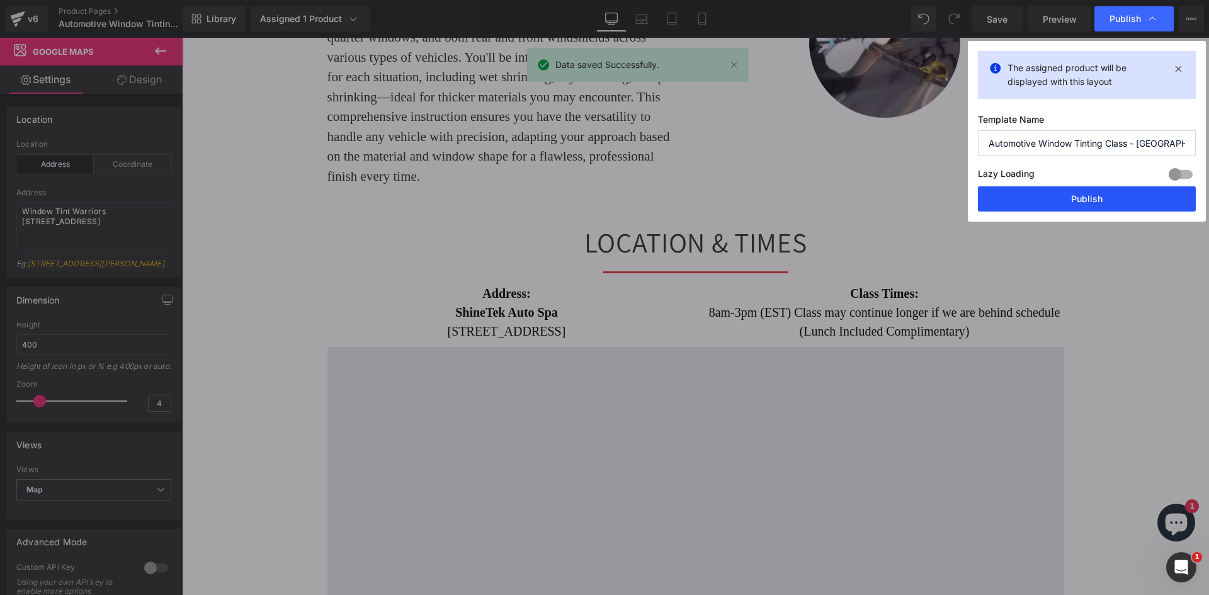
click at [1098, 197] on button "Publish" at bounding box center [1087, 198] width 218 height 25
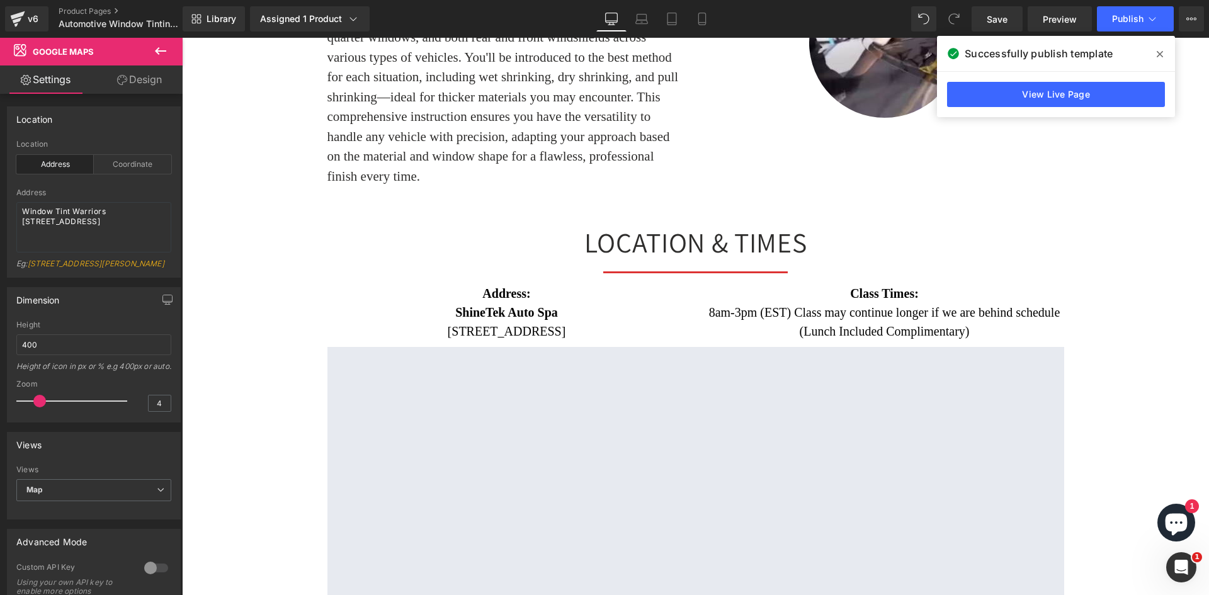
click at [496, 303] on p "ShineTek Auto Spa" at bounding box center [507, 312] width 359 height 19
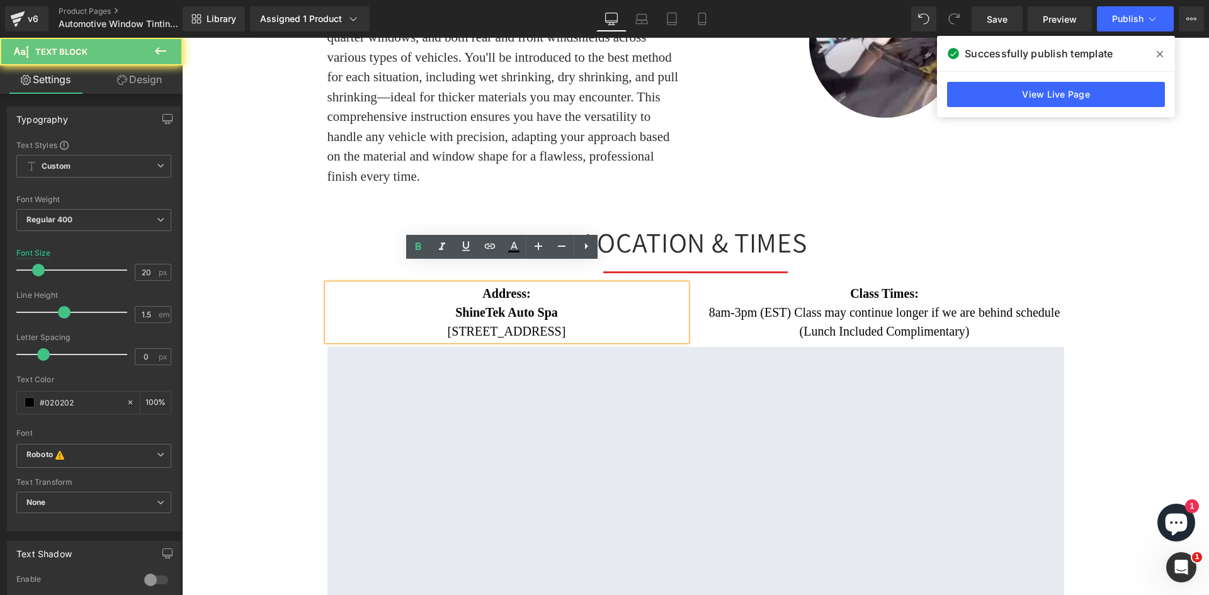
click at [496, 306] on strong "ShineTek Auto Spa" at bounding box center [506, 313] width 103 height 14
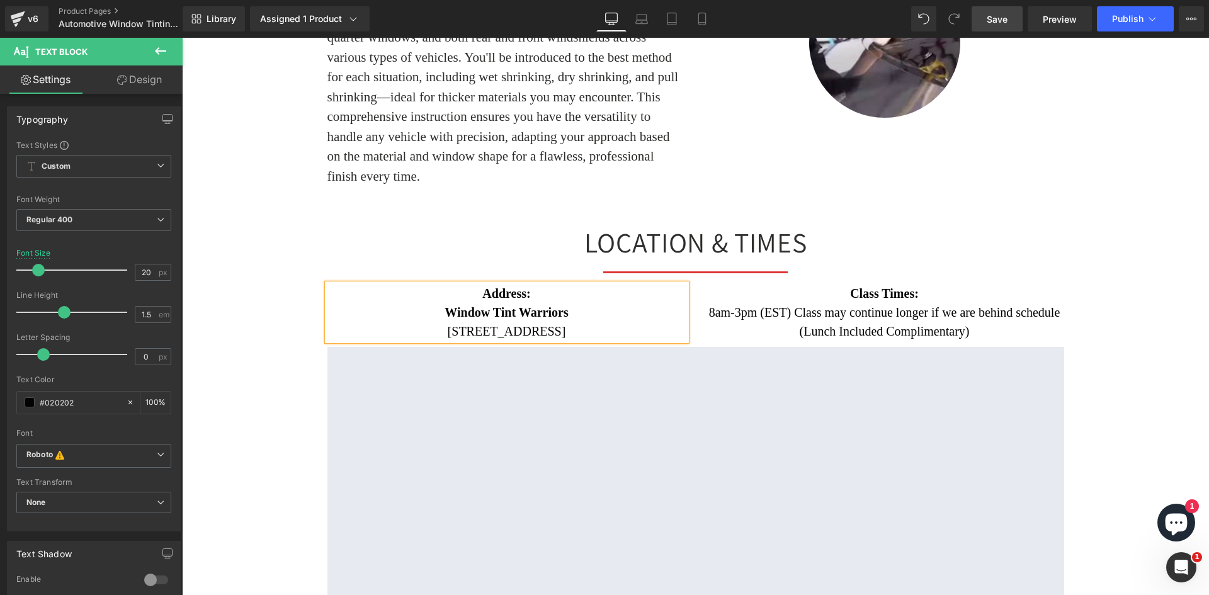
click at [1000, 19] on span "Save" at bounding box center [997, 19] width 21 height 13
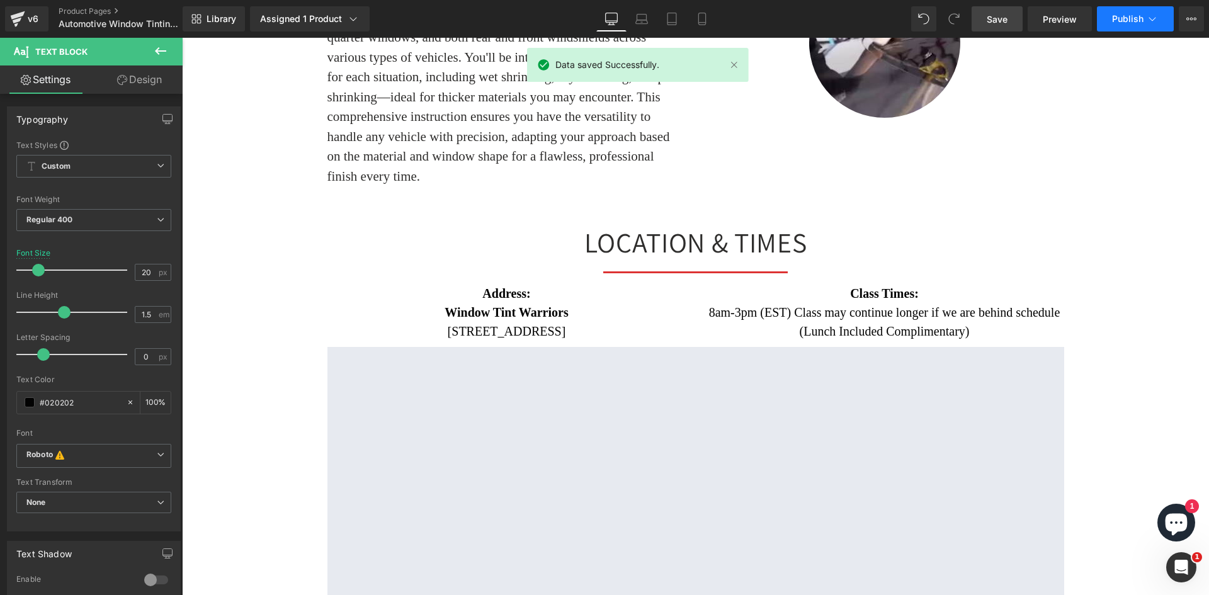
click at [1124, 19] on span "Publish" at bounding box center [1127, 19] width 31 height 10
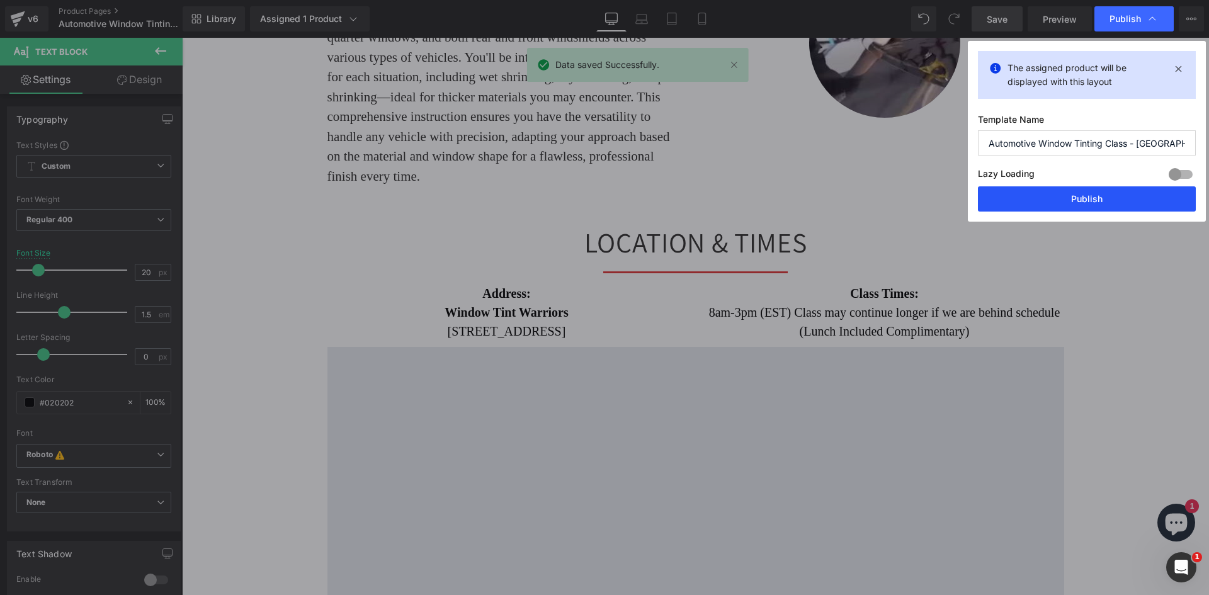
drag, startPoint x: 1112, startPoint y: 197, endPoint x: 930, endPoint y: 158, distance: 186.2
click at [1112, 197] on button "Publish" at bounding box center [1087, 198] width 218 height 25
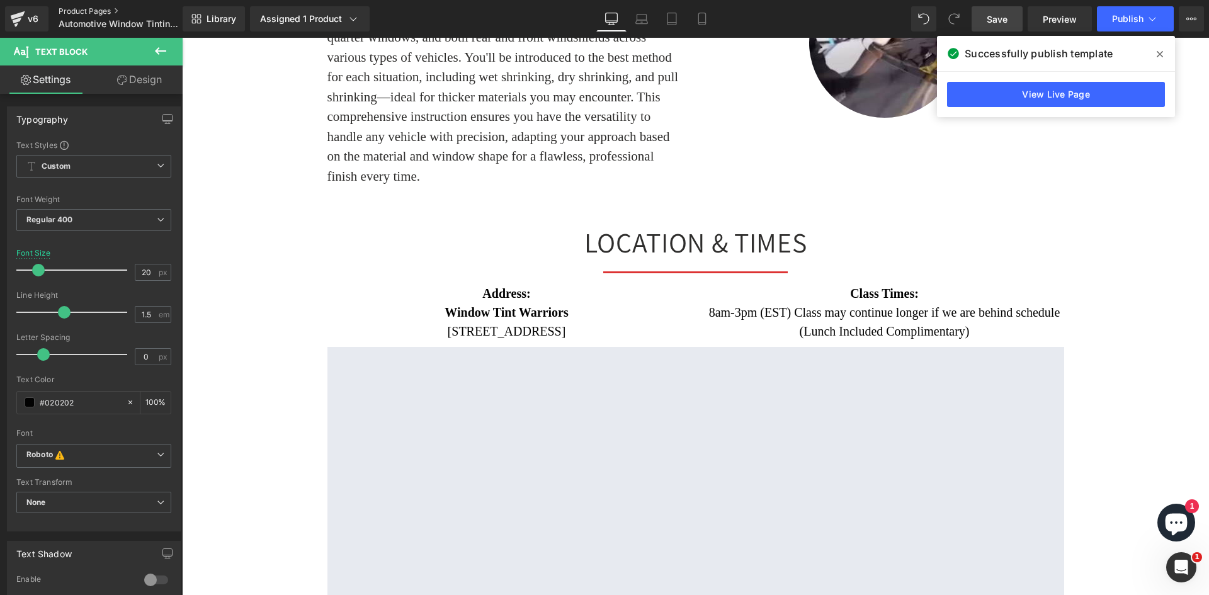
click at [89, 8] on link "Product Pages" at bounding box center [131, 11] width 145 height 10
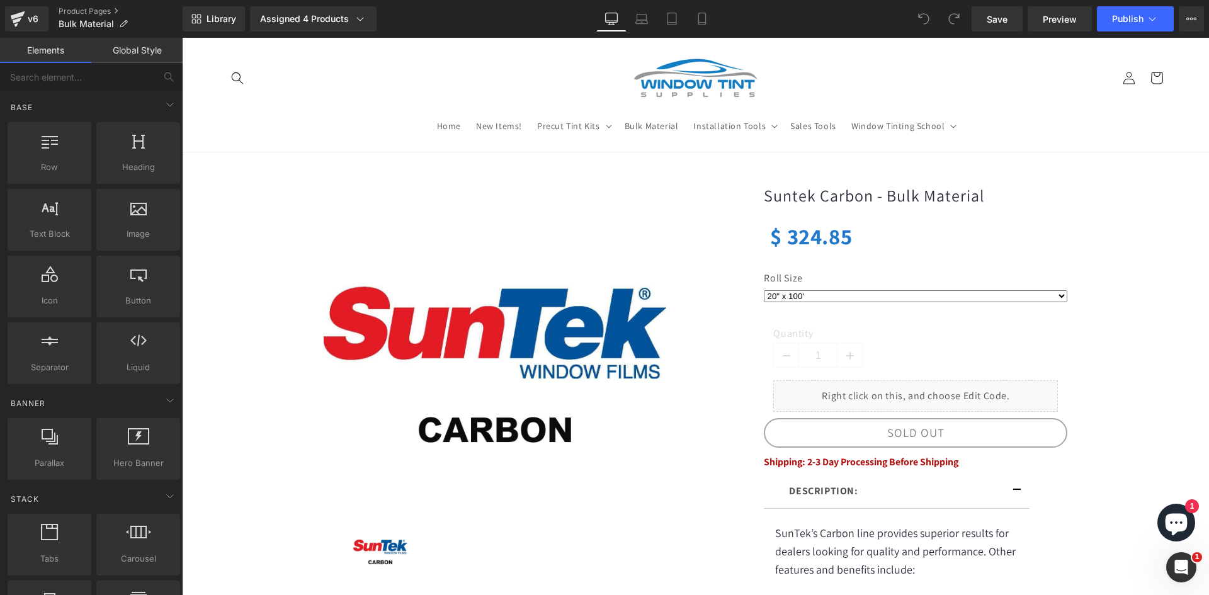
click at [839, 463] on span "Shipping: 2-3 Day Processing Before Shipping" at bounding box center [861, 461] width 195 height 13
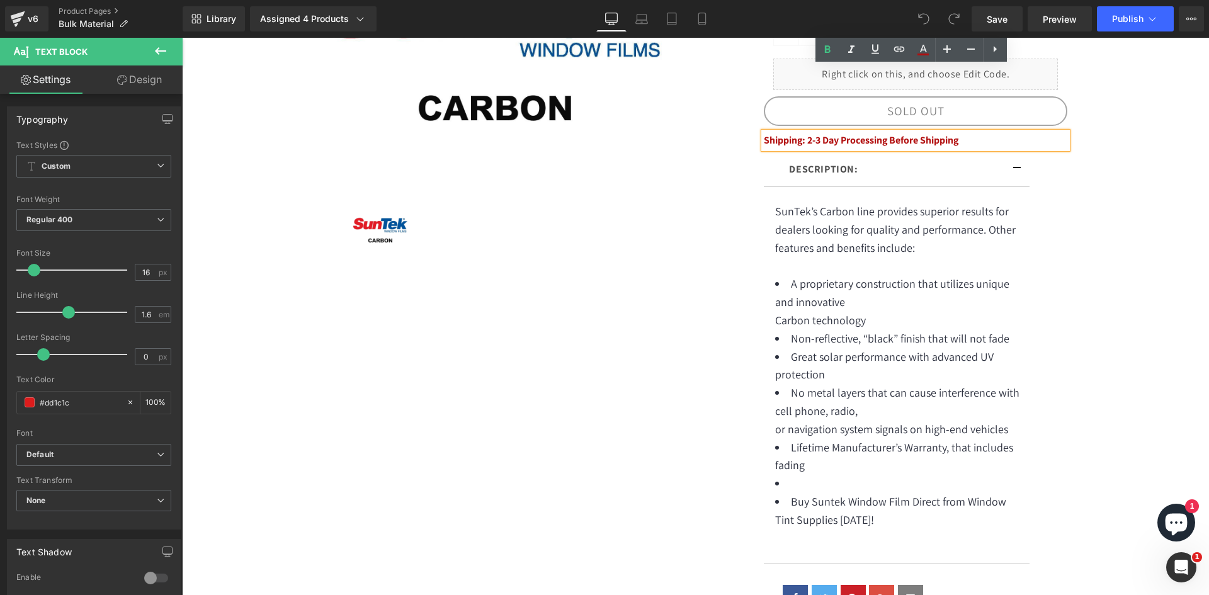
scroll to position [126, 0]
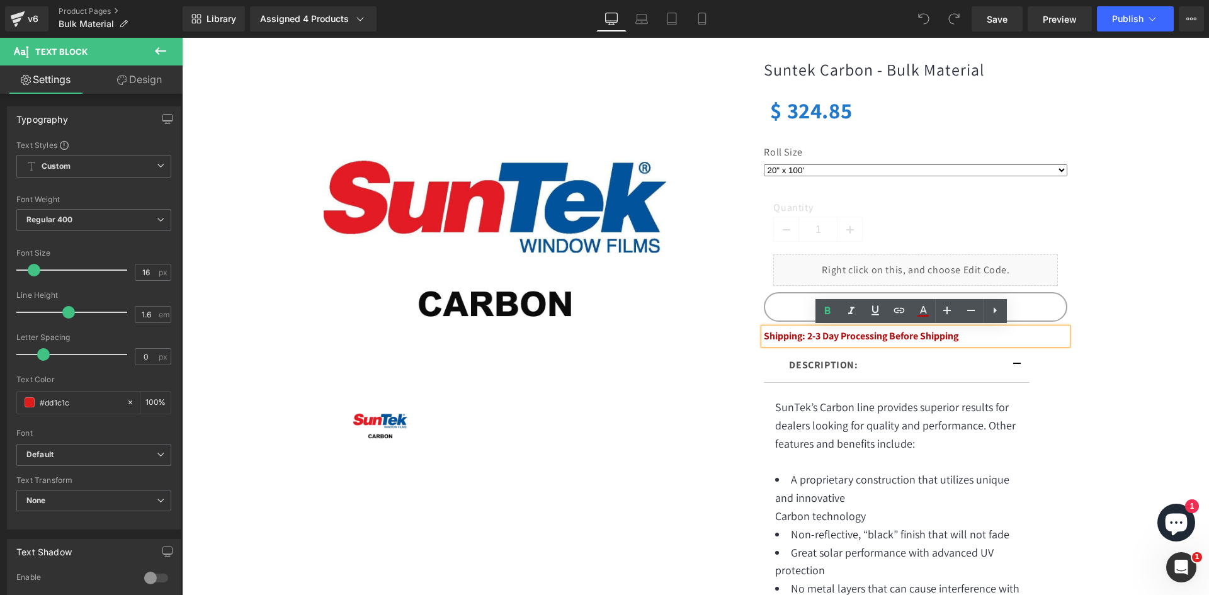
click at [765, 328] on div "Shipping: 2-3 Day Processing Before Shipping" at bounding box center [916, 336] width 304 height 16
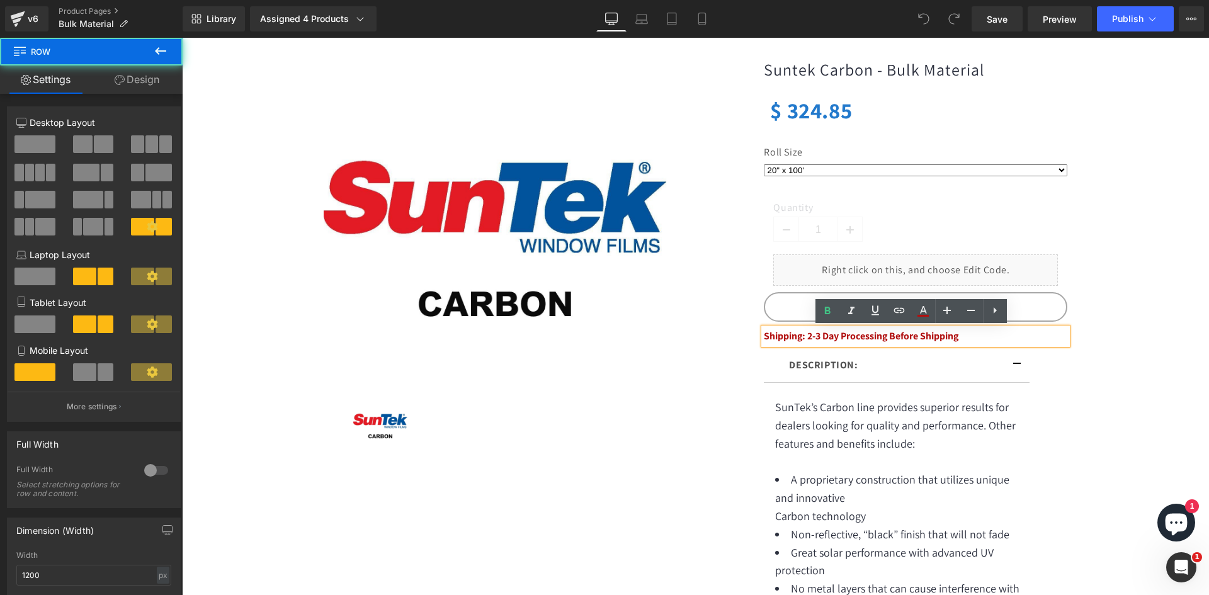
click at [1053, 408] on div "Suntek Carbon - Bulk Material (P) Title $ 0 $ 324.85 (P) Price Roll Size 20" x …" at bounding box center [915, 433] width 315 height 785
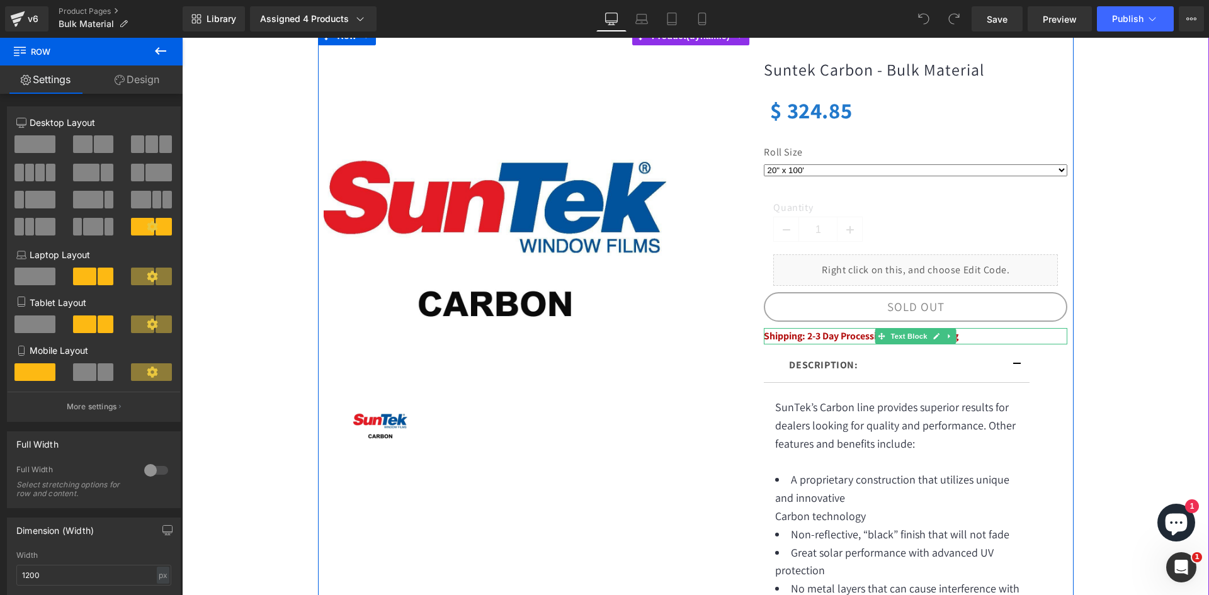
click at [951, 338] on link at bounding box center [950, 336] width 13 height 15
click at [953, 336] on icon at bounding box center [956, 336] width 7 height 7
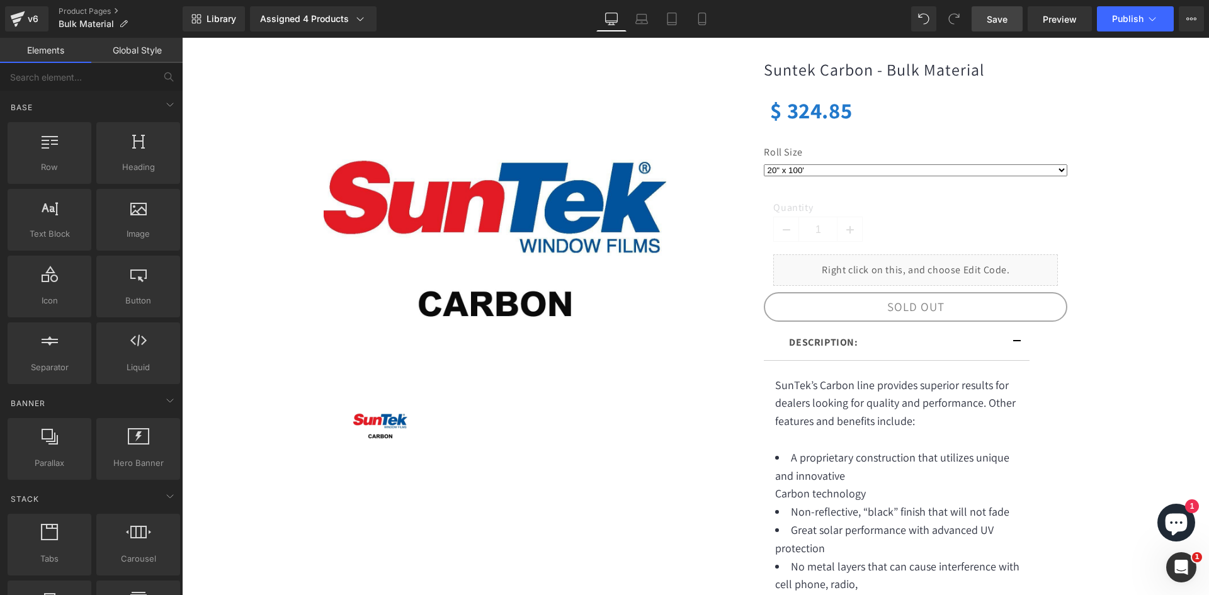
click at [998, 22] on span "Save" at bounding box center [997, 19] width 21 height 13
click at [1136, 20] on span "Publish" at bounding box center [1127, 19] width 31 height 10
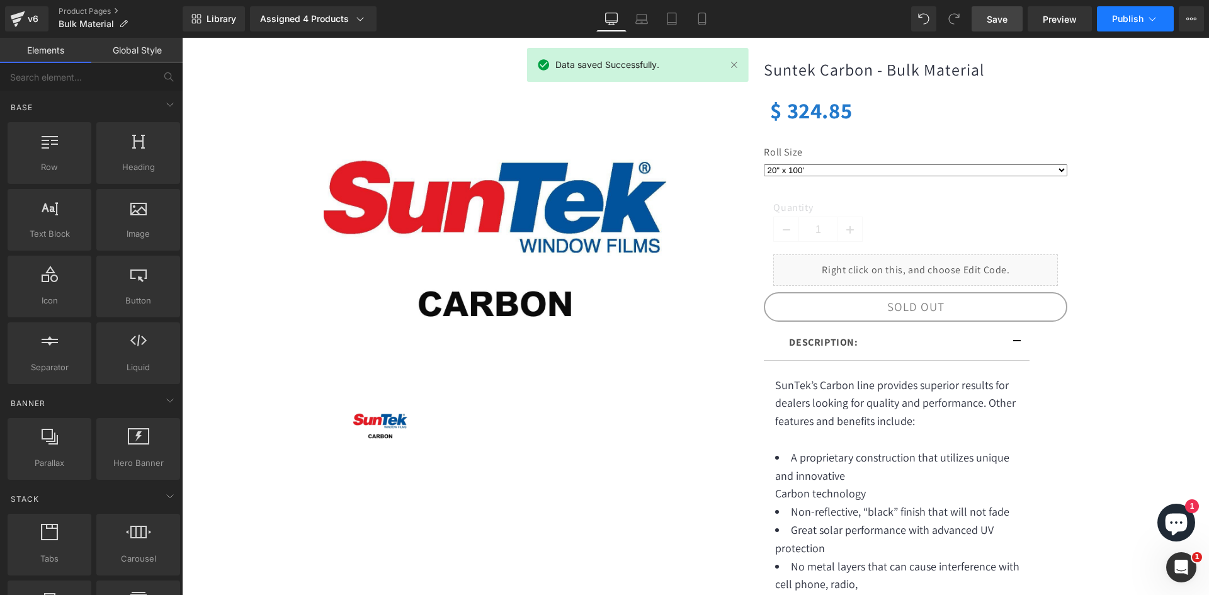
click at [1136, 20] on span "Publish" at bounding box center [1127, 19] width 31 height 10
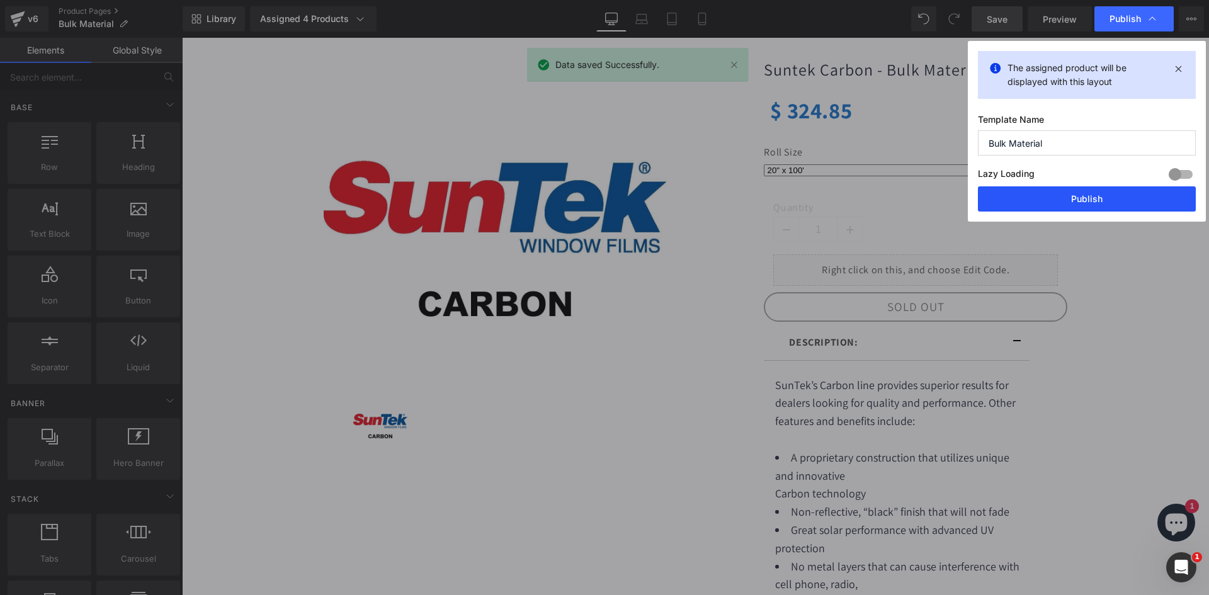
click at [1114, 206] on button "Publish" at bounding box center [1087, 198] width 218 height 25
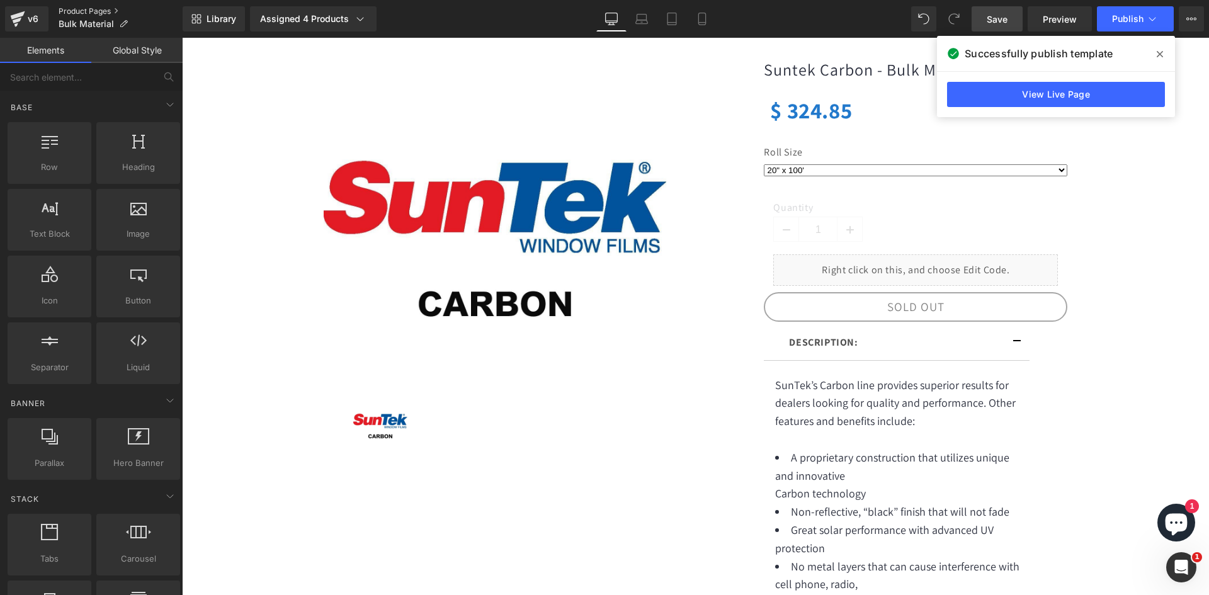
click at [64, 11] on link "Product Pages" at bounding box center [121, 11] width 124 height 10
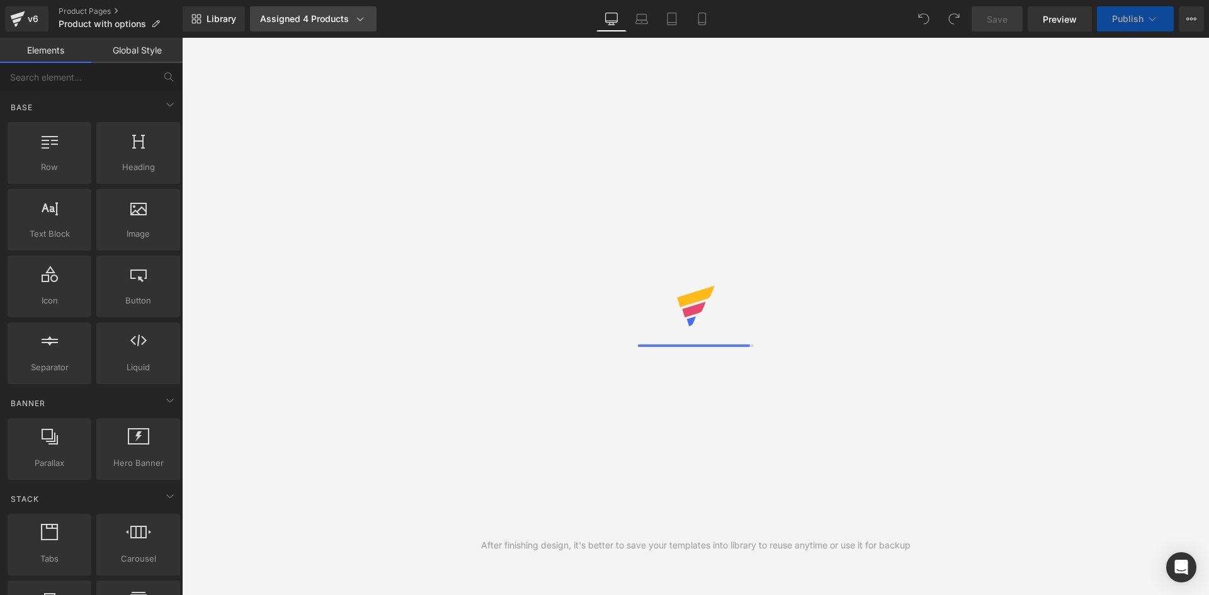
drag, startPoint x: 333, startPoint y: 14, endPoint x: 352, endPoint y: 23, distance: 20.9
click at [334, 14] on div "Assigned 4 Products" at bounding box center [313, 19] width 106 height 13
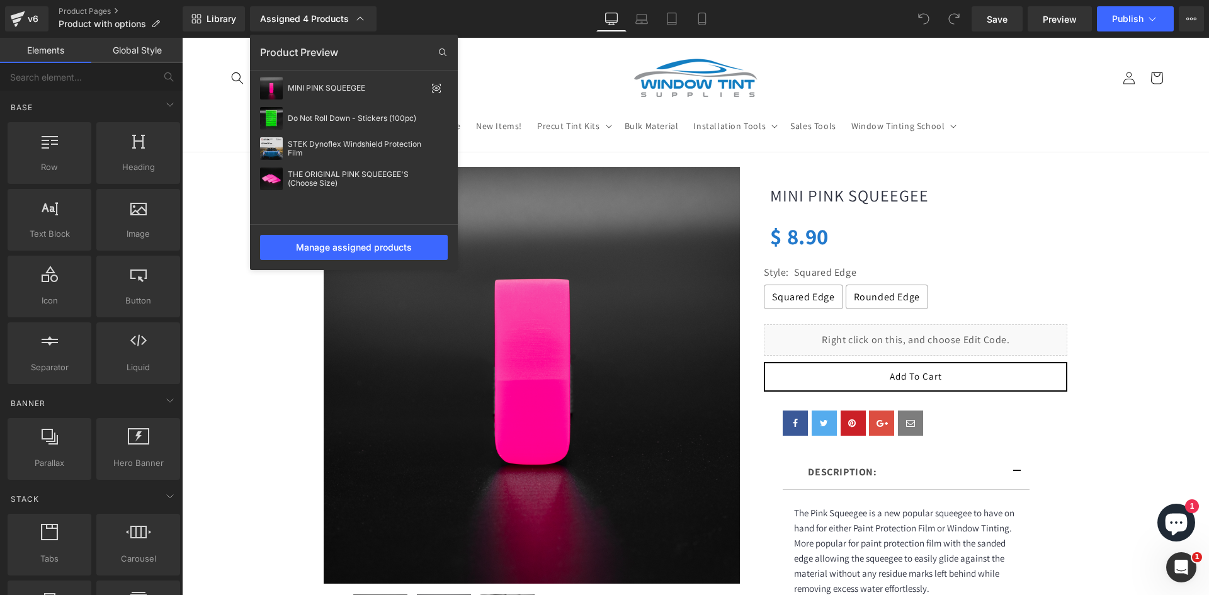
click at [1102, 125] on div at bounding box center [695, 316] width 1027 height 557
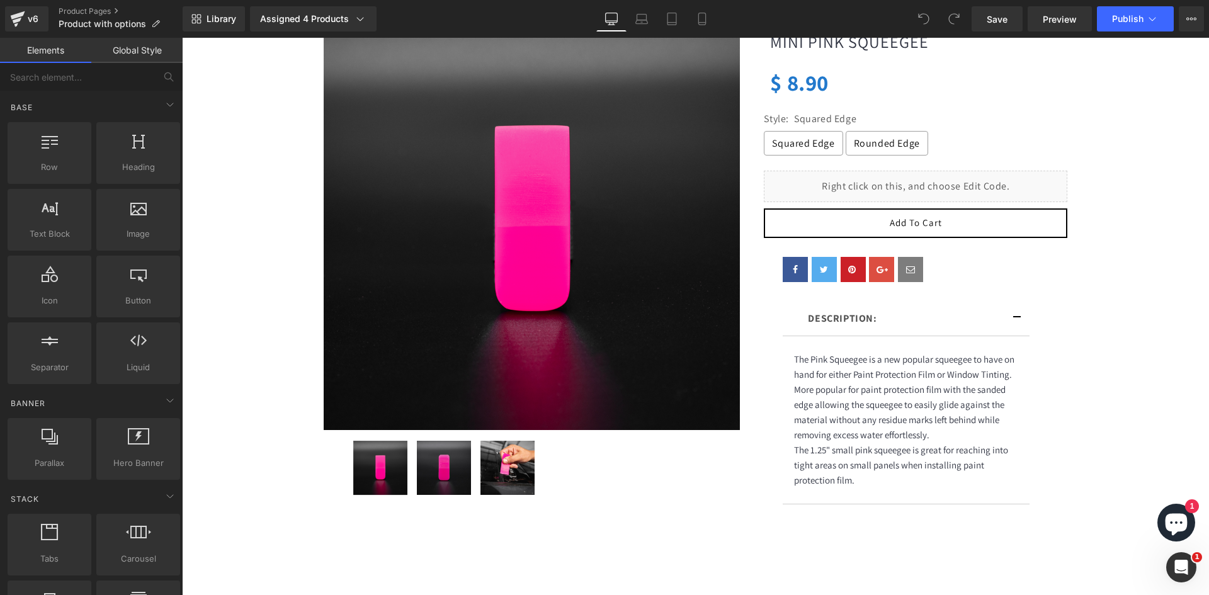
scroll to position [189, 0]
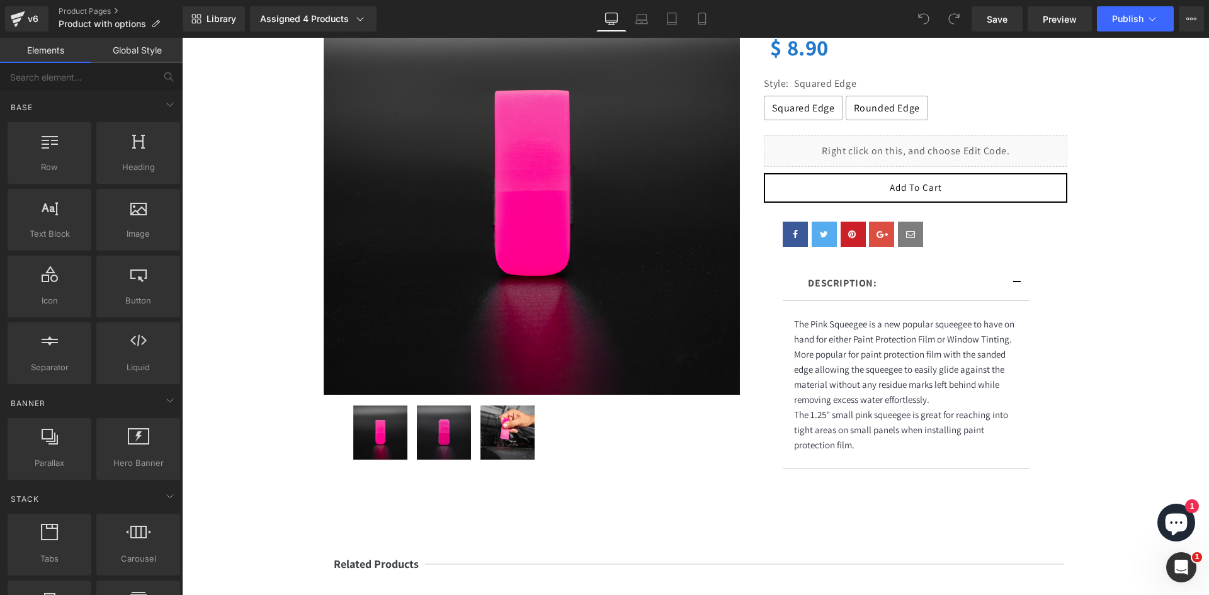
click at [828, 280] on b "DESCRIPTION:" at bounding box center [842, 283] width 69 height 13
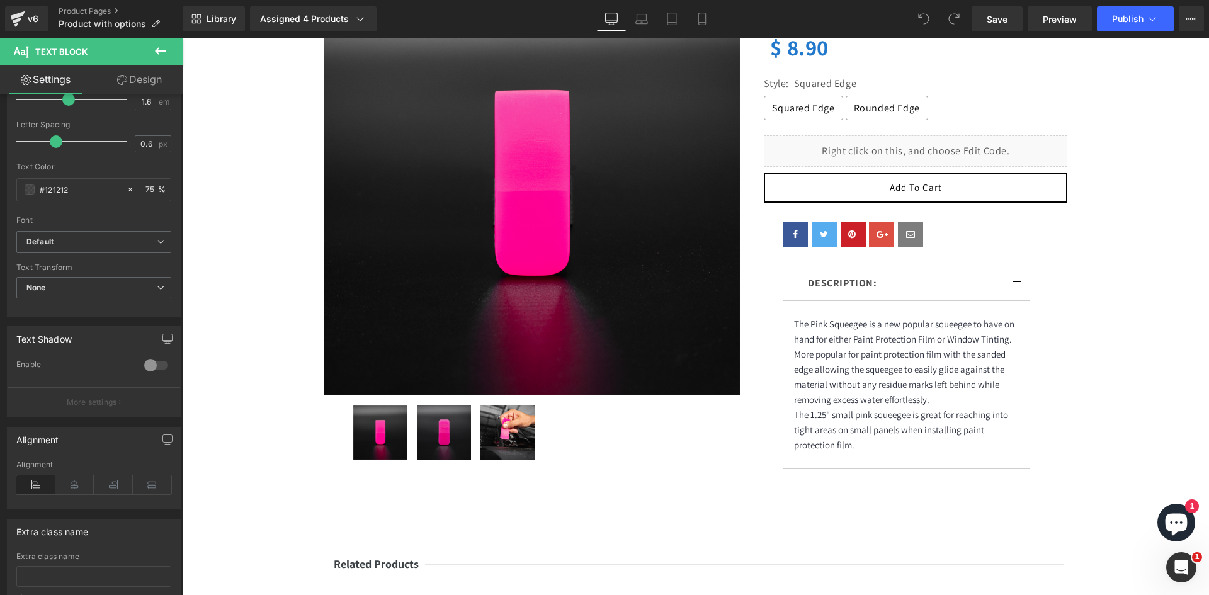
scroll to position [252, 0]
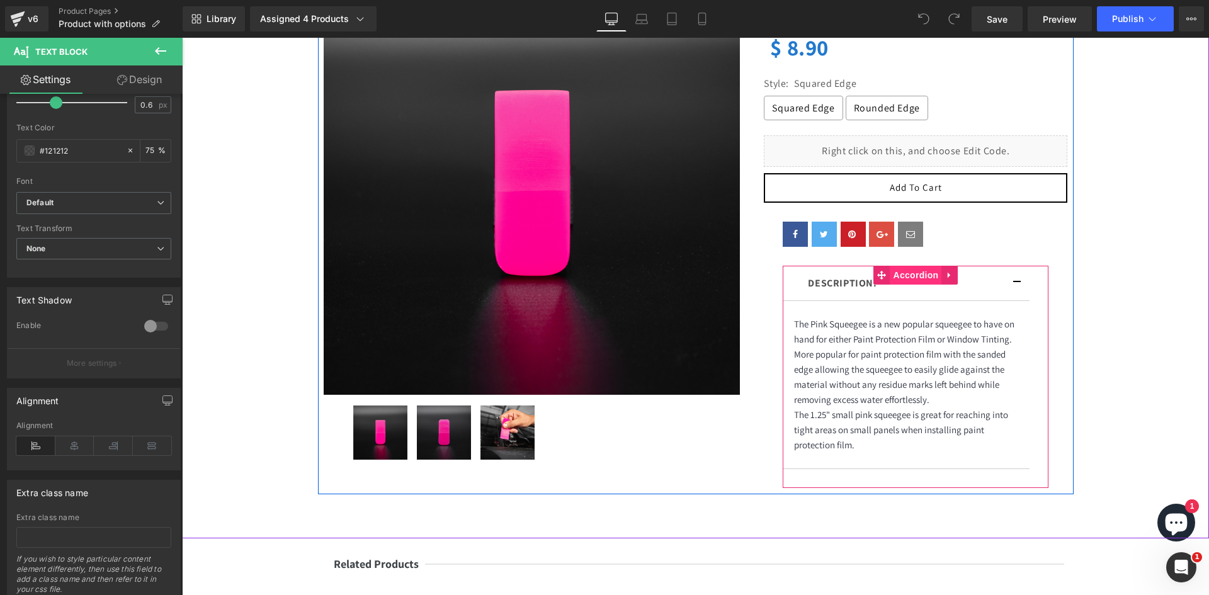
drag, startPoint x: 904, startPoint y: 276, endPoint x: 896, endPoint y: 277, distance: 7.7
click at [904, 276] on span "Accordion" at bounding box center [917, 275] width 52 height 19
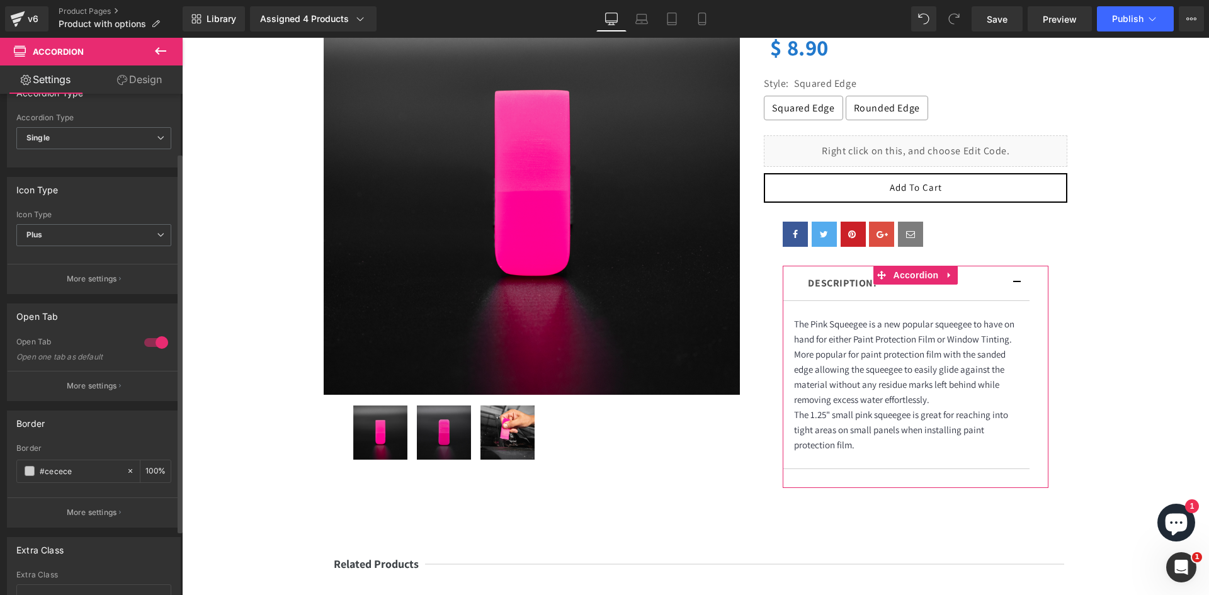
scroll to position [126, 0]
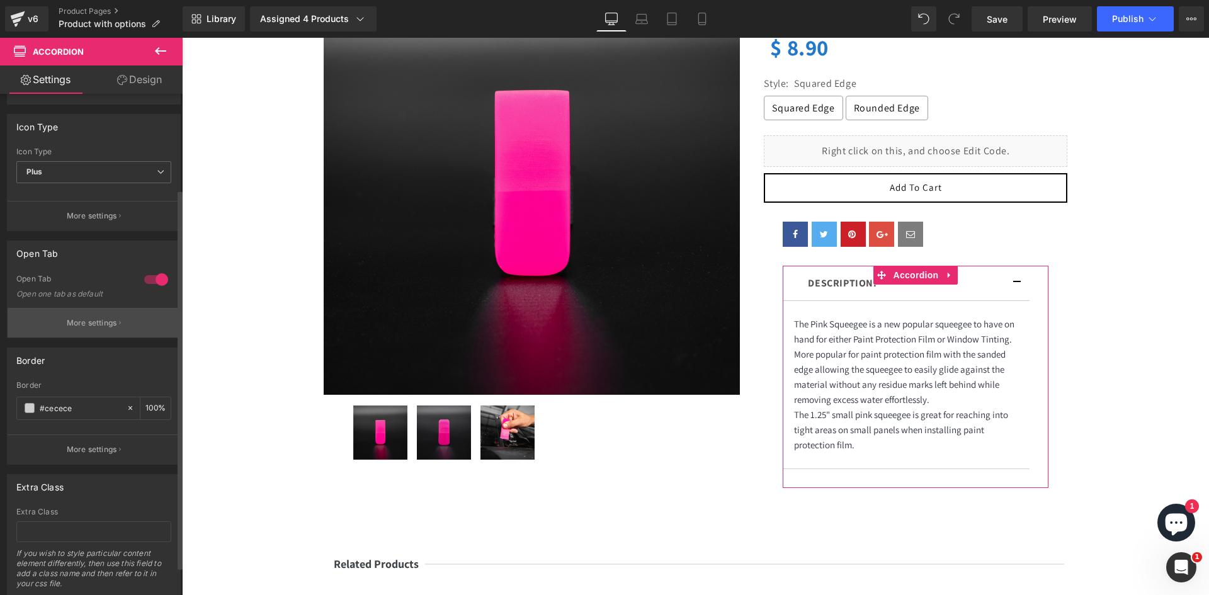
click at [105, 317] on p "More settings" at bounding box center [92, 322] width 50 height 11
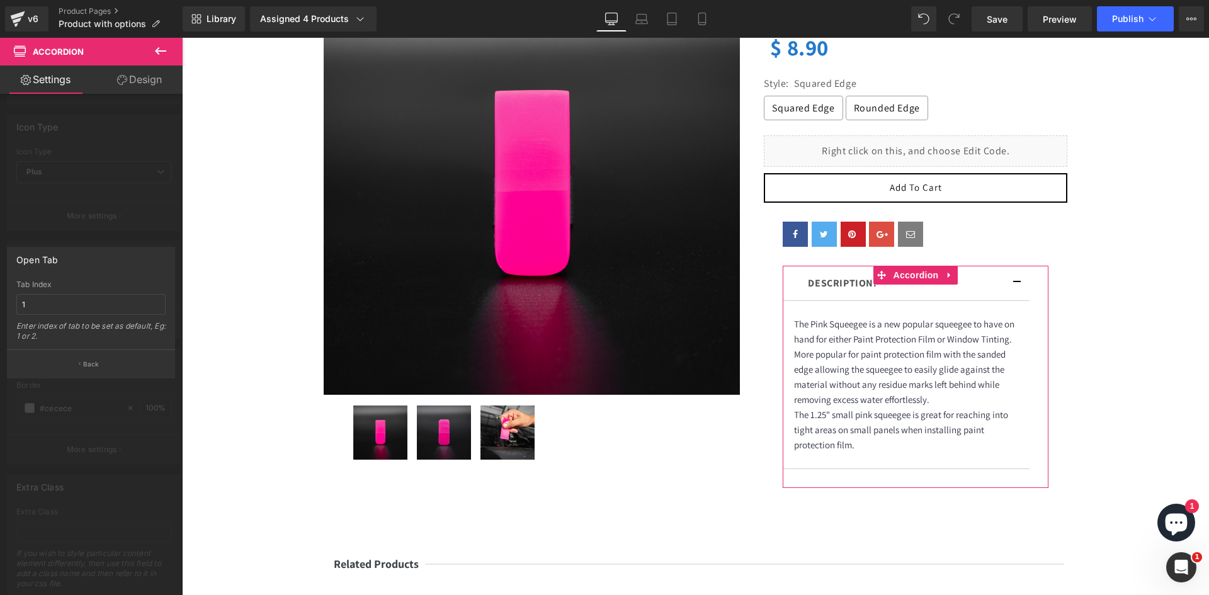
click at [98, 246] on div at bounding box center [91, 320] width 183 height 564
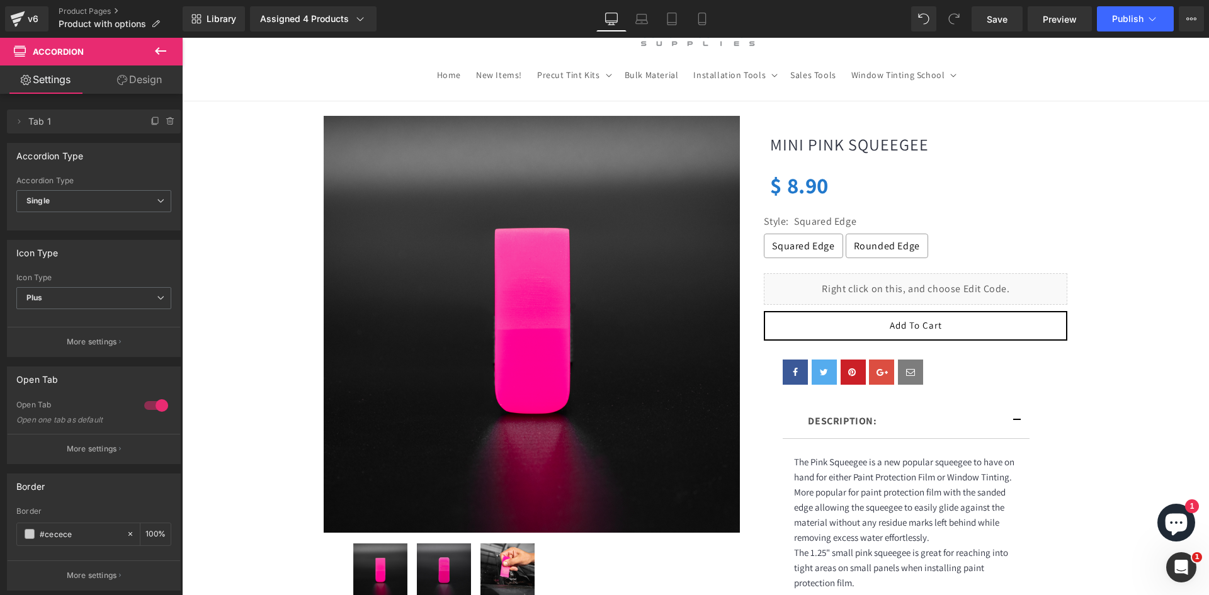
scroll to position [0, 0]
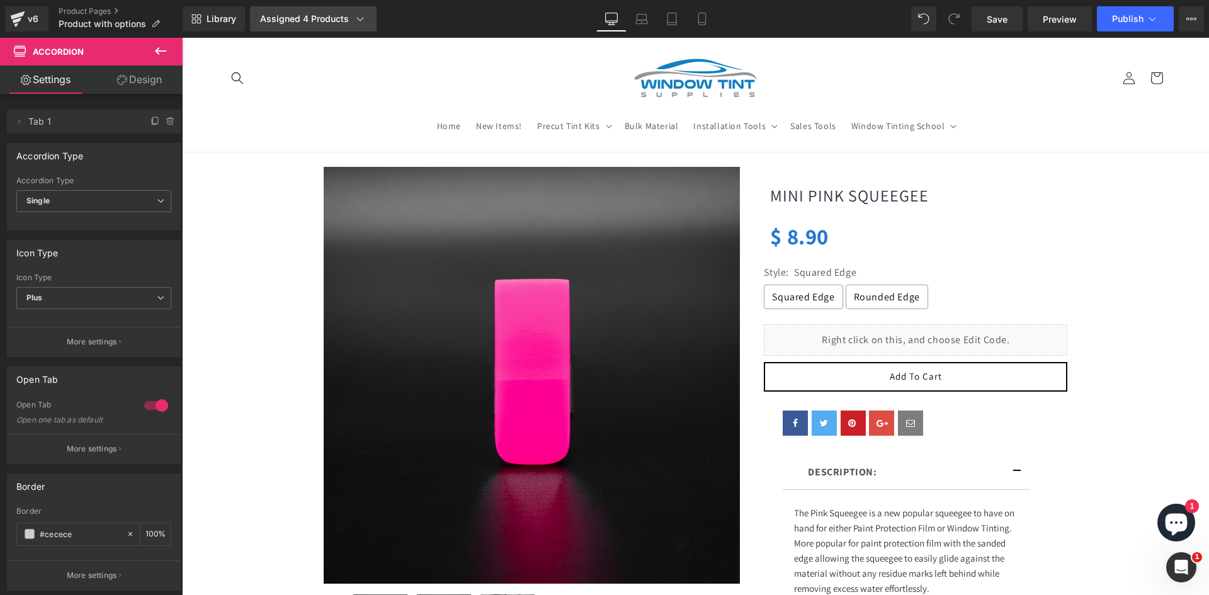
click at [324, 14] on div "Assigned 4 Products" at bounding box center [313, 19] width 106 height 13
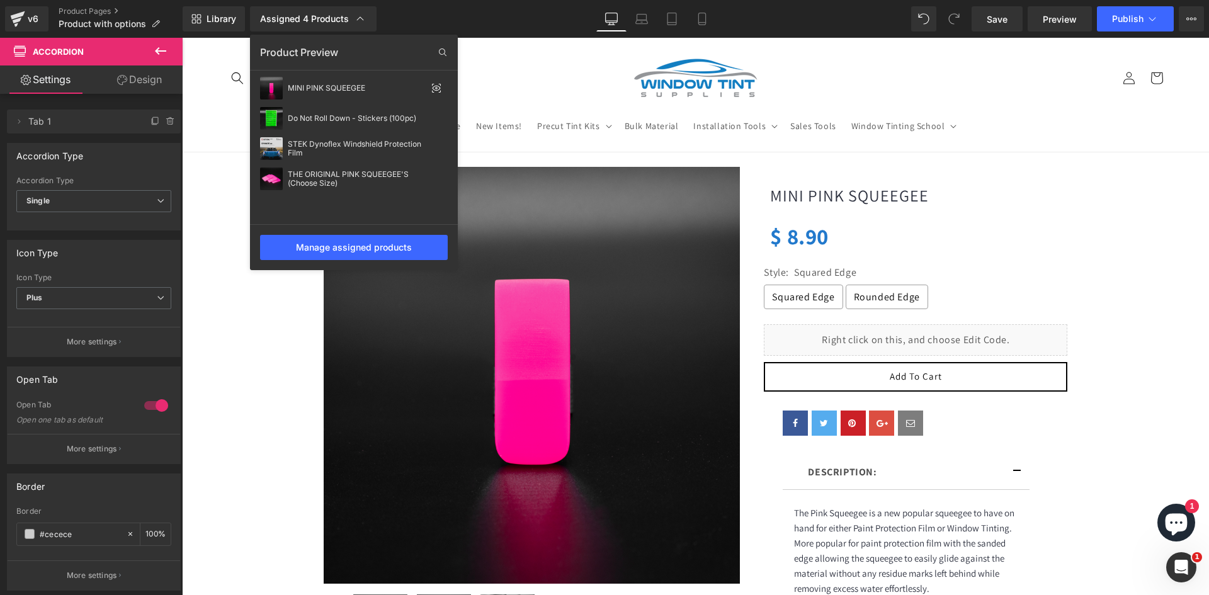
click at [850, 532] on div at bounding box center [695, 316] width 1027 height 557
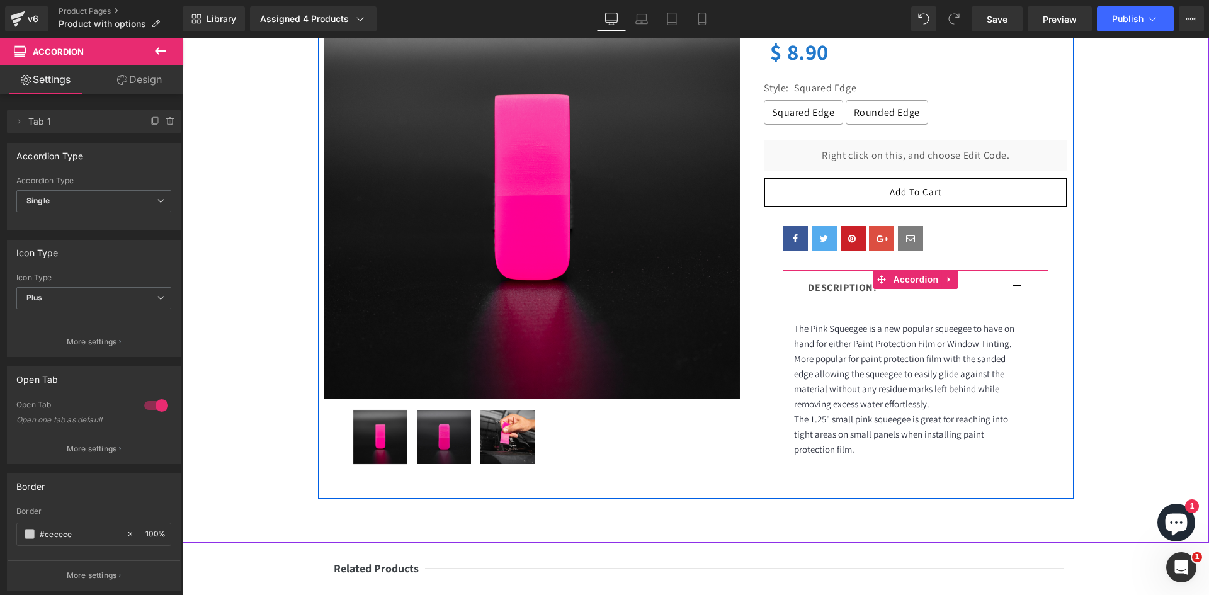
scroll to position [189, 0]
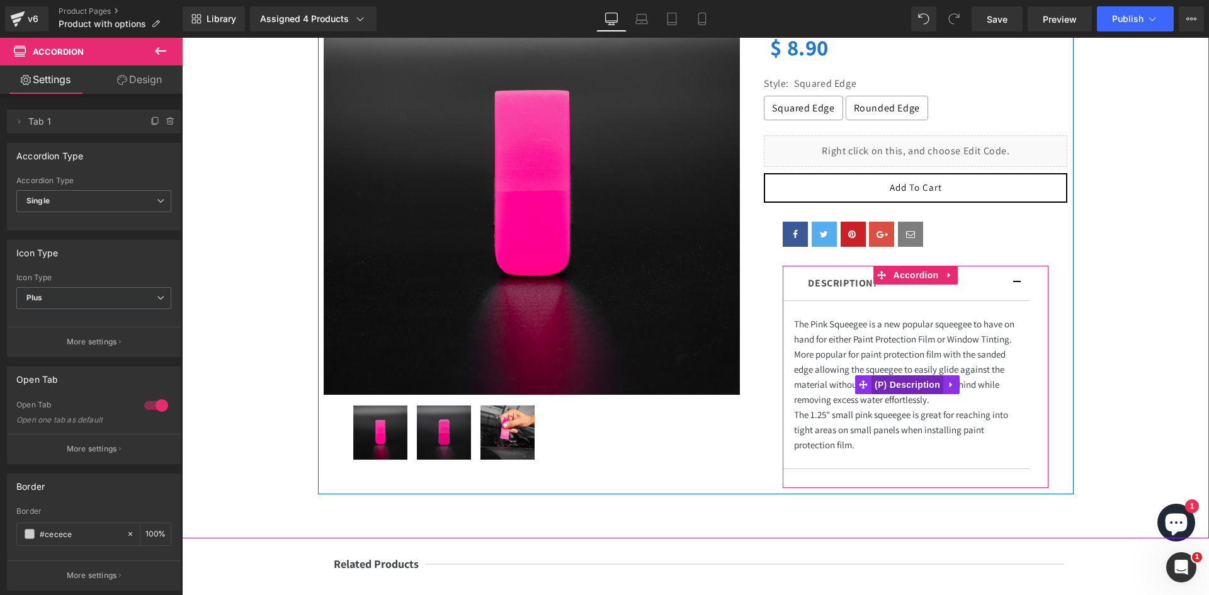
click at [893, 377] on span "(P) Description" at bounding box center [908, 384] width 72 height 19
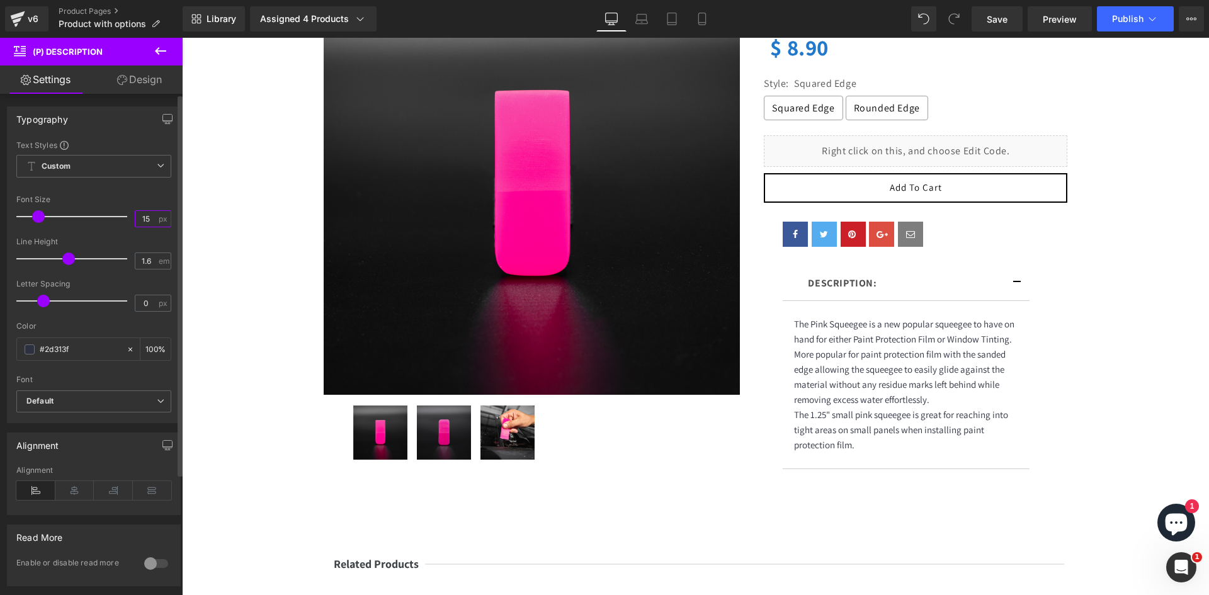
click at [149, 223] on input "15" at bounding box center [146, 219] width 22 height 16
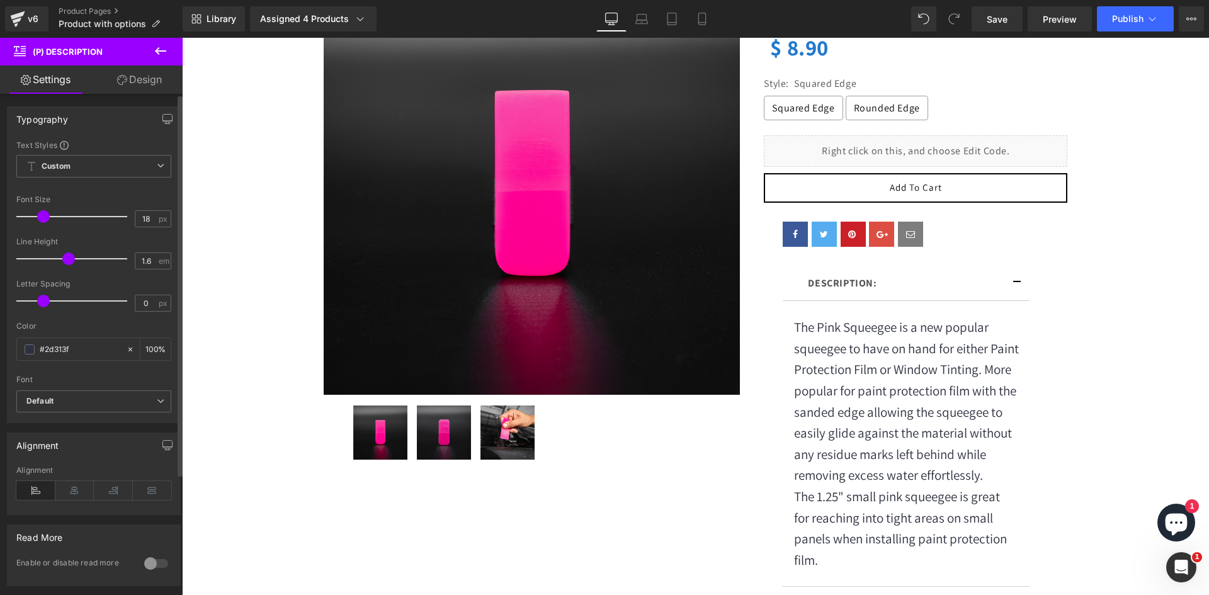
type input "17"
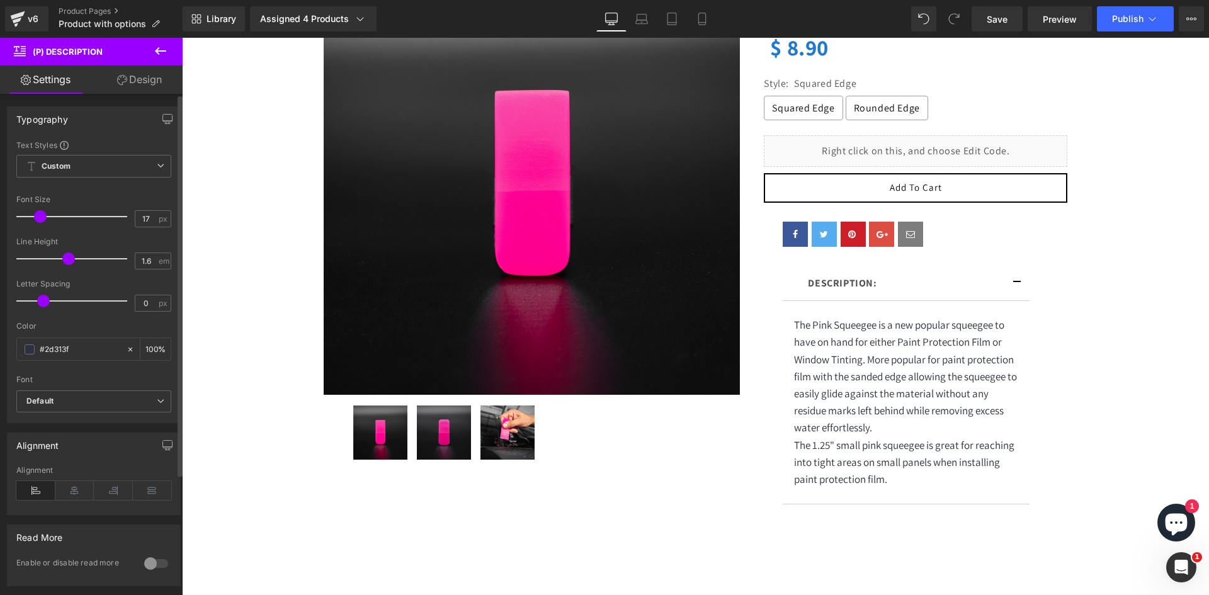
click at [42, 211] on span at bounding box center [40, 216] width 13 height 13
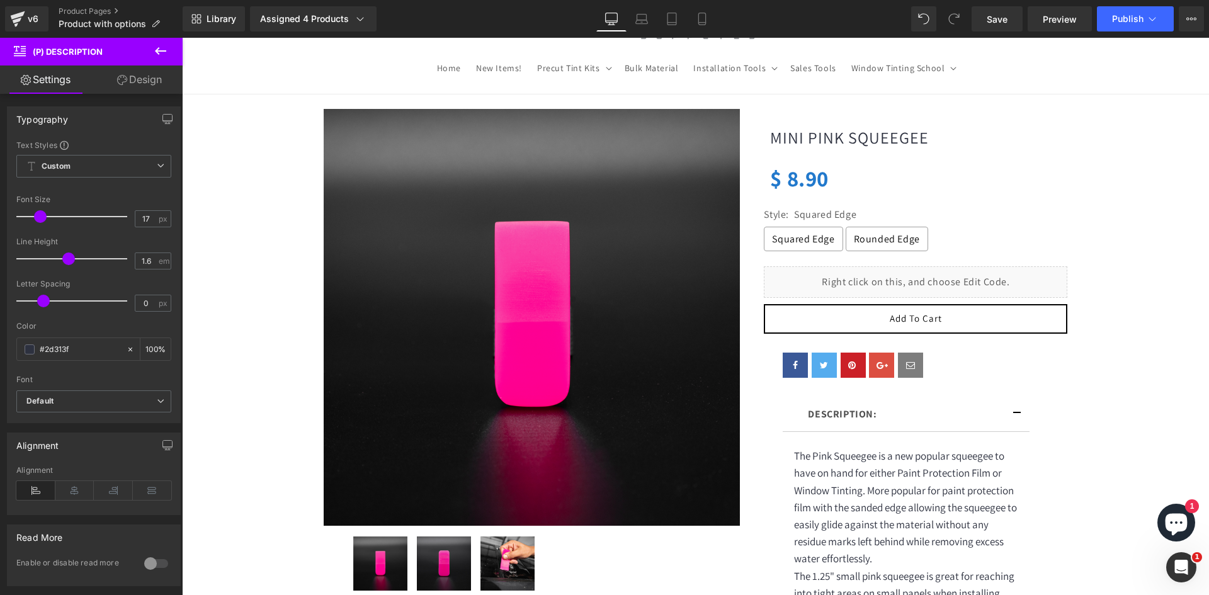
scroll to position [0, 0]
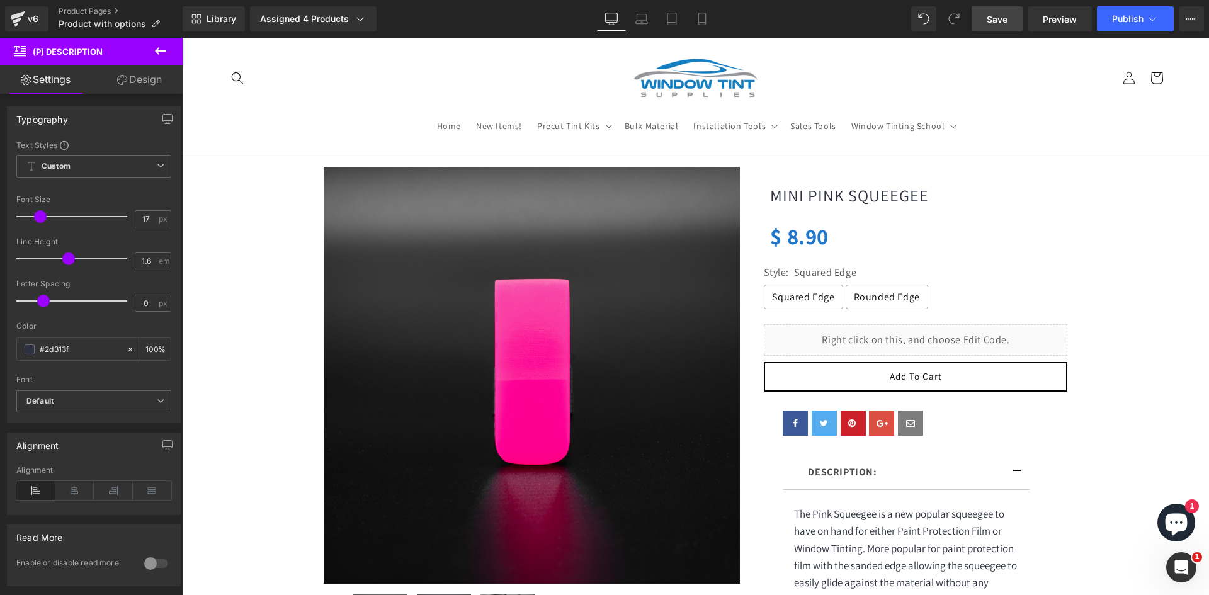
click at [1002, 18] on span "Save" at bounding box center [997, 19] width 21 height 13
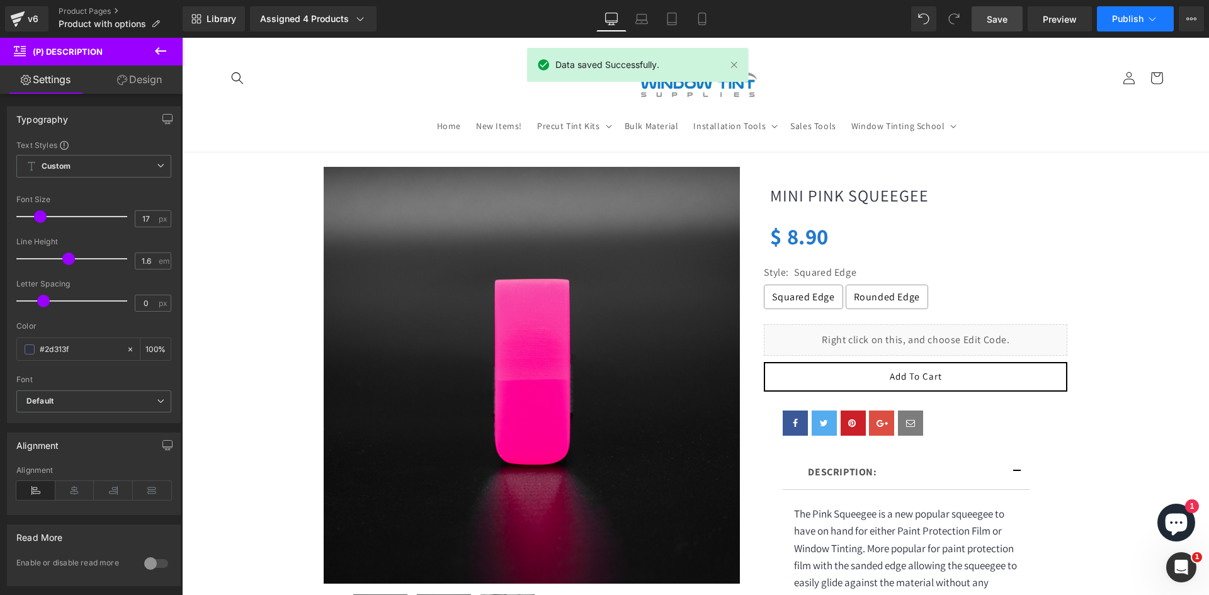
click at [1131, 16] on span "Publish" at bounding box center [1127, 19] width 31 height 10
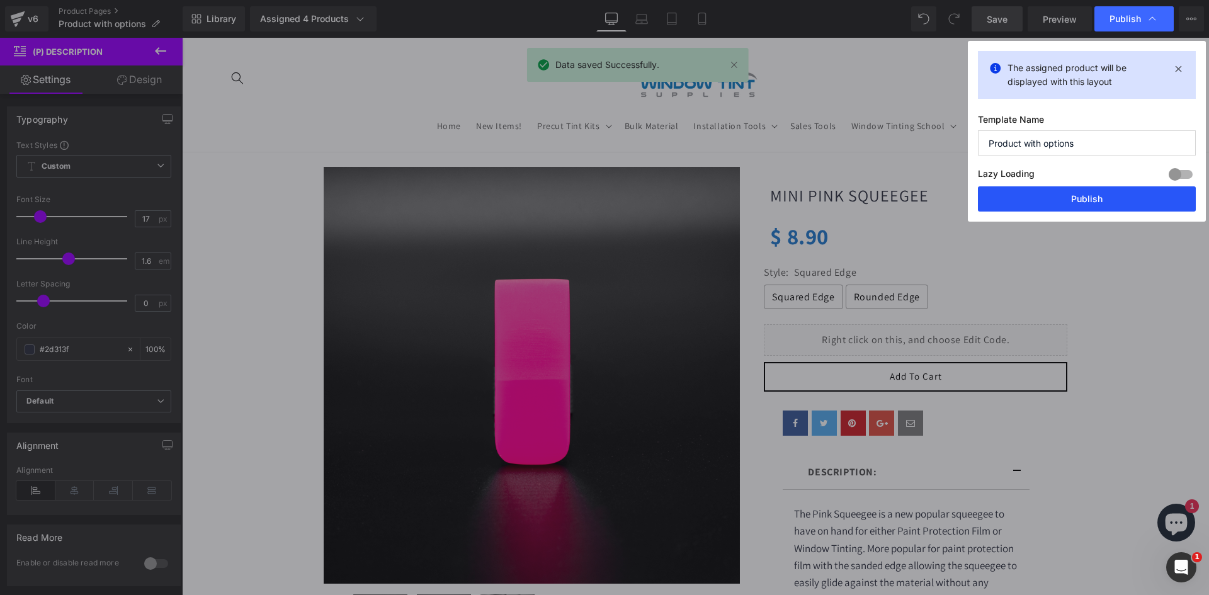
click at [1065, 197] on button "Publish" at bounding box center [1087, 198] width 218 height 25
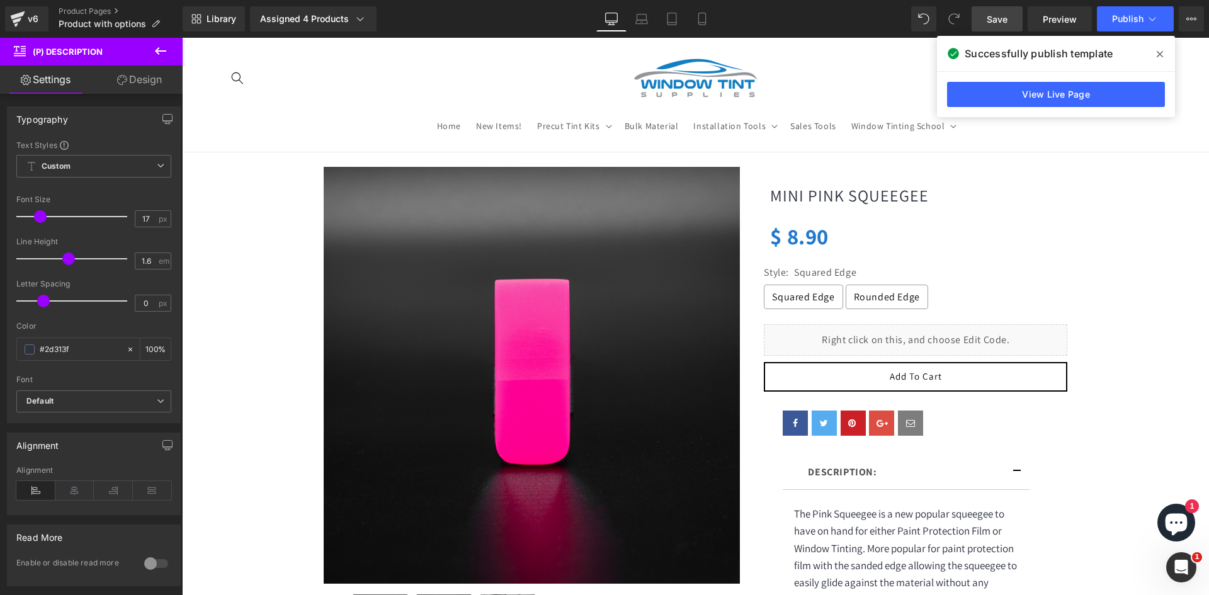
click at [307, 32] on div "Library Assigned 4 Products Product Preview MINI PINK SQUEEGEE Do Not Roll Down…" at bounding box center [696, 19] width 1027 height 38
click at [312, 21] on div "Assigned 4 Products" at bounding box center [313, 19] width 106 height 13
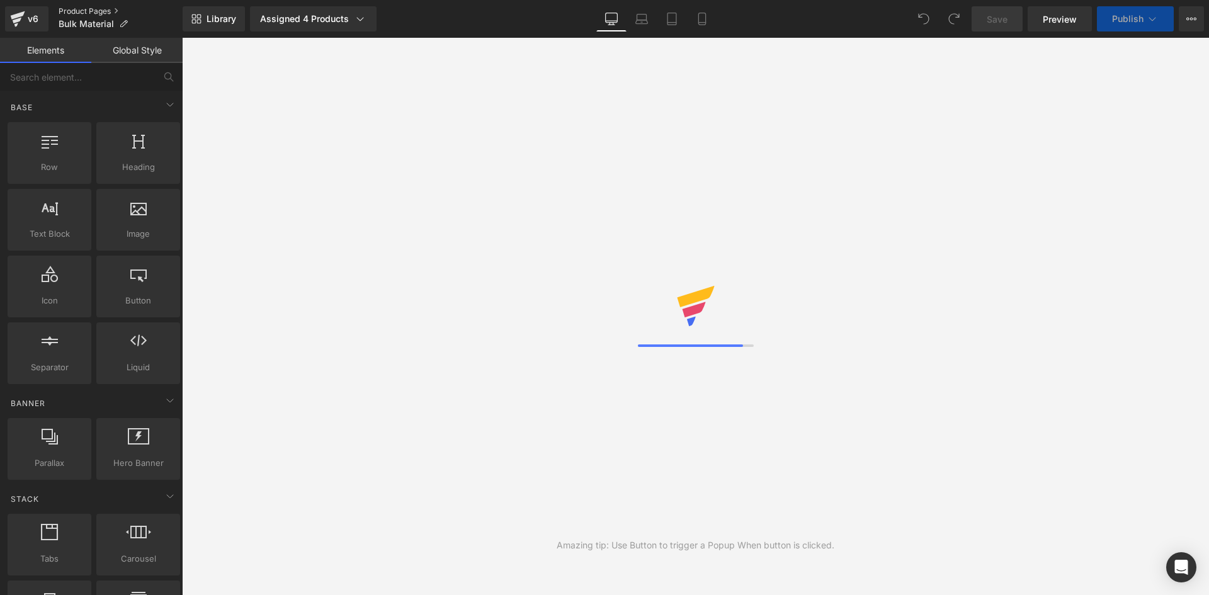
click at [74, 8] on link "Product Pages" at bounding box center [121, 11] width 124 height 10
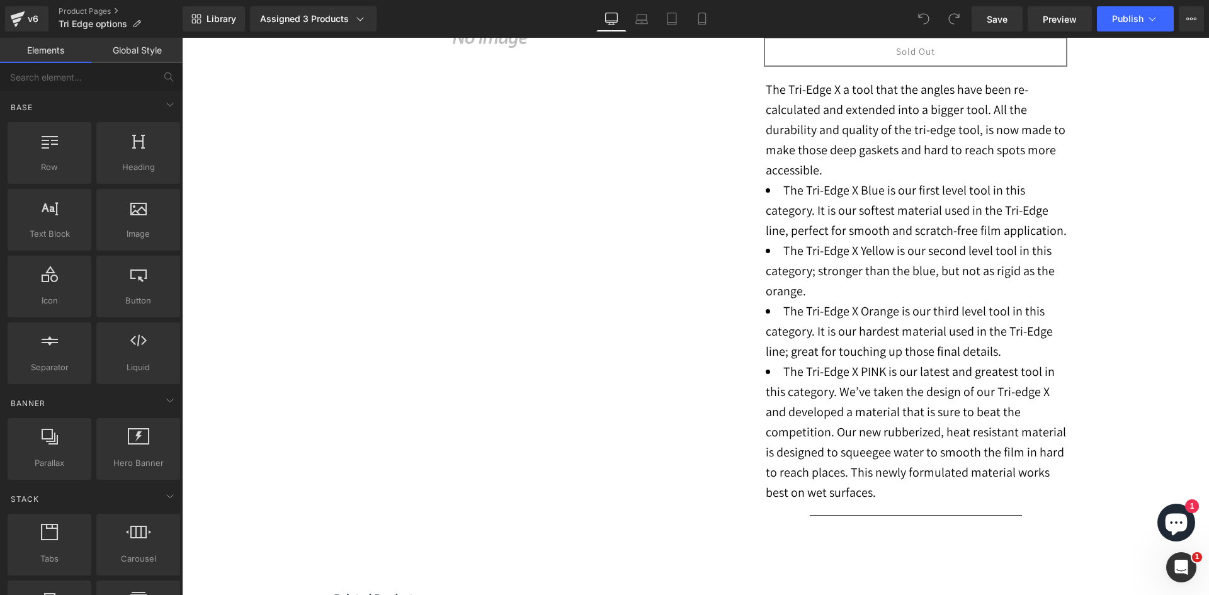
scroll to position [315, 0]
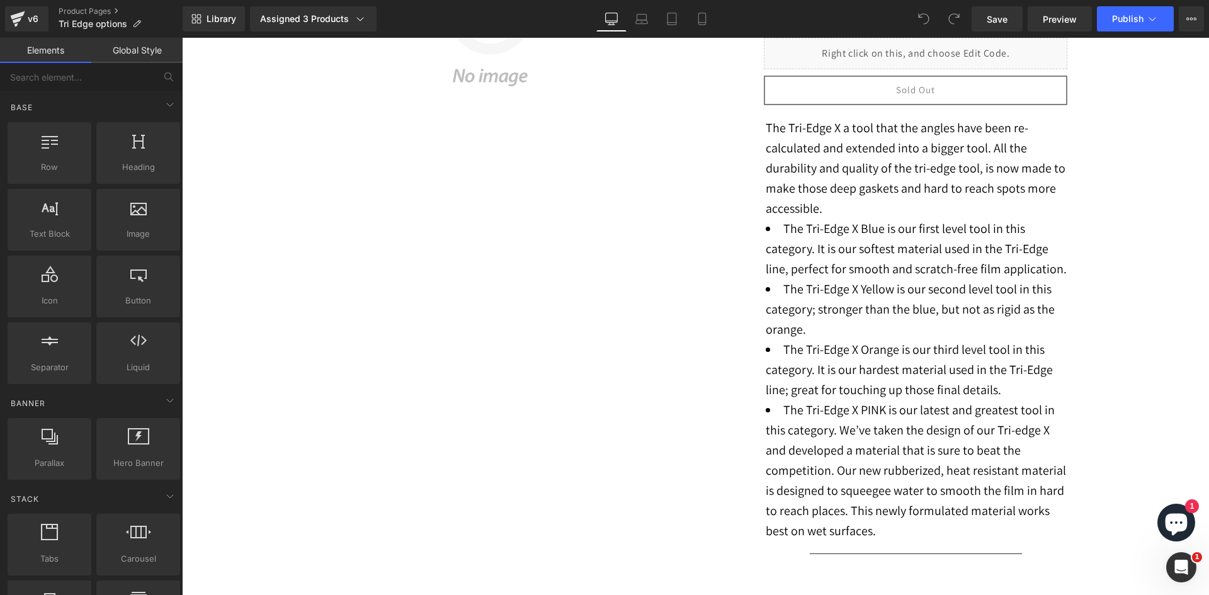
click at [905, 317] on li "The Tri-Edge X Yellow is our second level tool in this category; stronger than …" at bounding box center [917, 309] width 302 height 60
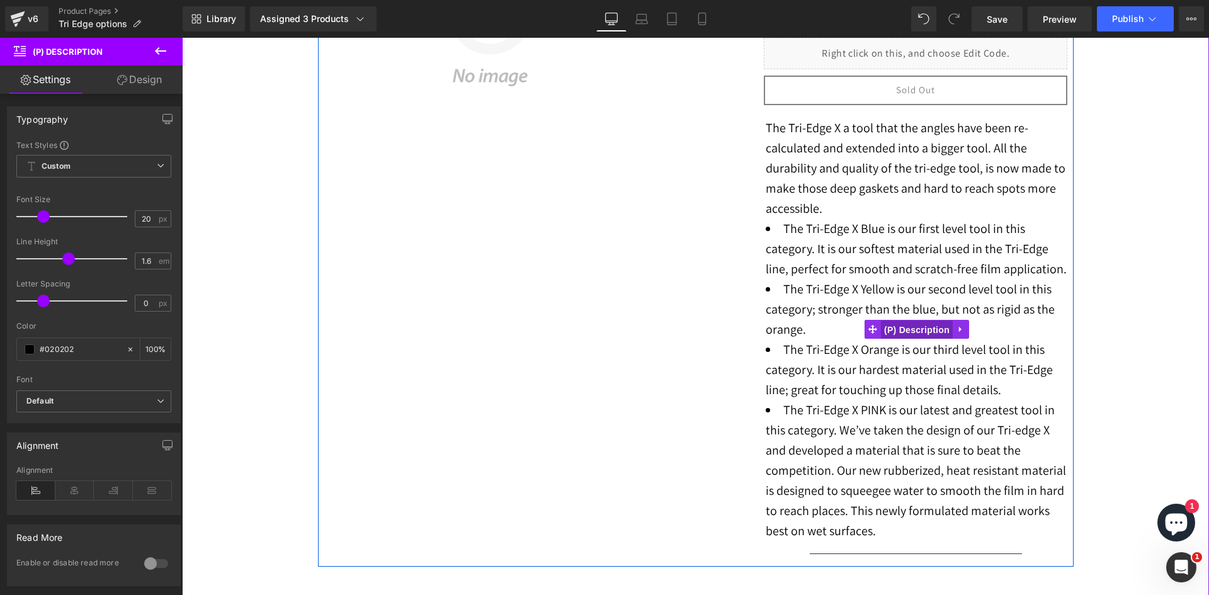
click at [897, 321] on span "(P) Description" at bounding box center [917, 330] width 72 height 19
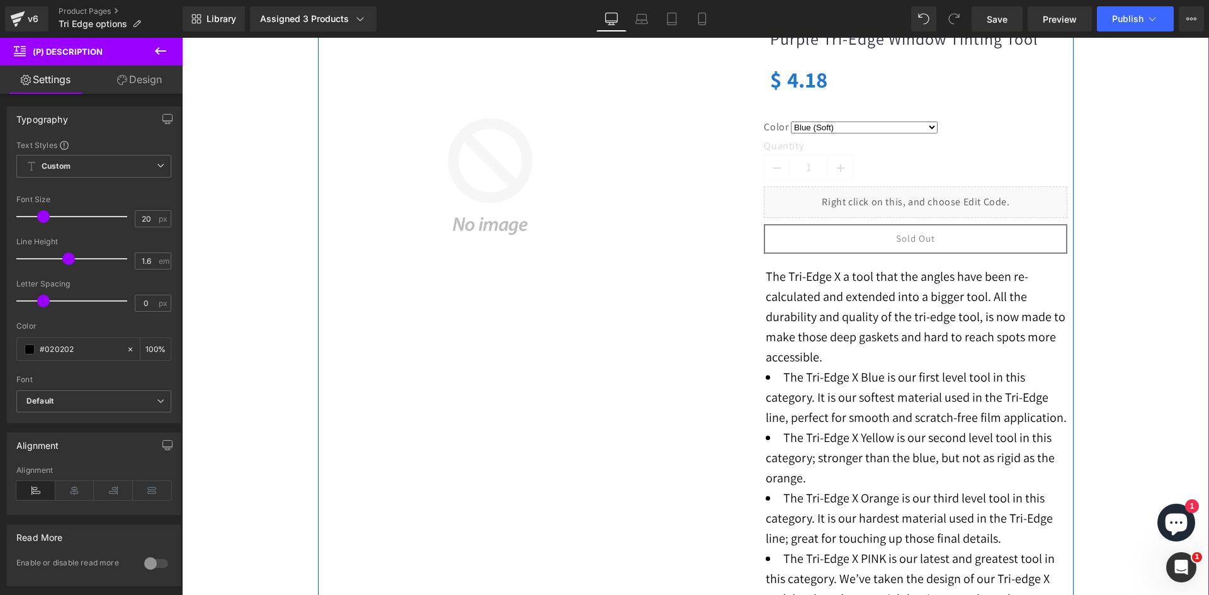
scroll to position [0, 0]
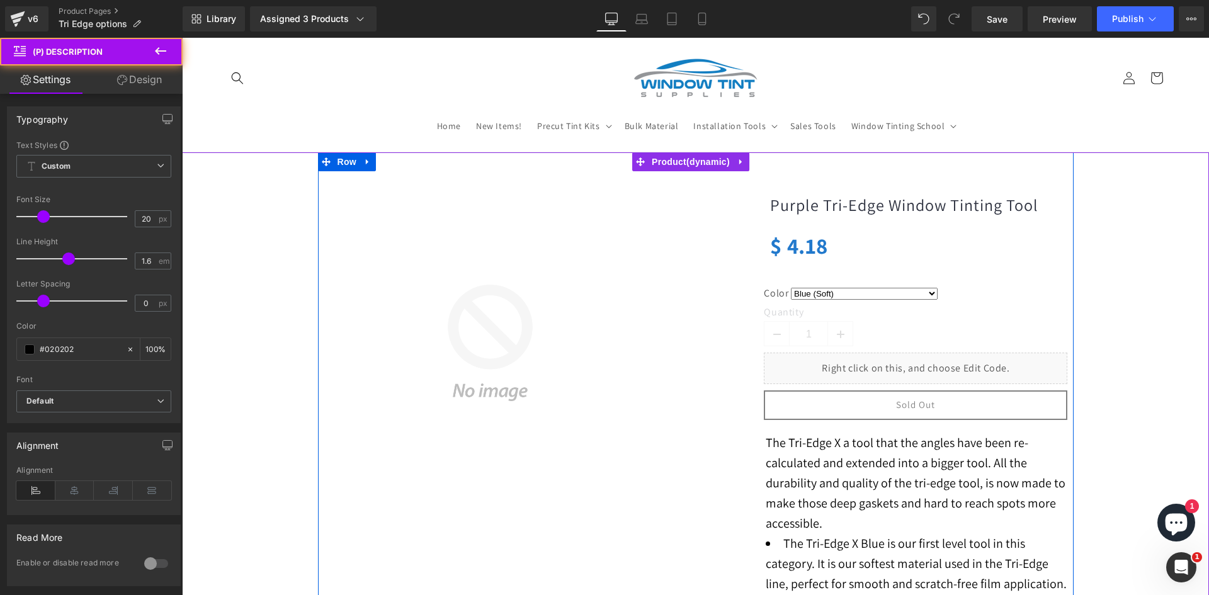
click at [913, 449] on p "The Tri-Edge X a tool that the angles have been re-calculated and extended into…" at bounding box center [917, 483] width 302 height 101
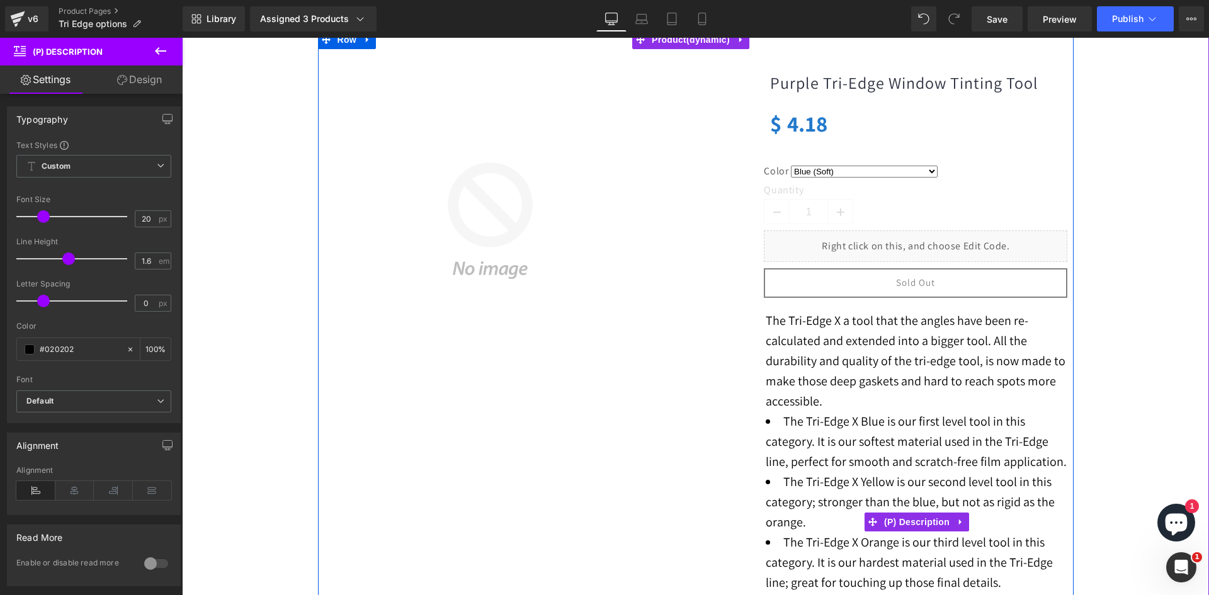
scroll to position [126, 0]
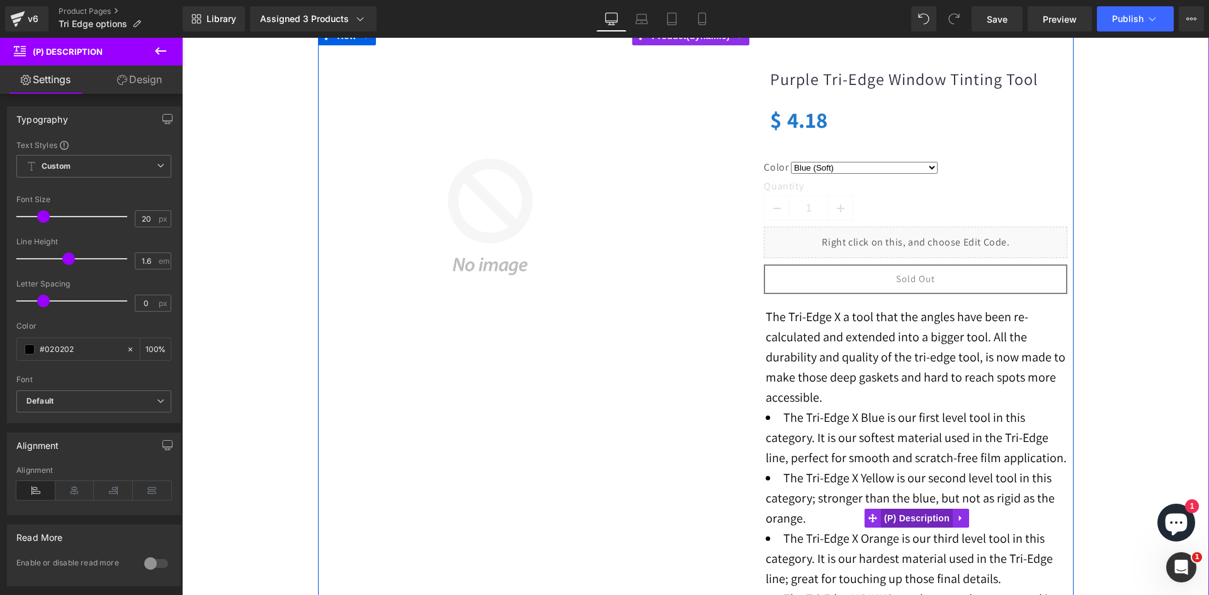
click at [921, 517] on span "(P) Description" at bounding box center [917, 518] width 72 height 19
click at [915, 434] on li "The Tri-Edge X Blue is our first level tool in this category. It is our softest…" at bounding box center [917, 438] width 302 height 60
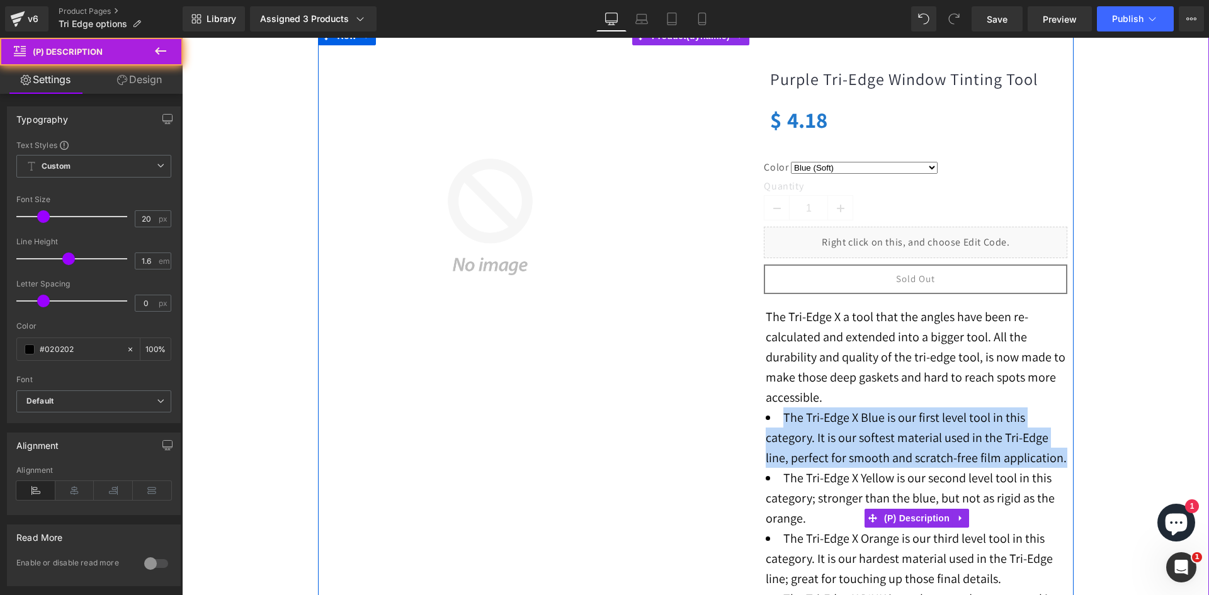
click at [915, 434] on li "The Tri-Edge X Blue is our first level tool in this category. It is our softest…" at bounding box center [917, 438] width 302 height 60
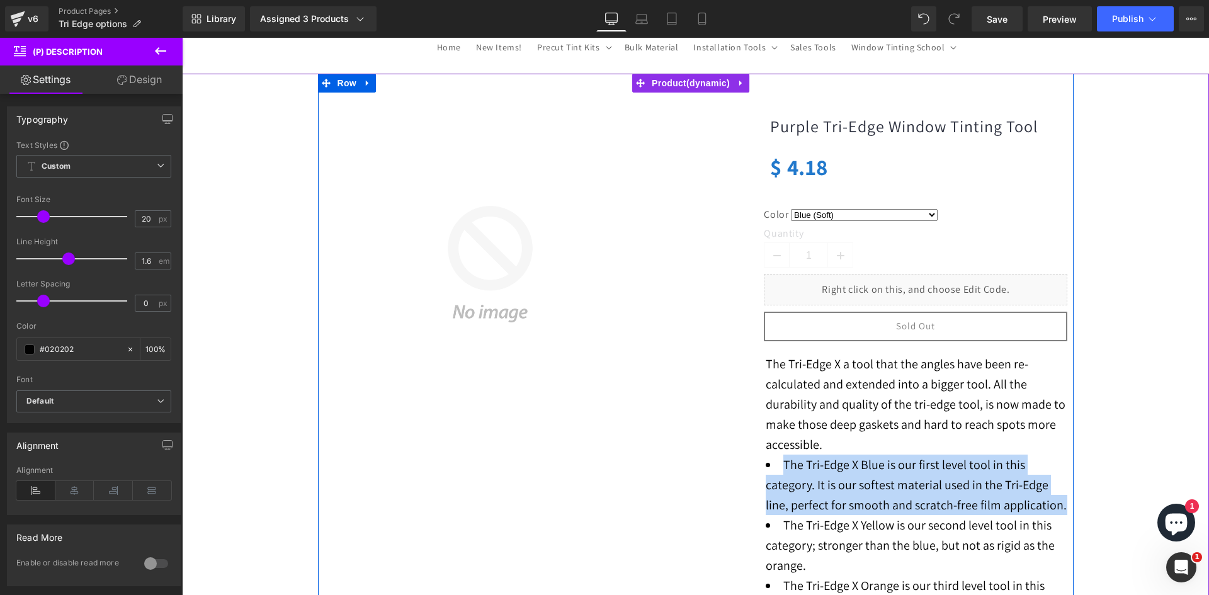
scroll to position [0, 0]
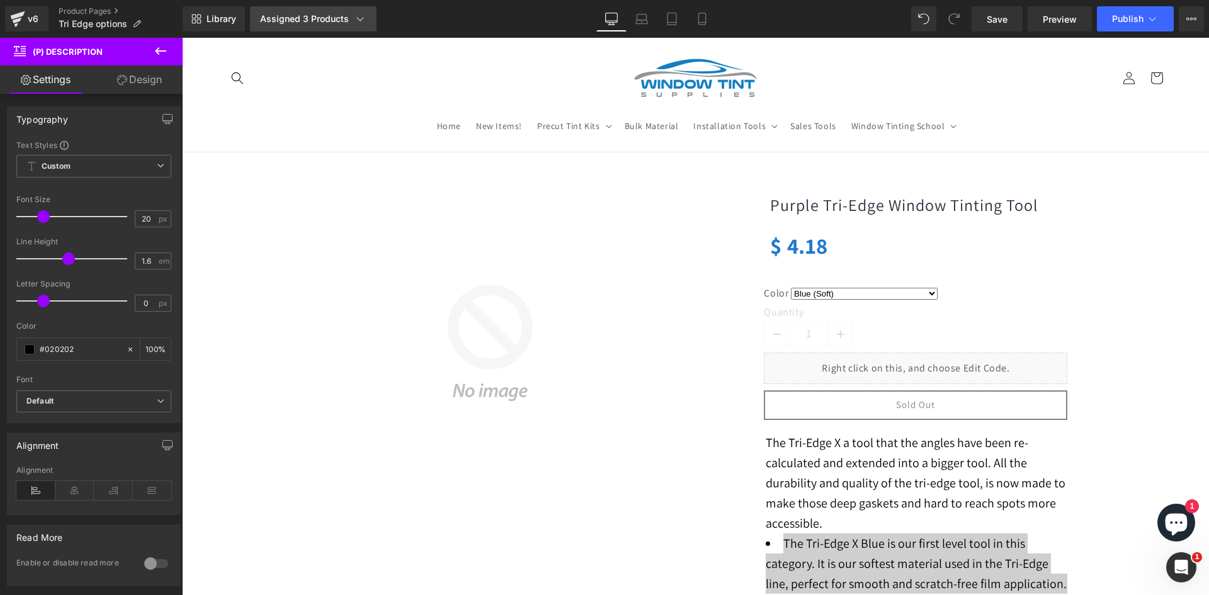
click at [294, 17] on div "Assigned 3 Products" at bounding box center [313, 19] width 106 height 13
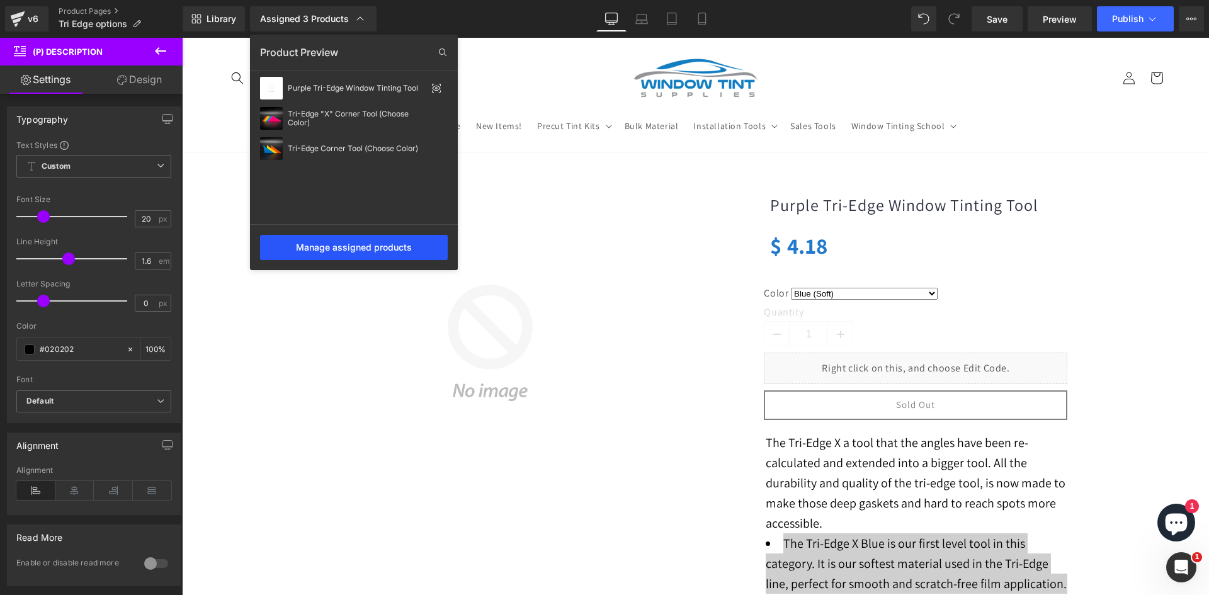
click at [399, 251] on div "Manage assigned products" at bounding box center [354, 247] width 188 height 25
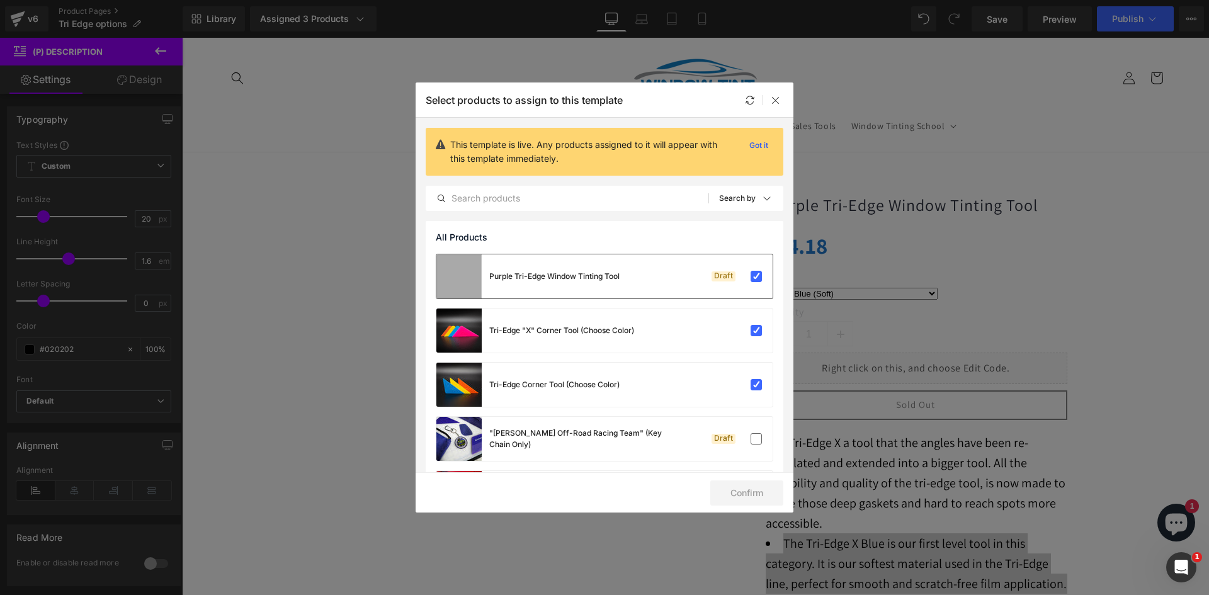
click at [752, 275] on label at bounding box center [756, 276] width 11 height 11
click at [757, 277] on input "checkbox" at bounding box center [757, 277] width 0 height 0
click at [751, 325] on label at bounding box center [756, 330] width 11 height 11
click at [757, 331] on input "checkbox" at bounding box center [757, 331] width 0 height 0
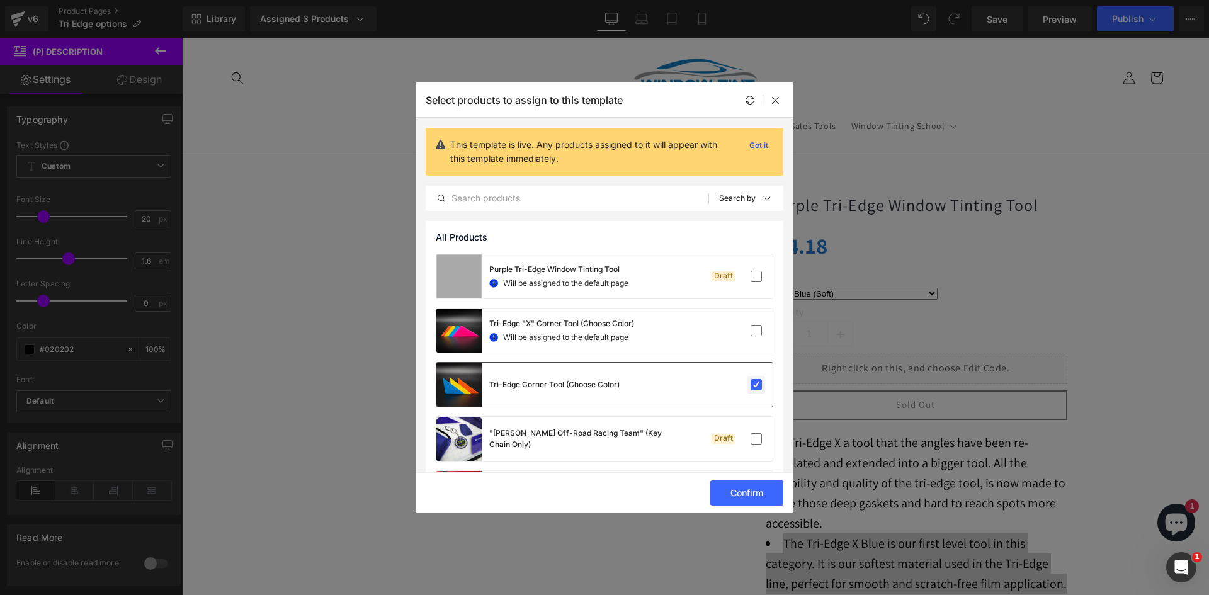
click at [753, 382] on label at bounding box center [756, 384] width 11 height 11
click at [757, 385] on input "checkbox" at bounding box center [757, 385] width 0 height 0
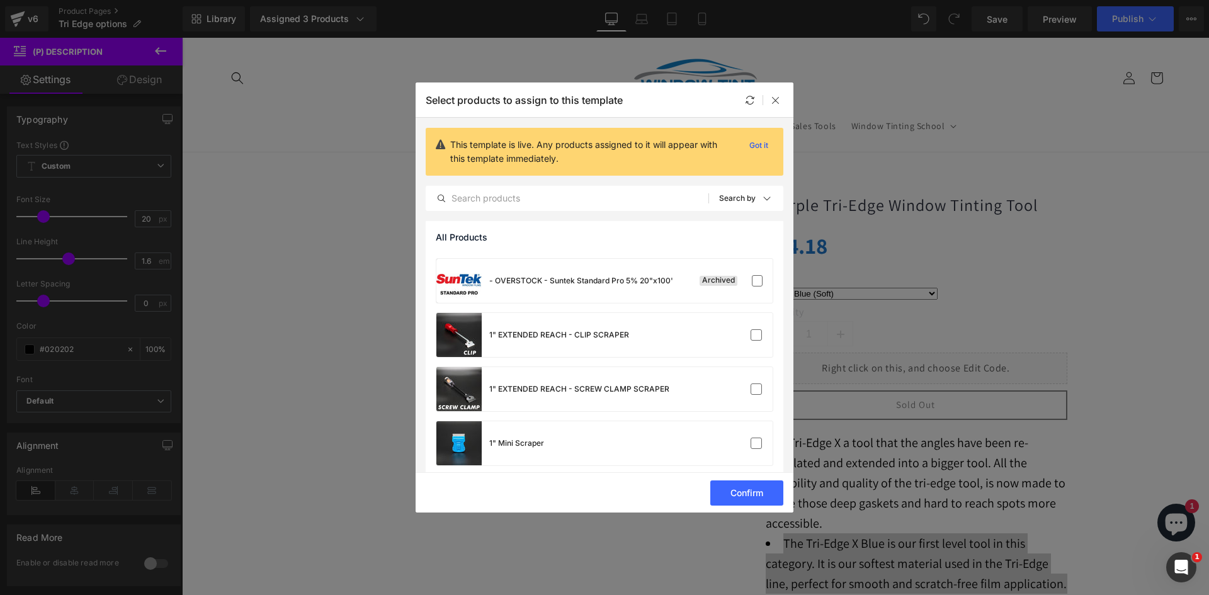
scroll to position [441, 0]
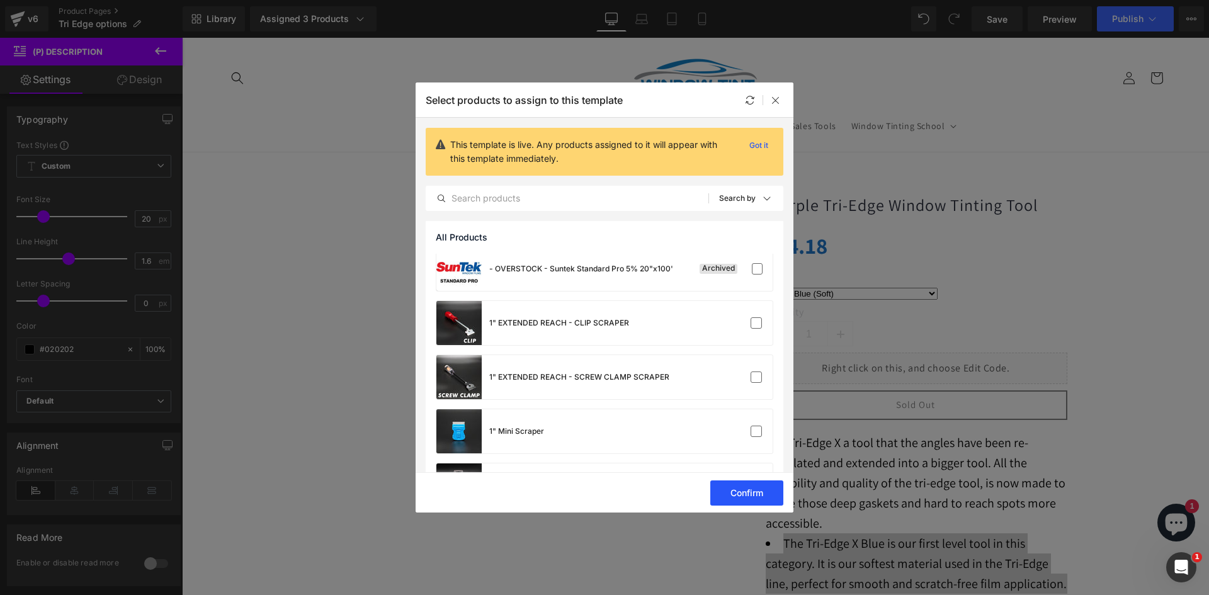
click at [757, 488] on button "Confirm" at bounding box center [747, 493] width 73 height 25
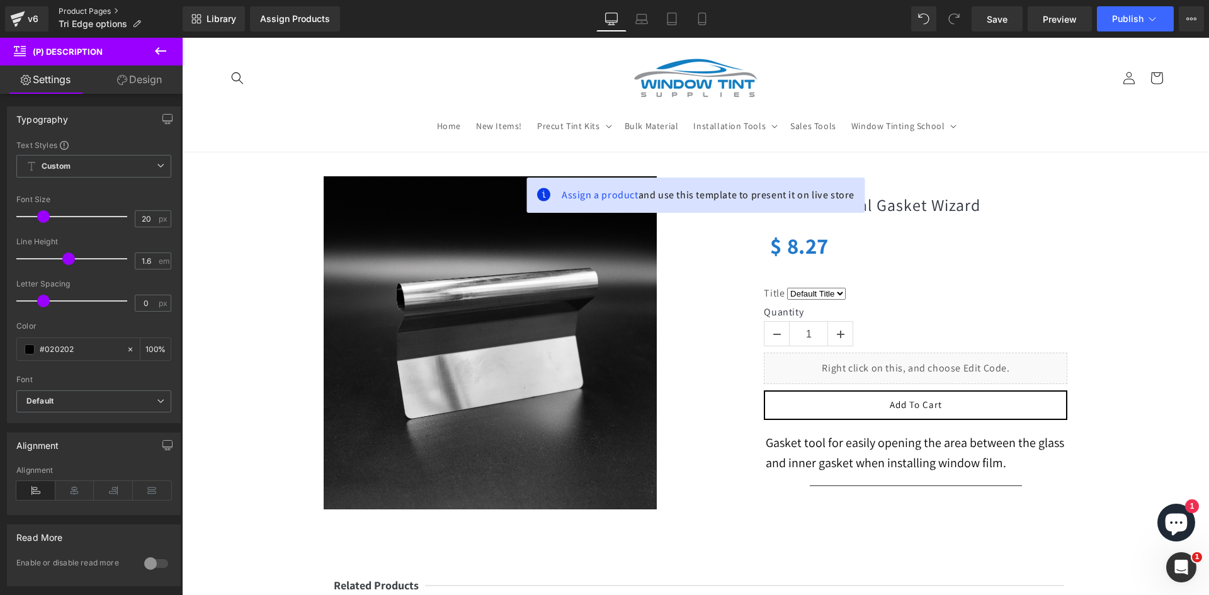
click at [100, 9] on link "Product Pages" at bounding box center [121, 11] width 124 height 10
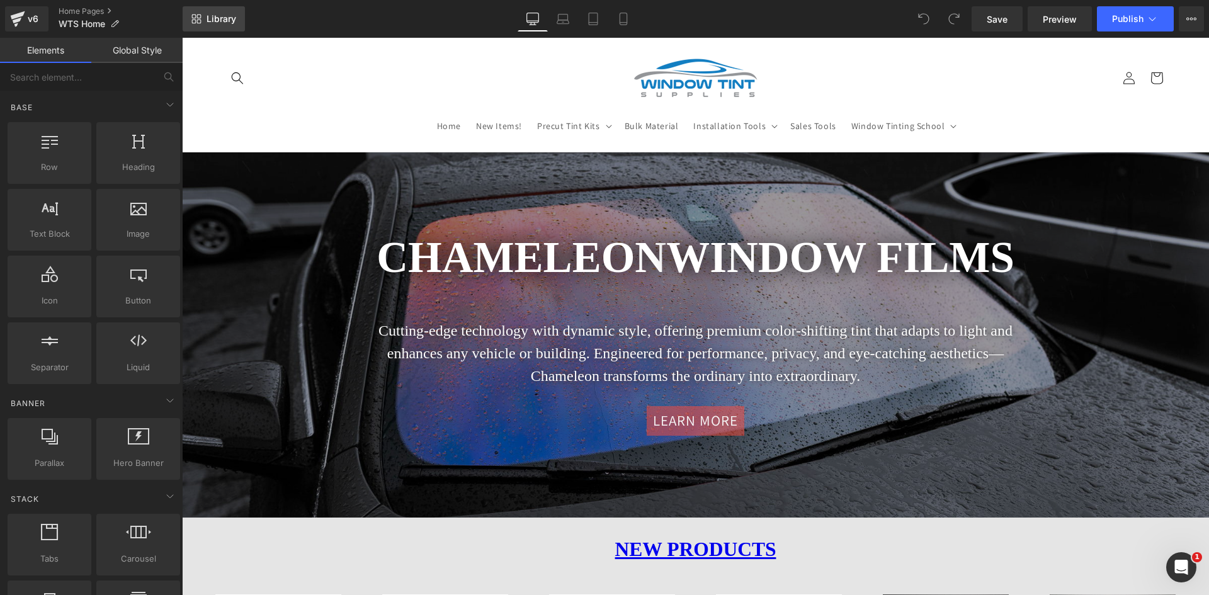
click at [231, 16] on span "Library" at bounding box center [222, 18] width 30 height 11
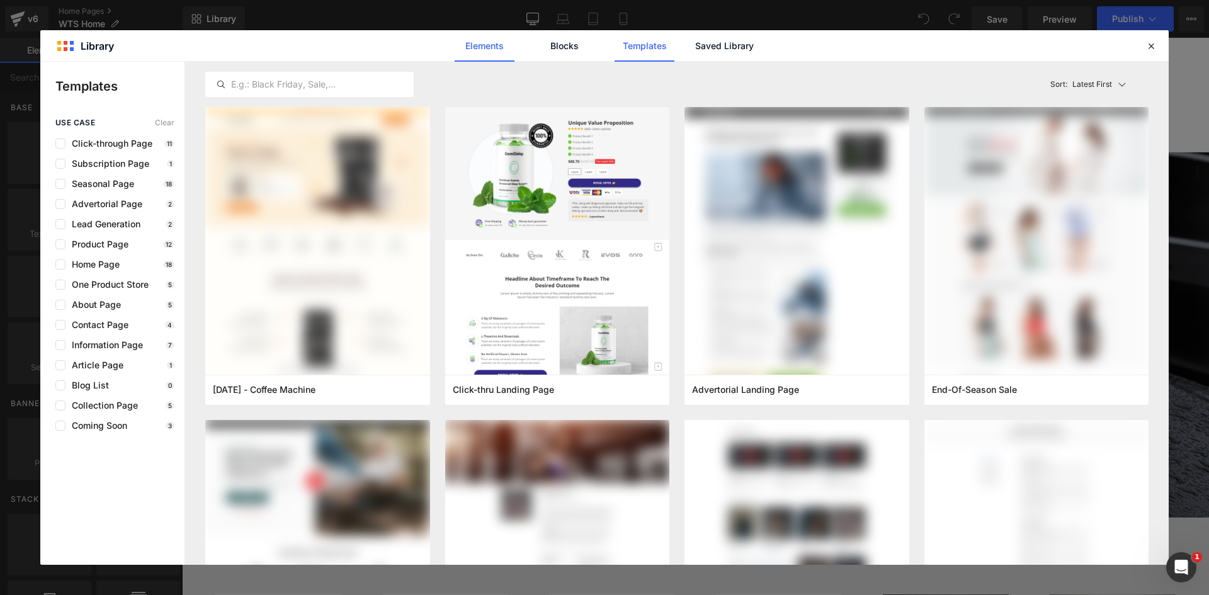
click at [503, 43] on link "Elements" at bounding box center [485, 45] width 60 height 31
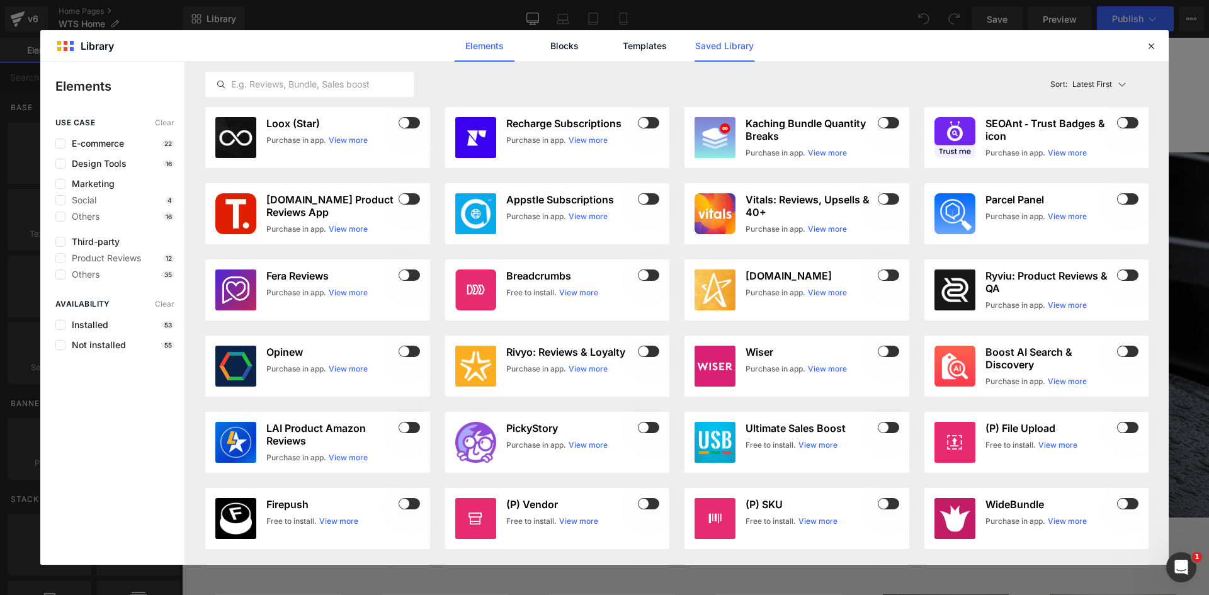
click at [738, 43] on link "Saved Library" at bounding box center [725, 45] width 60 height 31
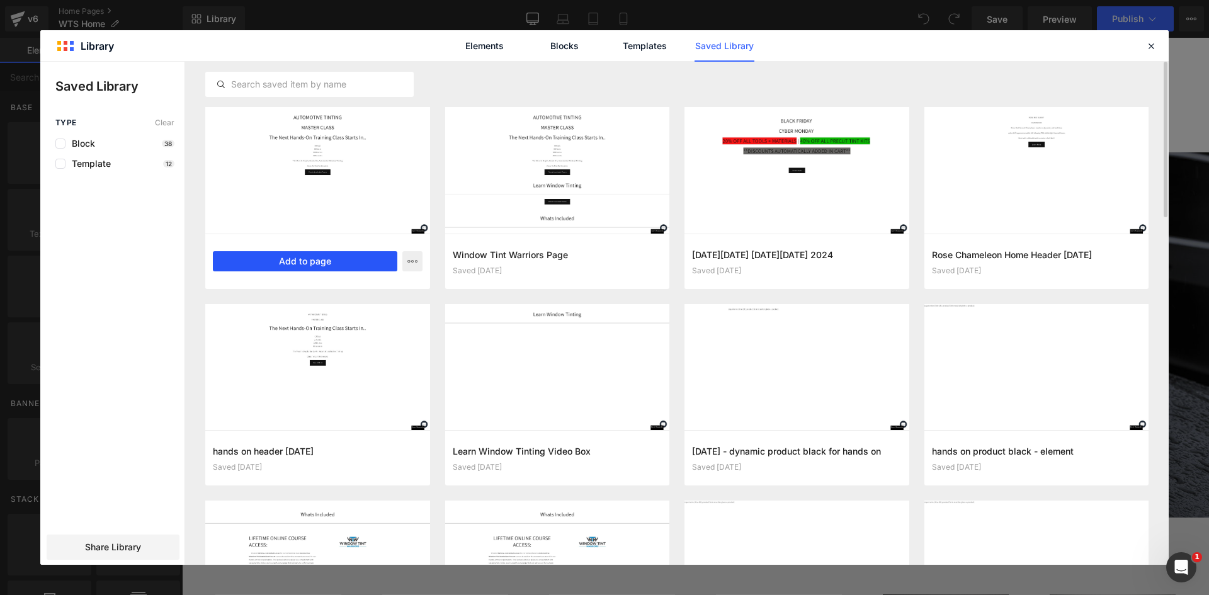
click at [317, 263] on button "Add to page" at bounding box center [305, 261] width 185 height 20
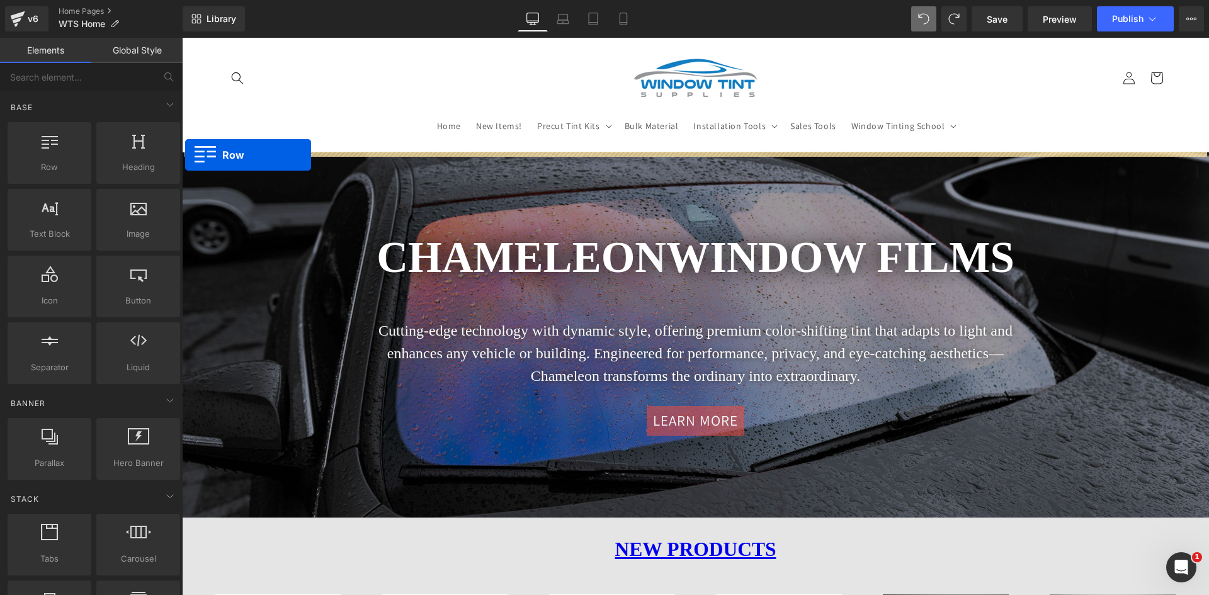
drag, startPoint x: 202, startPoint y: 186, endPoint x: 184, endPoint y: 151, distance: 39.7
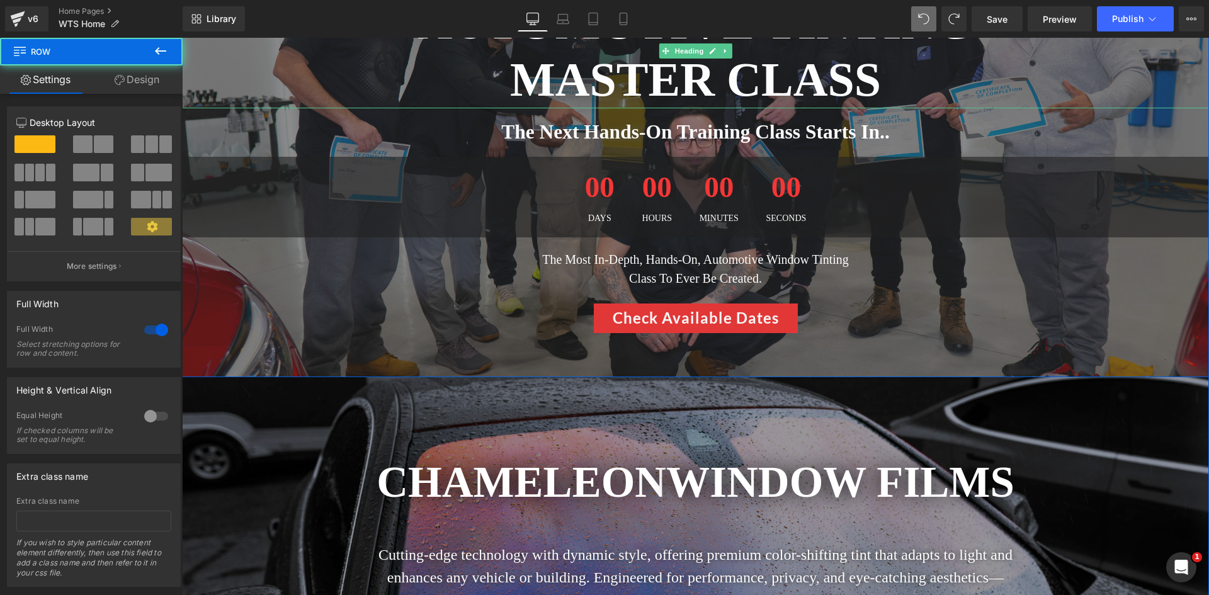
scroll to position [378, 0]
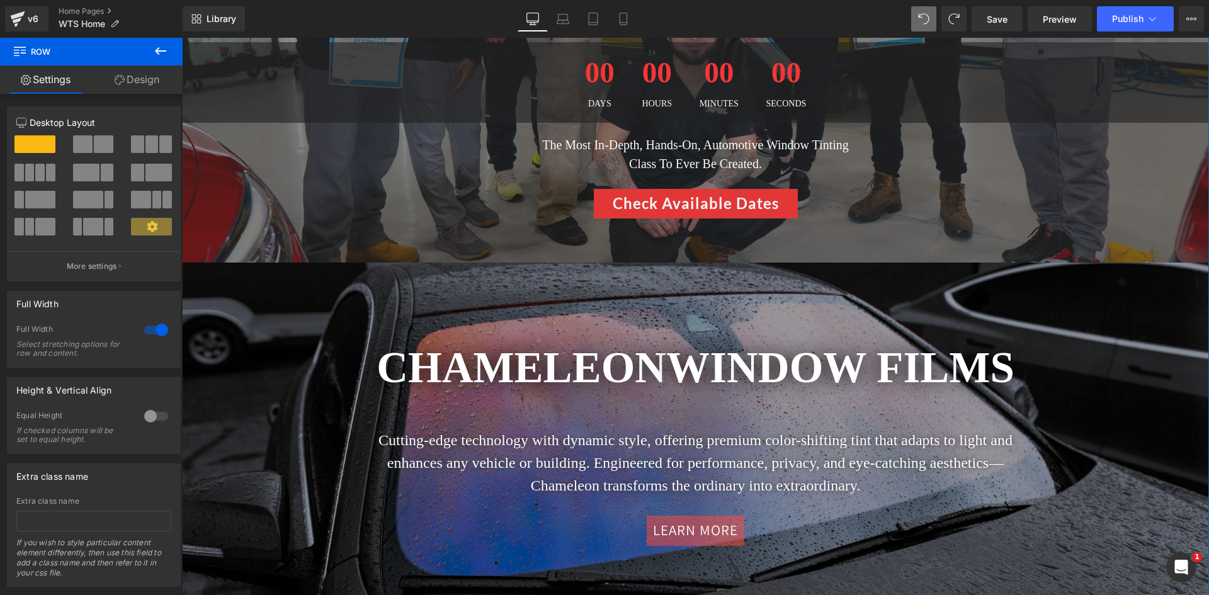
click at [214, 282] on div at bounding box center [695, 446] width 1027 height 366
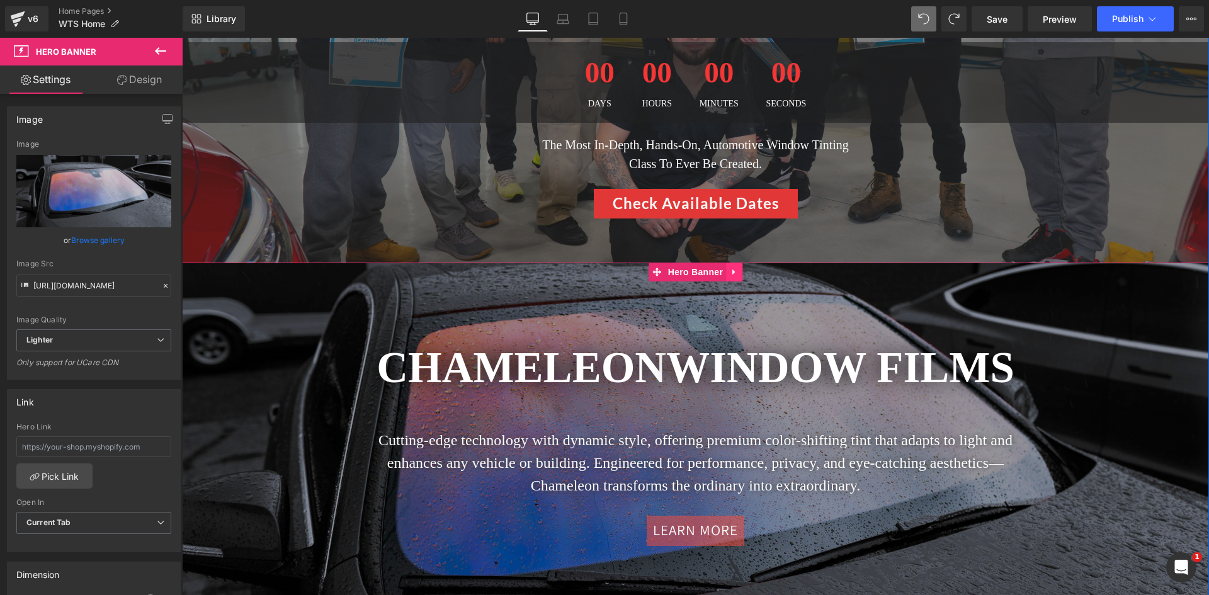
click at [731, 271] on icon at bounding box center [734, 271] width 9 height 9
click at [706, 273] on icon at bounding box center [710, 271] width 9 height 9
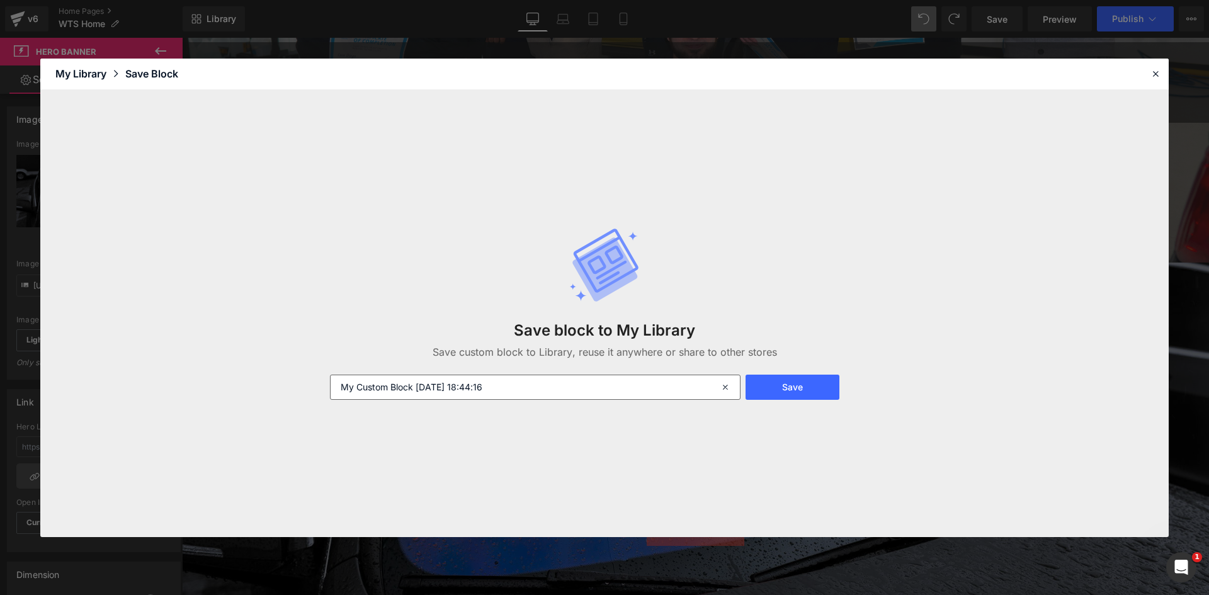
click at [595, 384] on input "My Custom Block [DATE] 18:44:16" at bounding box center [535, 387] width 411 height 25
type input "chameleon hero header"
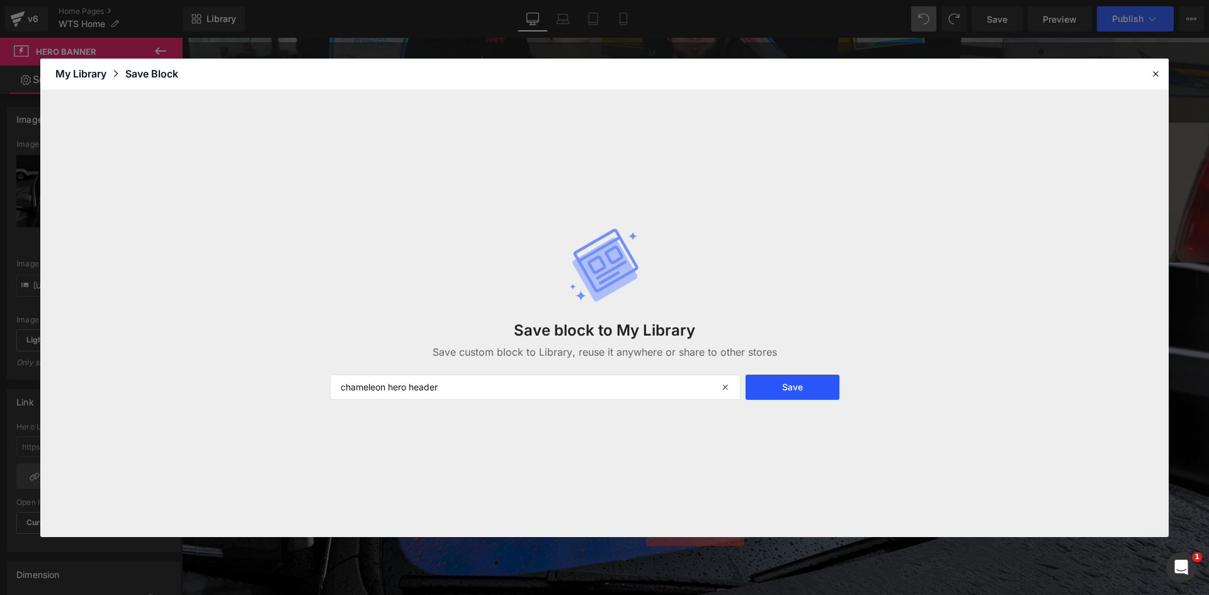
click at [815, 386] on button "Save" at bounding box center [793, 387] width 94 height 25
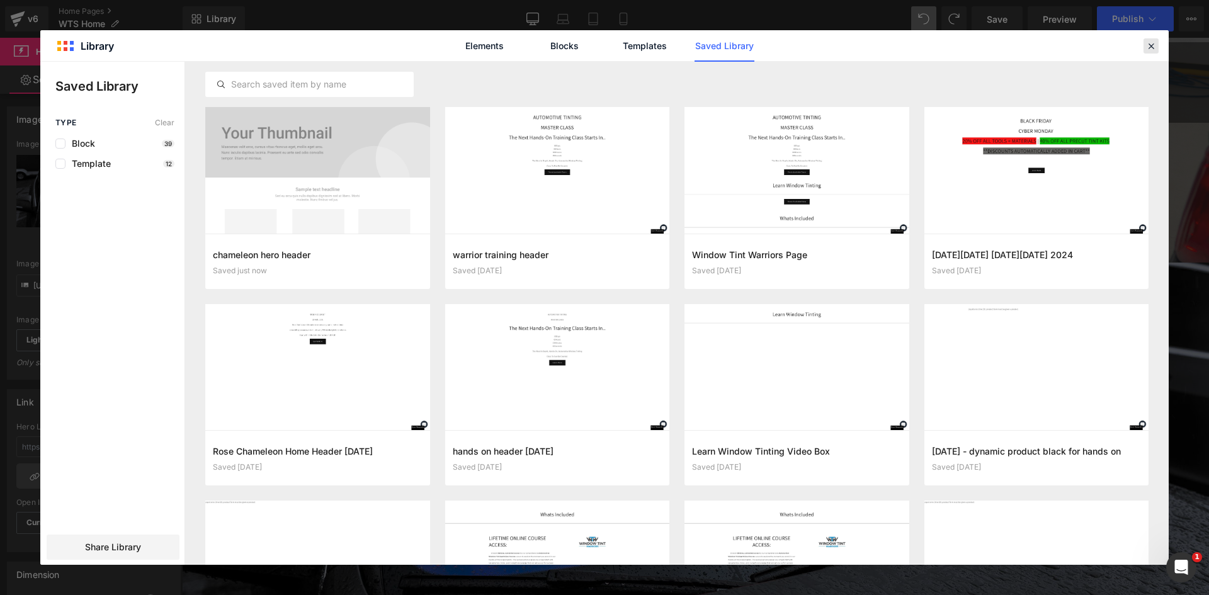
click at [1146, 43] on icon at bounding box center [1151, 45] width 11 height 11
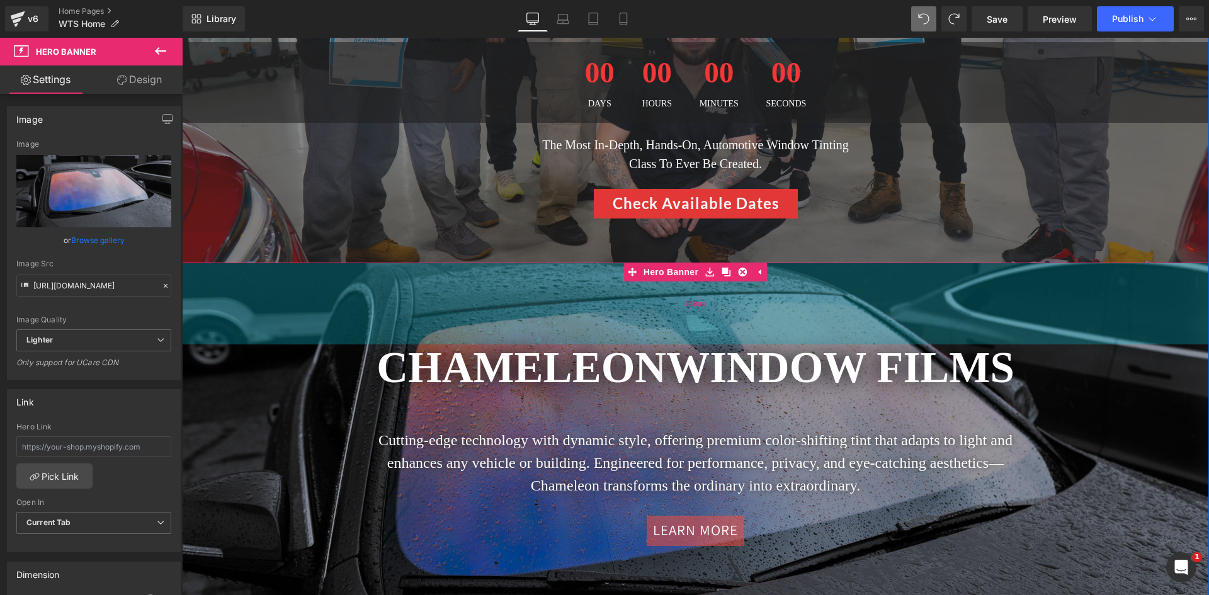
click at [189, 265] on div "130px" at bounding box center [695, 304] width 1027 height 82
click at [194, 264] on div "130px" at bounding box center [695, 304] width 1027 height 82
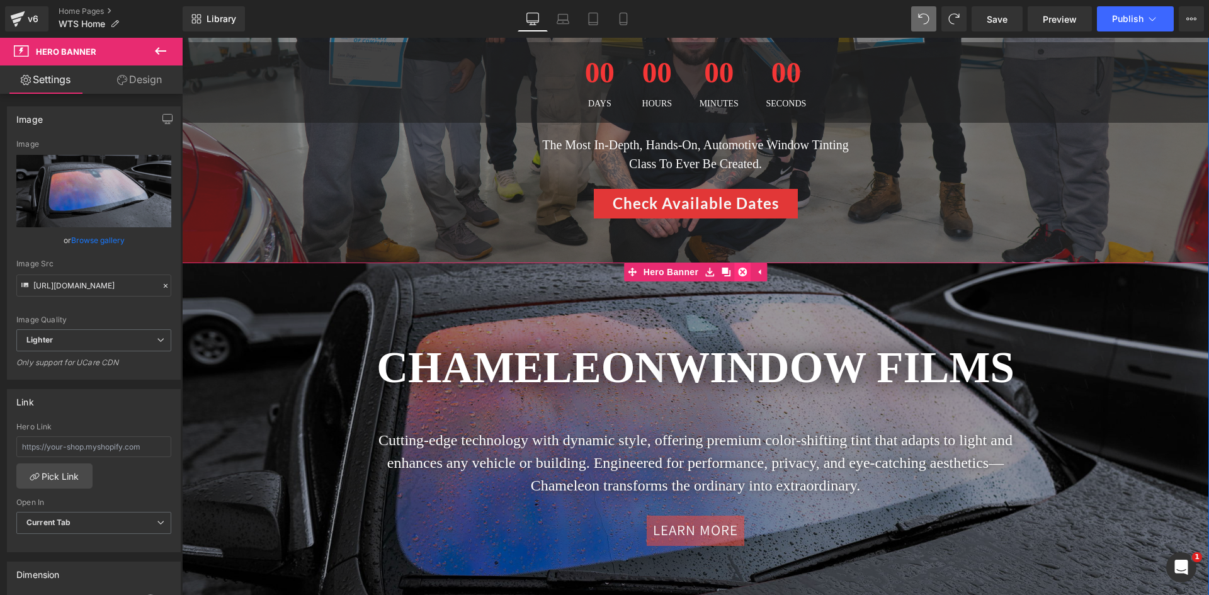
click at [741, 270] on icon at bounding box center [742, 272] width 9 height 9
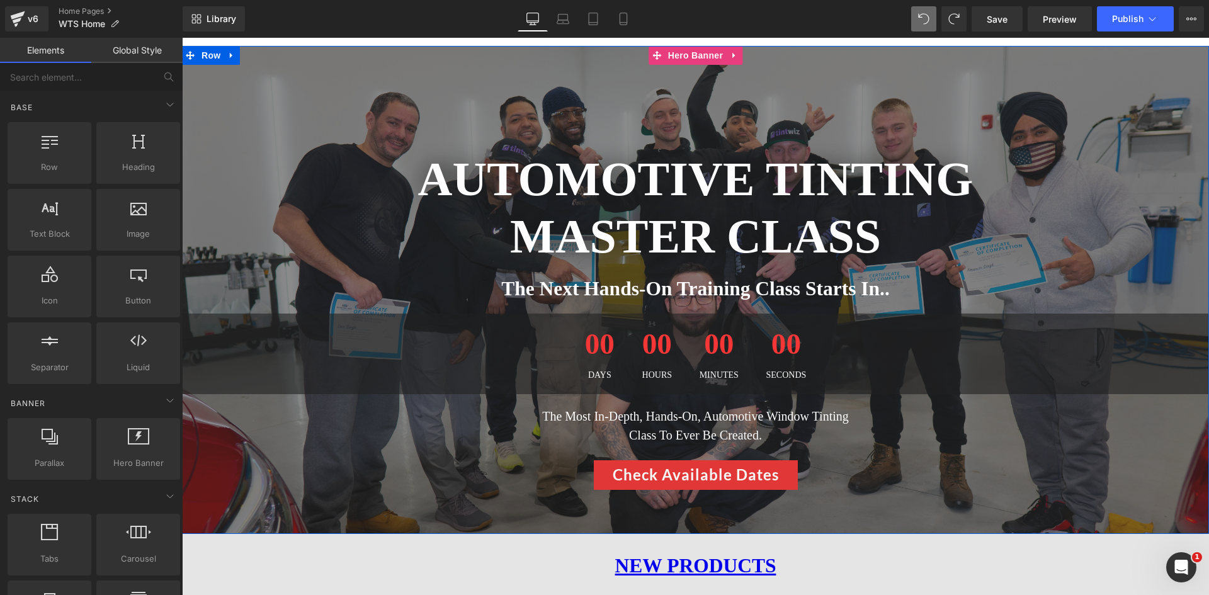
scroll to position [63, 0]
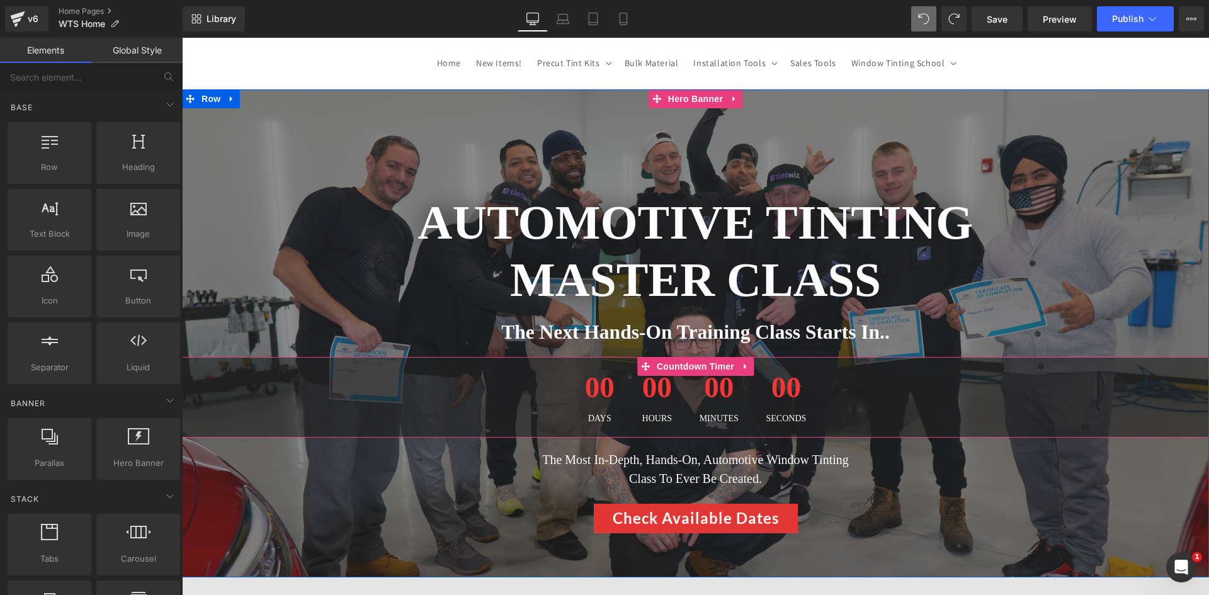
click at [435, 368] on div "00 Days 00 Hours 00 Minutes 00 Seconds" at bounding box center [695, 397] width 1027 height 81
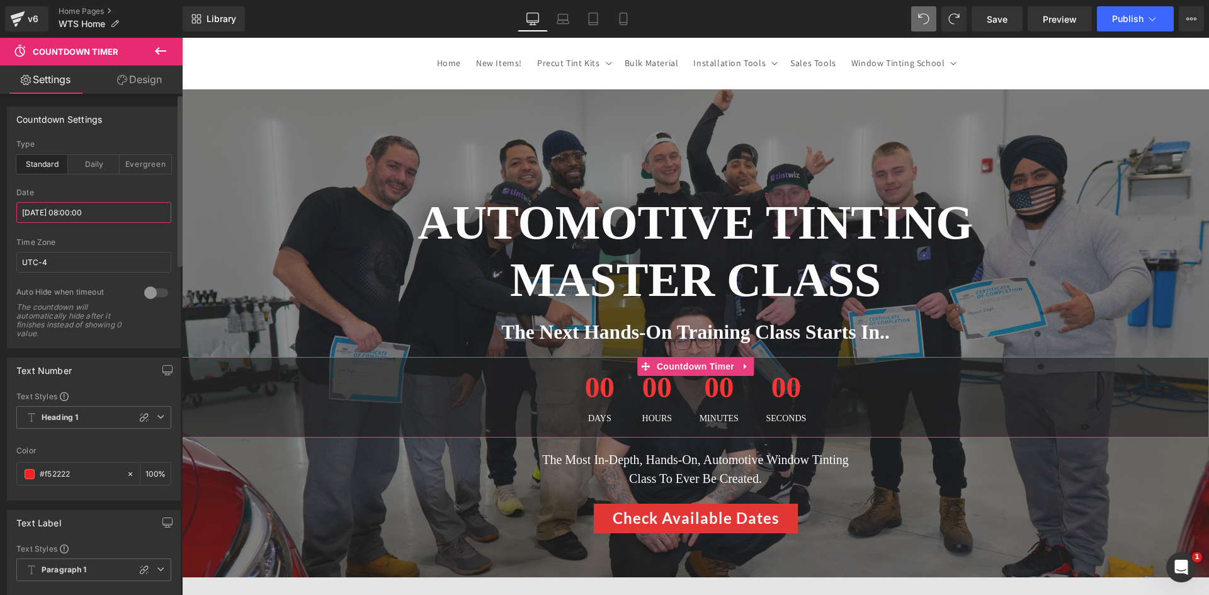
click at [93, 217] on input "[DATE] 08:00:00" at bounding box center [93, 212] width 155 height 21
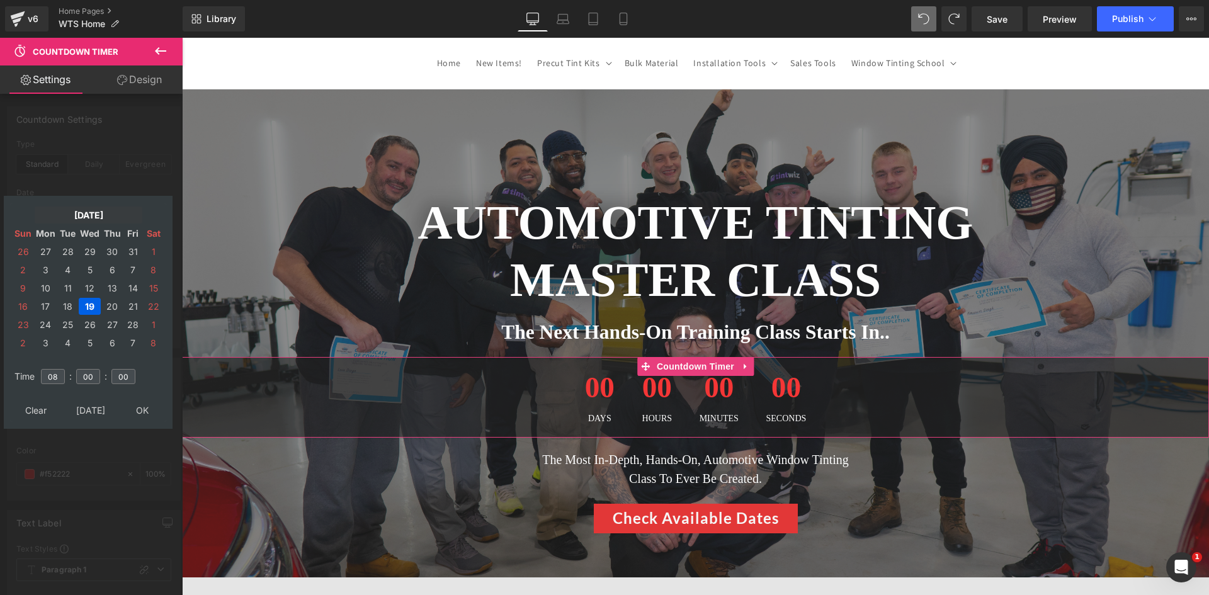
click at [96, 213] on td "[DATE]" at bounding box center [89, 215] width 108 height 17
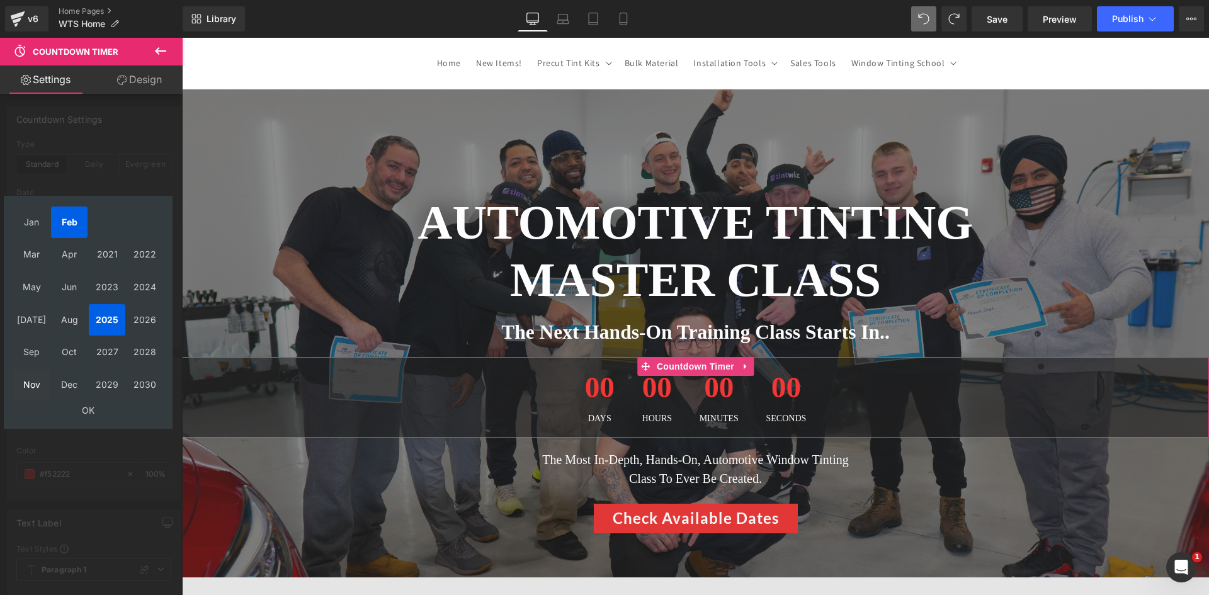
click at [32, 382] on td "Nov" at bounding box center [31, 384] width 37 height 31
click at [84, 403] on td "OK" at bounding box center [88, 410] width 150 height 17
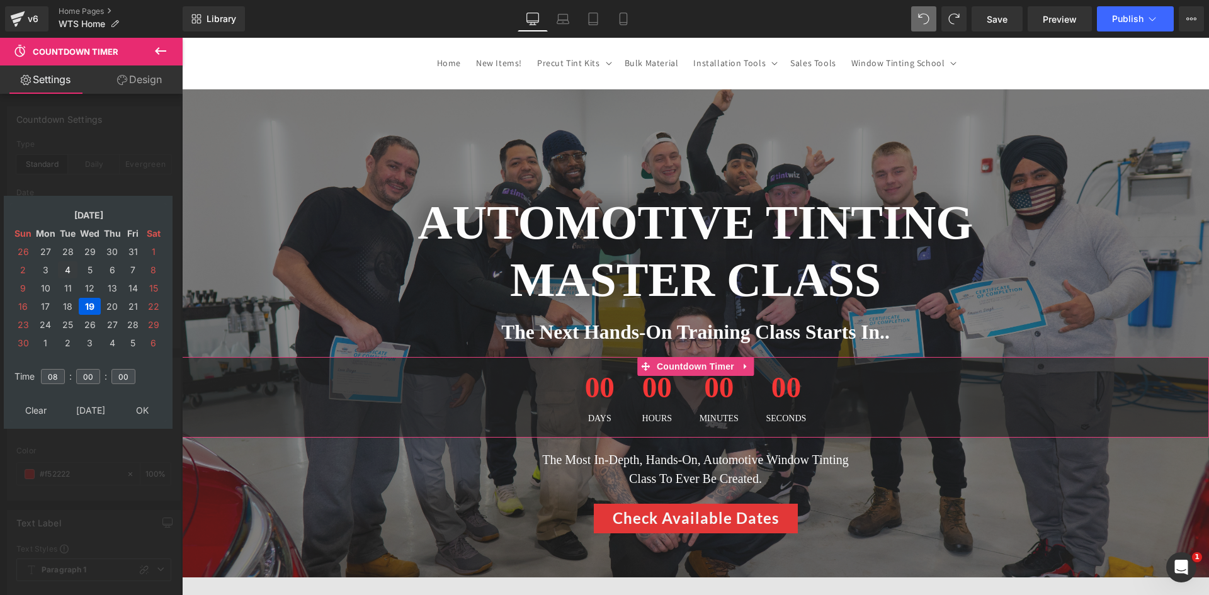
click at [69, 268] on td "4" at bounding box center [68, 269] width 20 height 17
type input "[DATE] 08:00:00"
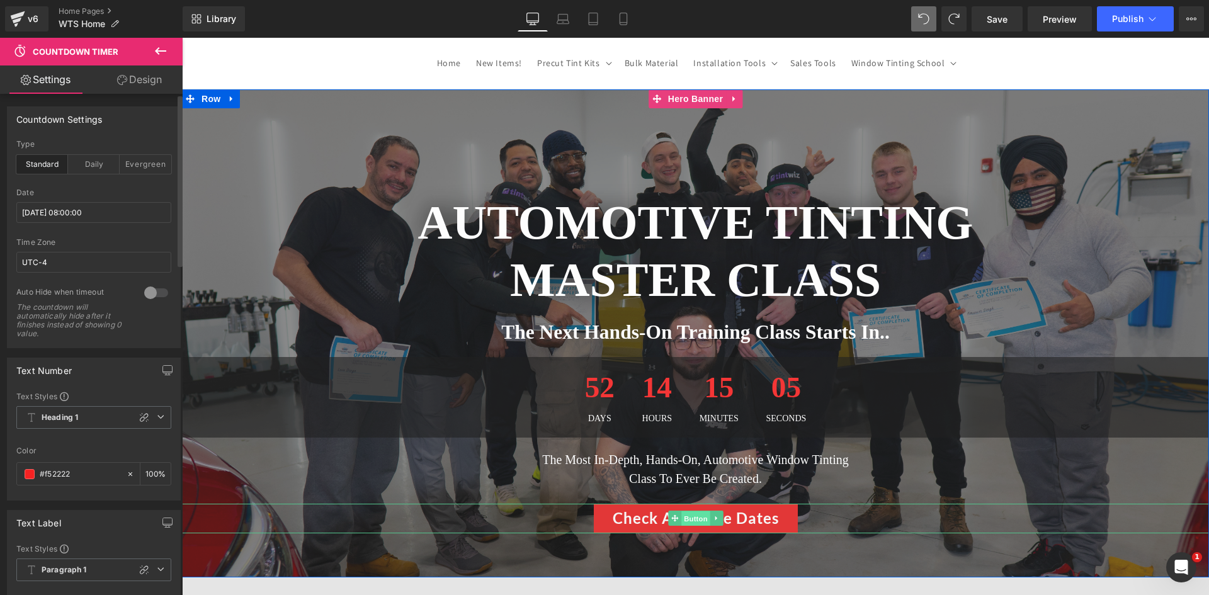
click at [692, 512] on span "Button" at bounding box center [696, 518] width 29 height 15
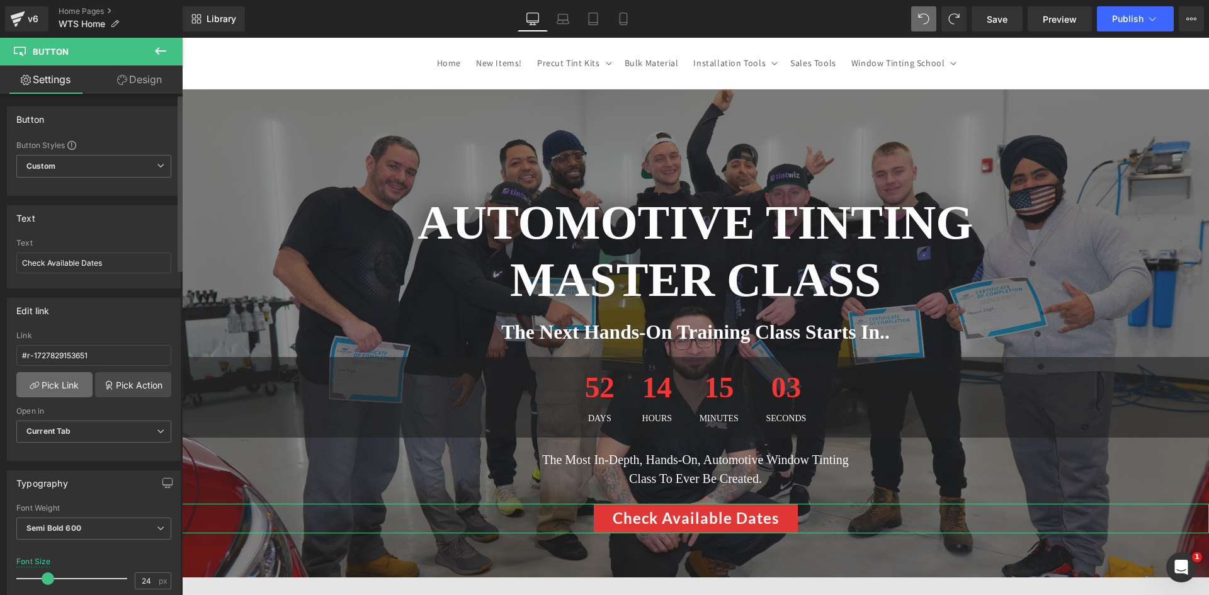
click at [64, 390] on link "Pick Link" at bounding box center [54, 384] width 76 height 25
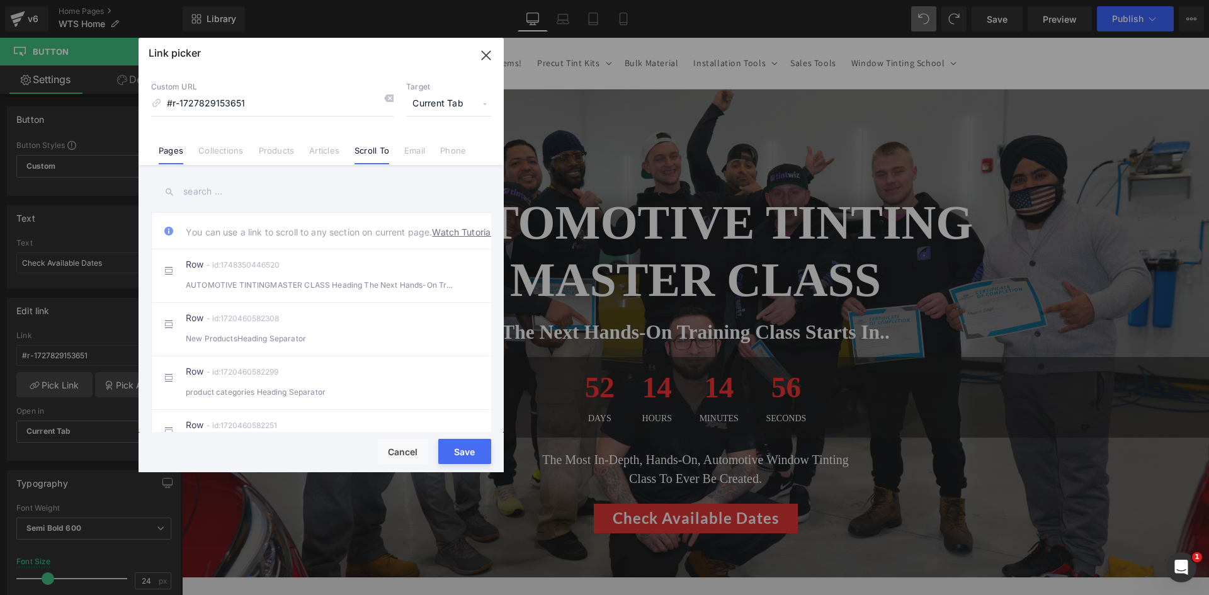
click at [180, 154] on link "Pages" at bounding box center [171, 155] width 25 height 19
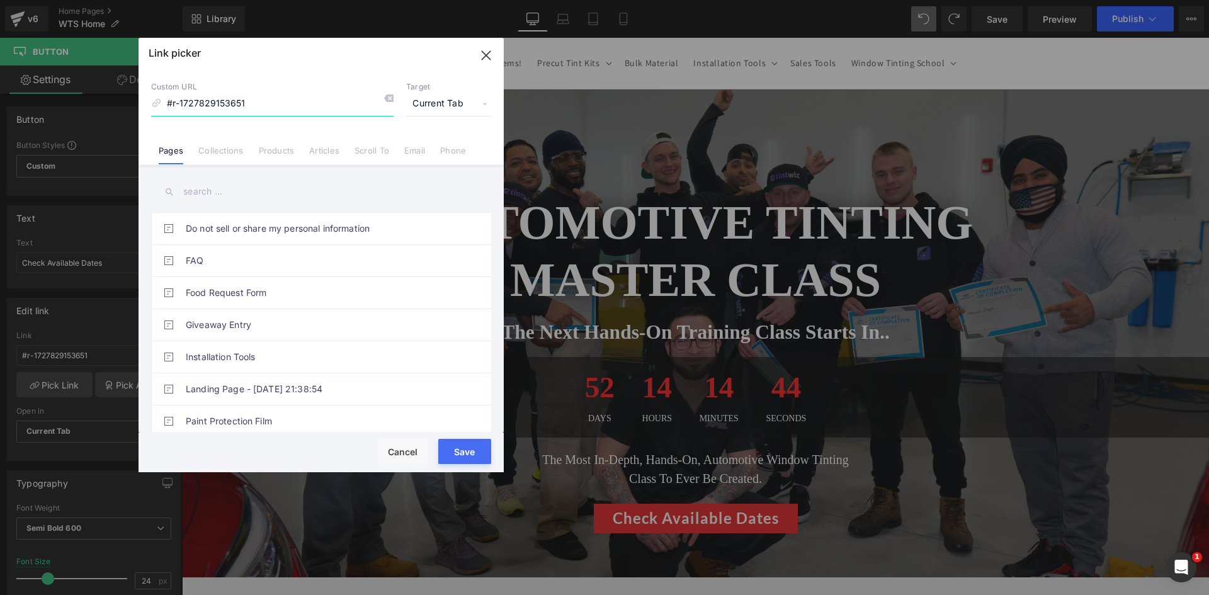
click at [202, 98] on input "#r-1727829153651" at bounding box center [272, 104] width 243 height 24
click at [331, 111] on input "#r-1727829153651" at bounding box center [272, 104] width 243 height 24
click at [329, 111] on input "#r-1727829153651" at bounding box center [272, 104] width 243 height 24
click at [328, 109] on input "#r-1727829153651" at bounding box center [272, 104] width 243 height 24
click at [328, 108] on input "#r-1727829153651" at bounding box center [272, 104] width 243 height 24
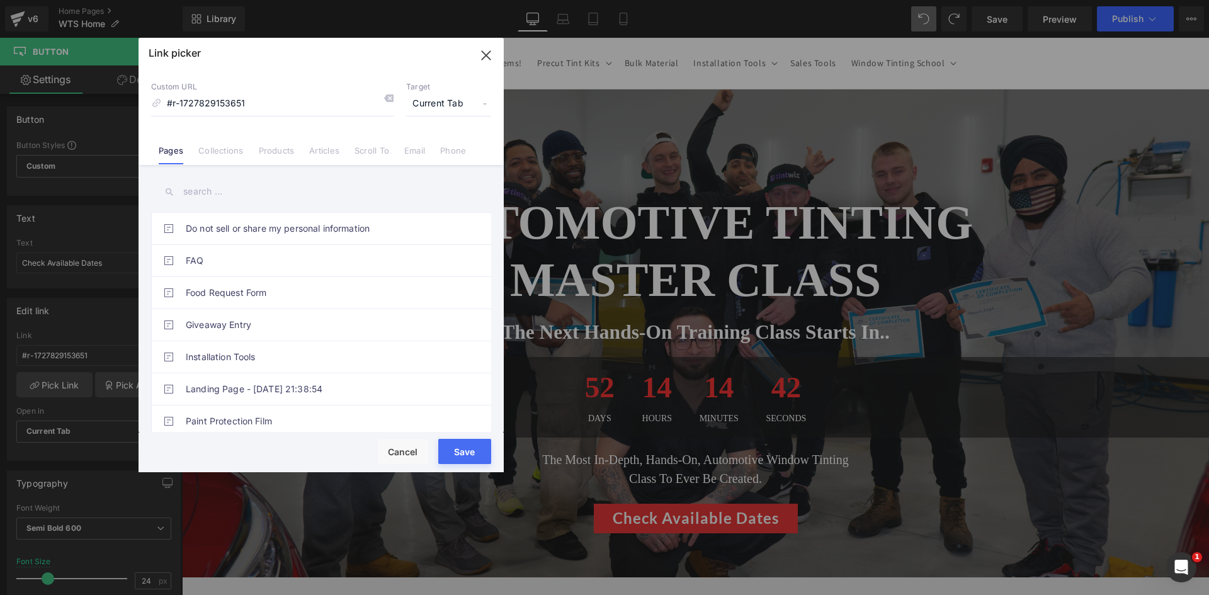
click at [255, 195] on input "text" at bounding box center [321, 192] width 340 height 28
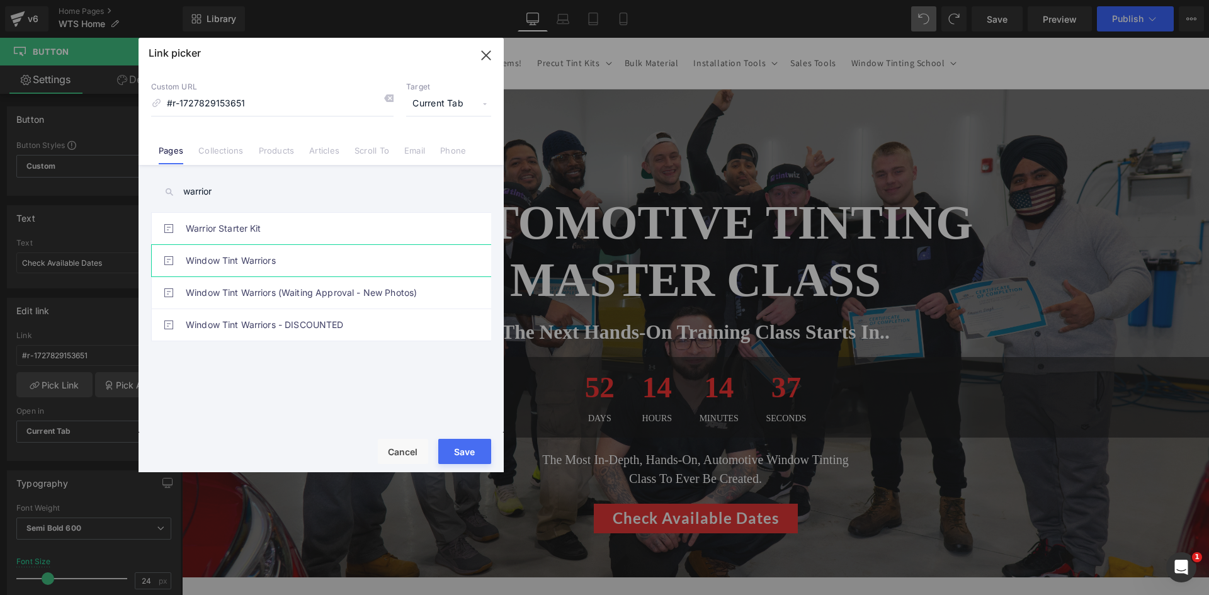
type input "warrior"
click at [251, 260] on link "Window Tint Warriors" at bounding box center [324, 260] width 277 height 31
type input "/pages/window-tint-warriors"
click at [283, 103] on input "/pages/window-tint-warriors" at bounding box center [272, 104] width 243 height 24
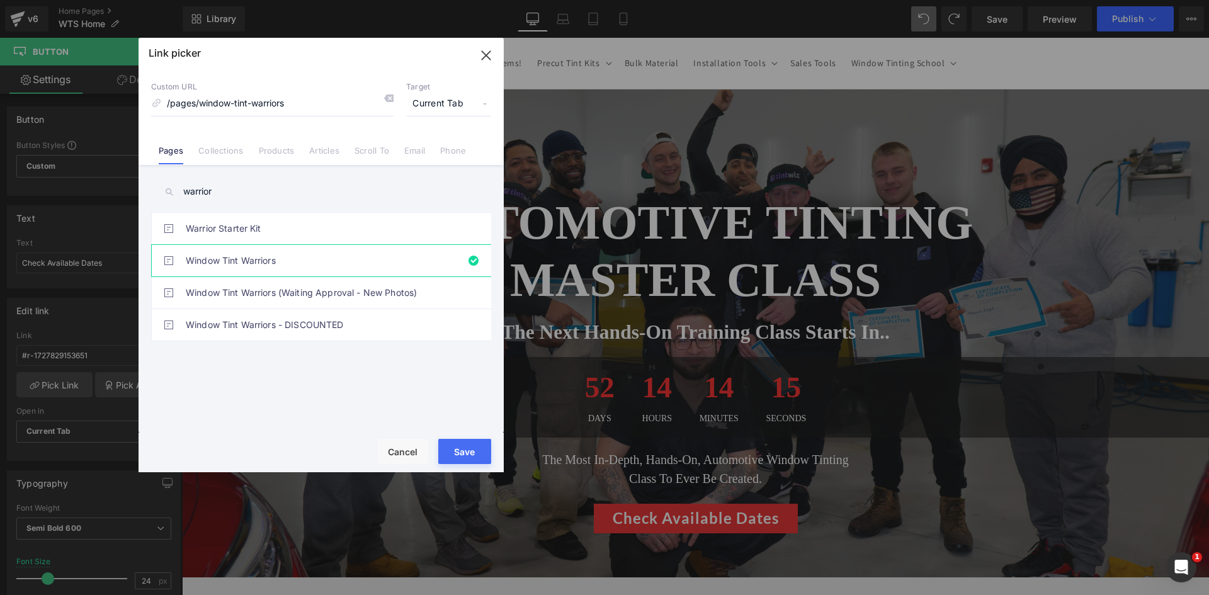
click at [487, 455] on button "Save" at bounding box center [464, 451] width 53 height 25
type input "/pages/window-tint-warriors"
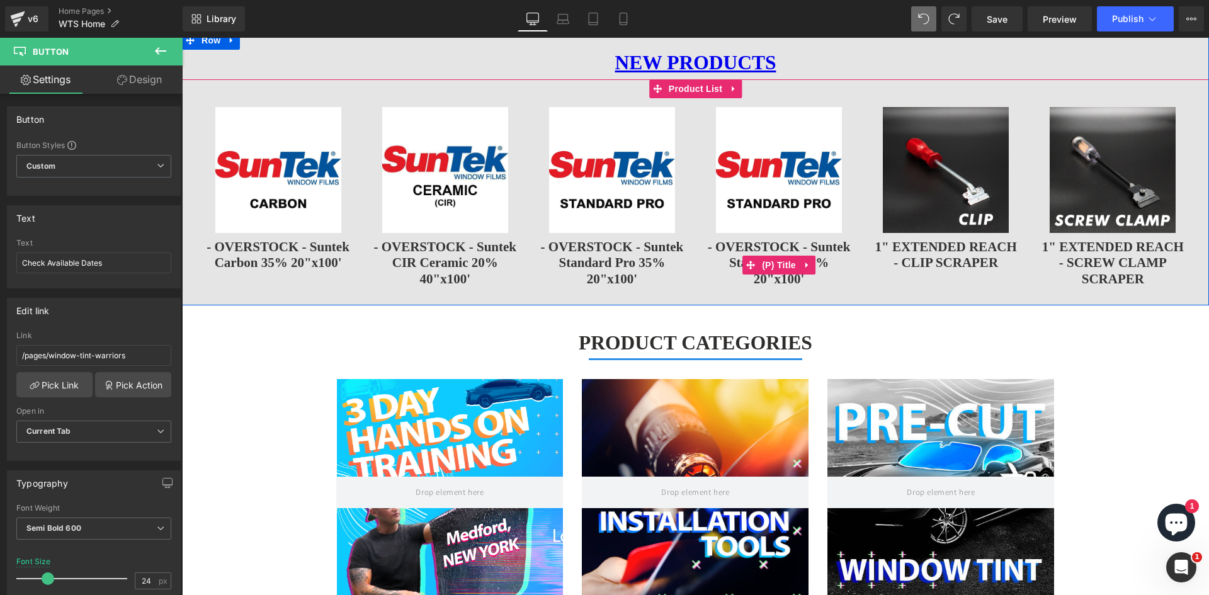
scroll to position [504, 0]
